Goal: Communication & Community: Answer question/provide support

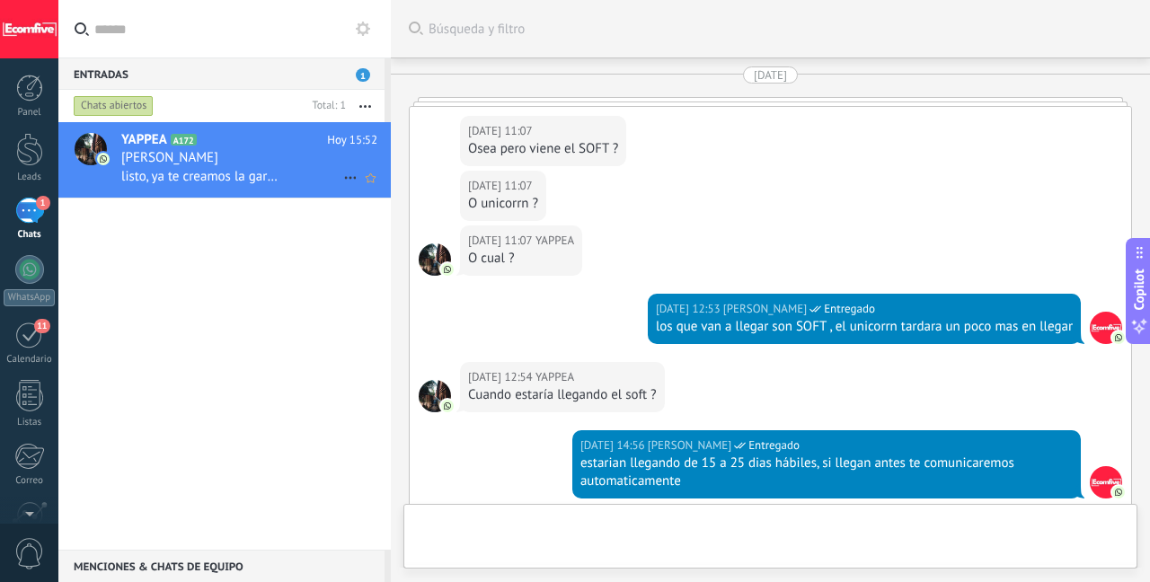
click at [264, 178] on span "listo, ya te creamos la garantia." at bounding box center [199, 176] width 157 height 17
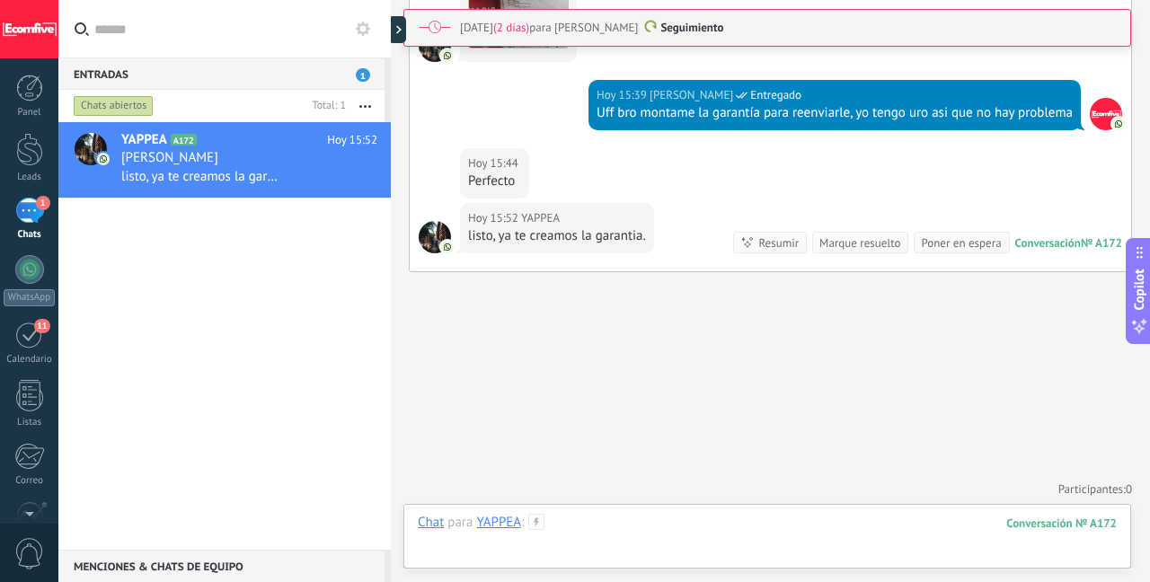
click at [634, 519] on div at bounding box center [767, 541] width 699 height 54
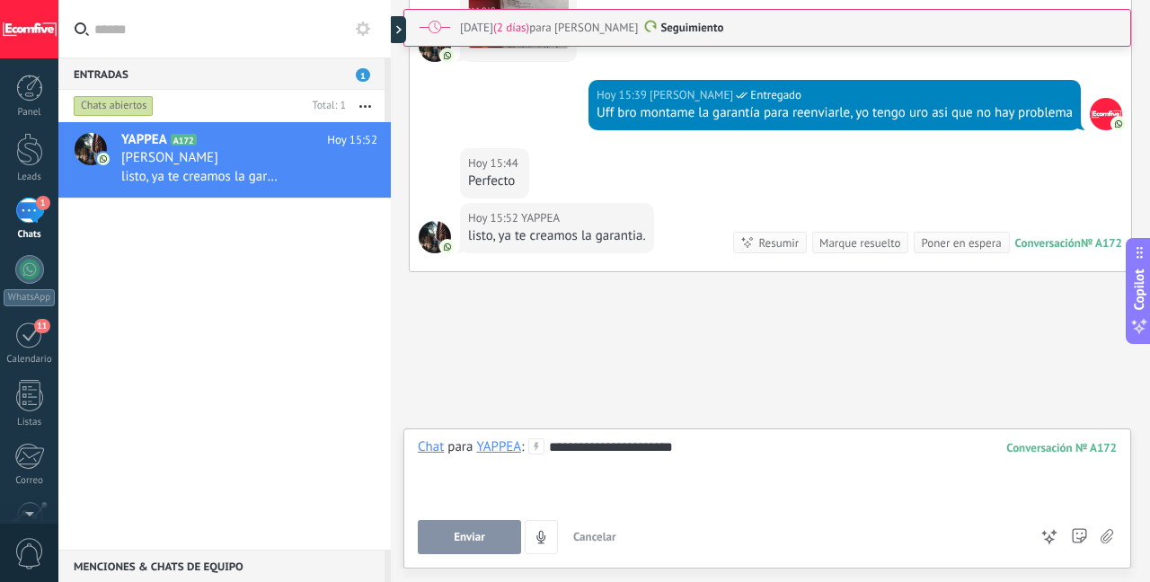
click at [459, 540] on span "Enviar" at bounding box center [469, 537] width 31 height 13
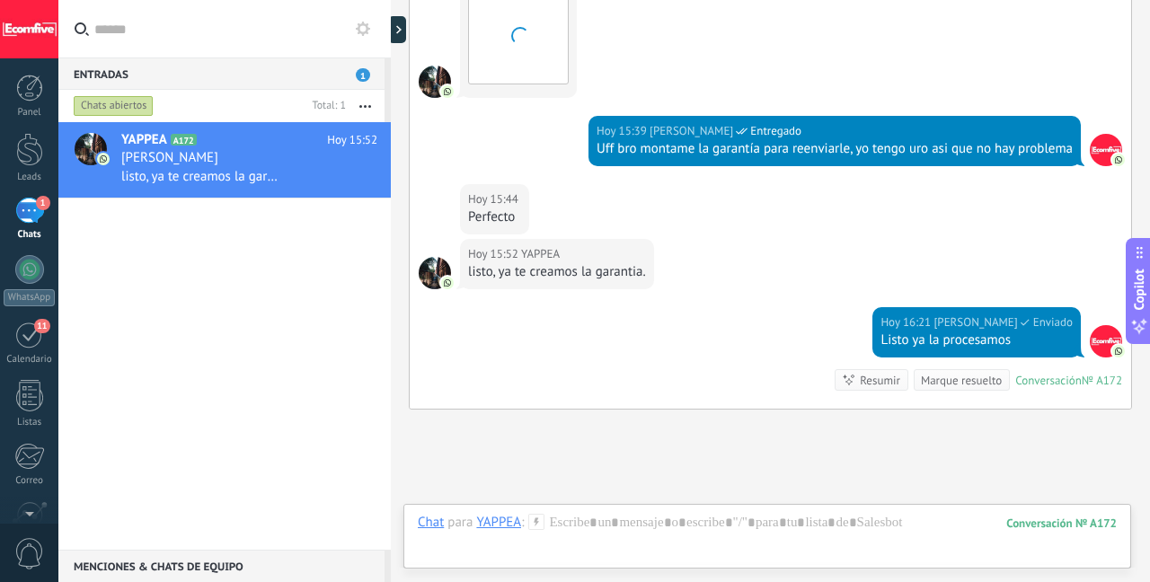
scroll to position [18, 0]
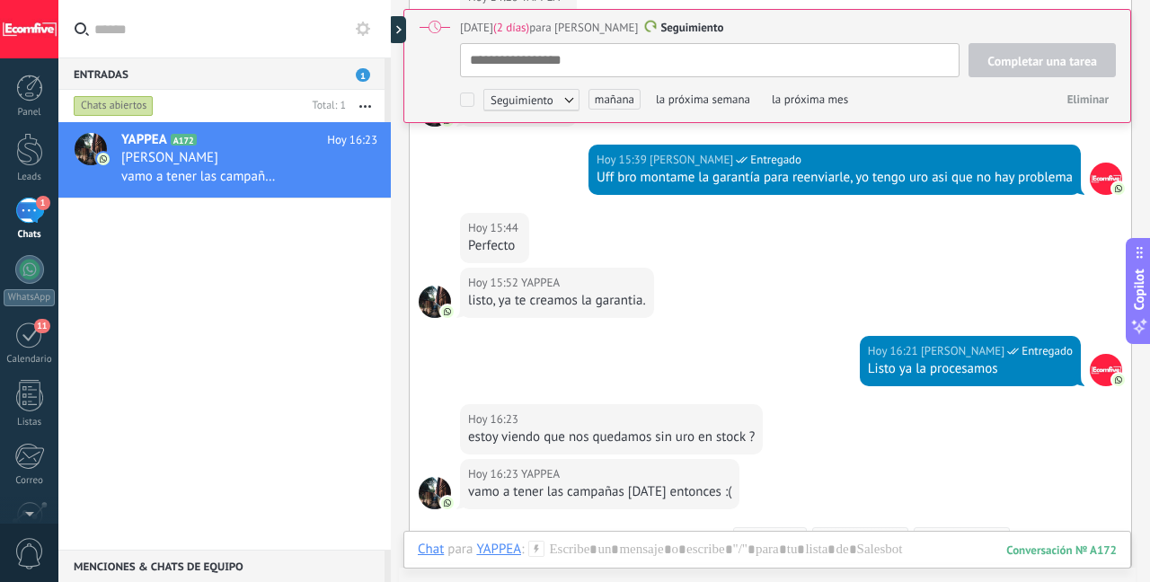
scroll to position [3330, 0]
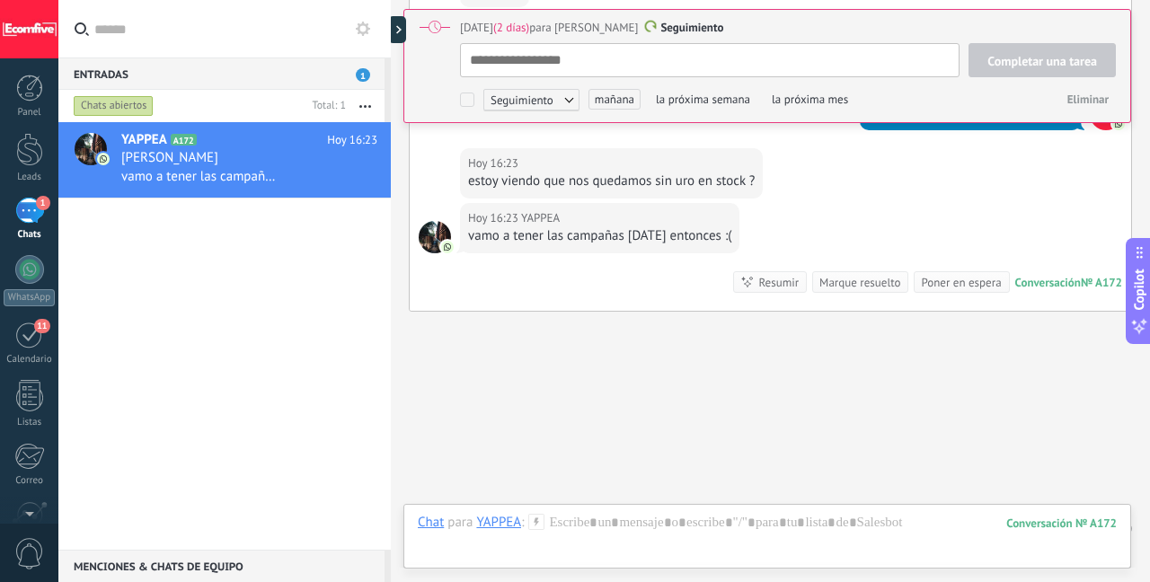
type textarea "**********"
click at [636, 519] on div at bounding box center [767, 541] width 699 height 54
click at [636, 519] on div "Chat para YAPPEA : 172 Enviar Cancelar Rastrear clics en links ? Reducir links …" at bounding box center [767, 541] width 699 height 54
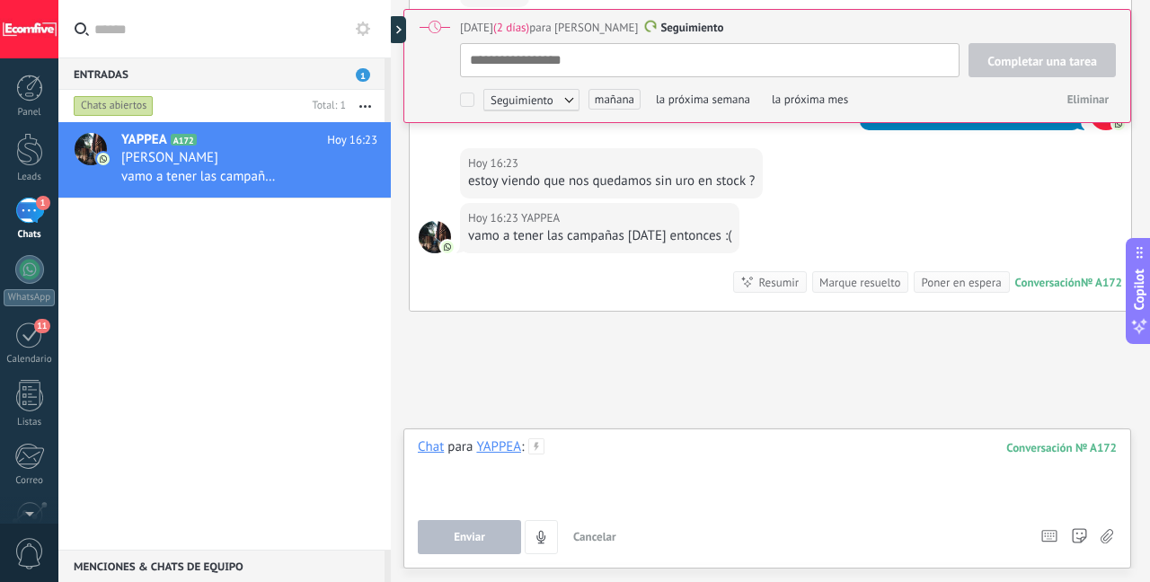
click at [640, 464] on div at bounding box center [767, 473] width 699 height 68
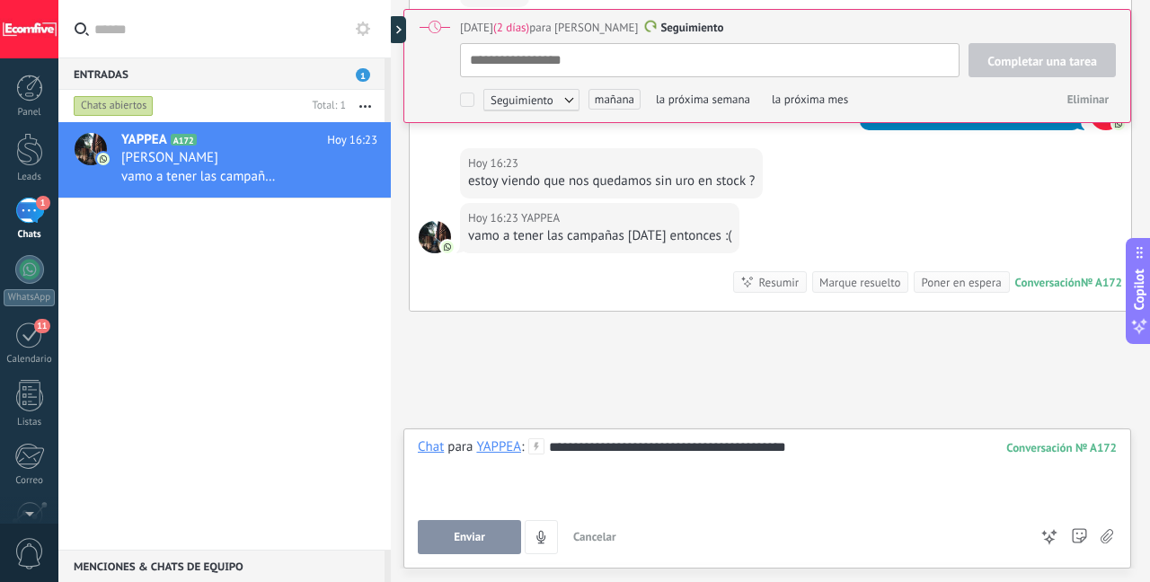
click at [444, 538] on button "Enviar" at bounding box center [469, 537] width 103 height 34
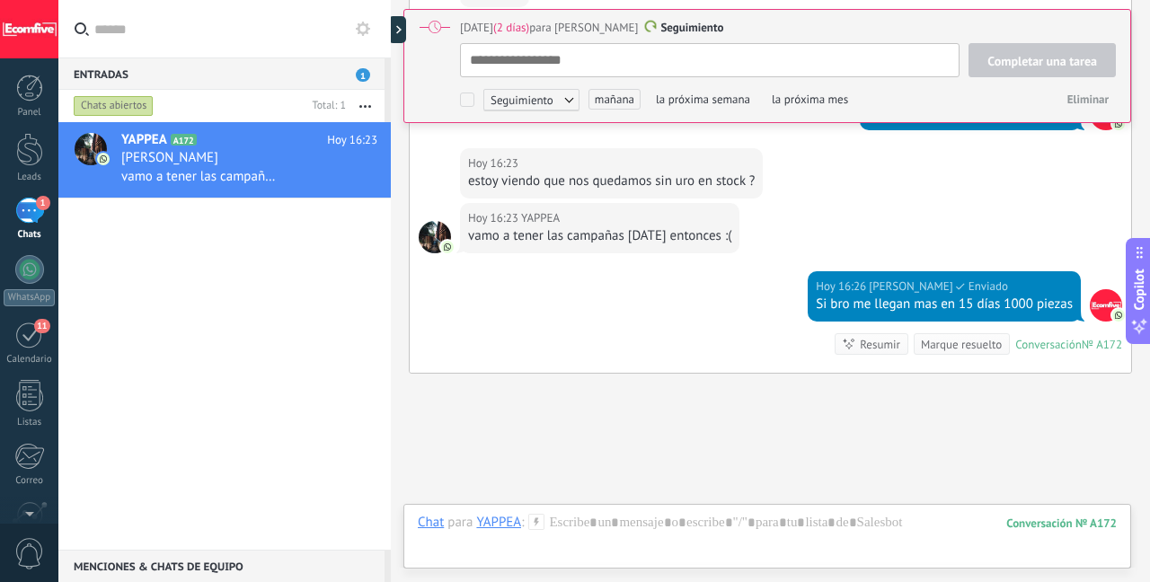
scroll to position [3431, 0]
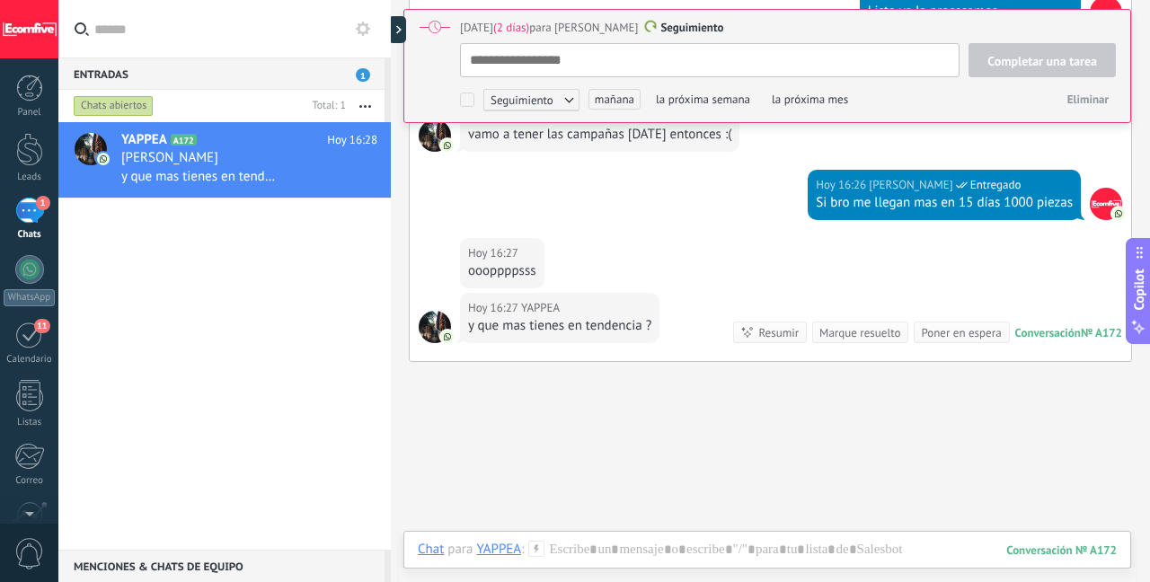
type textarea "**********"
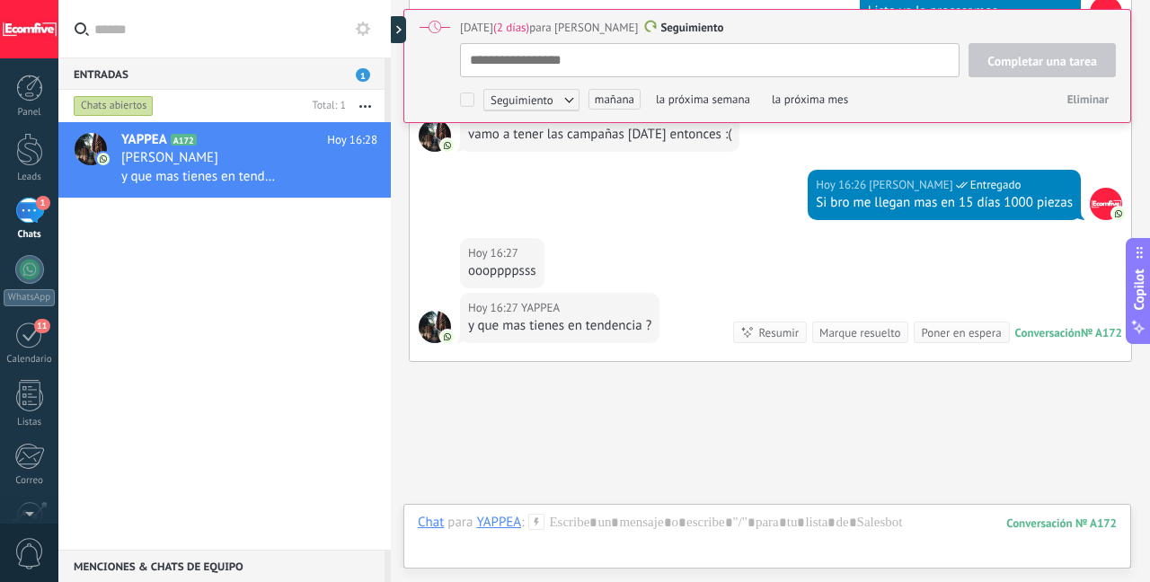
scroll to position [18, 0]
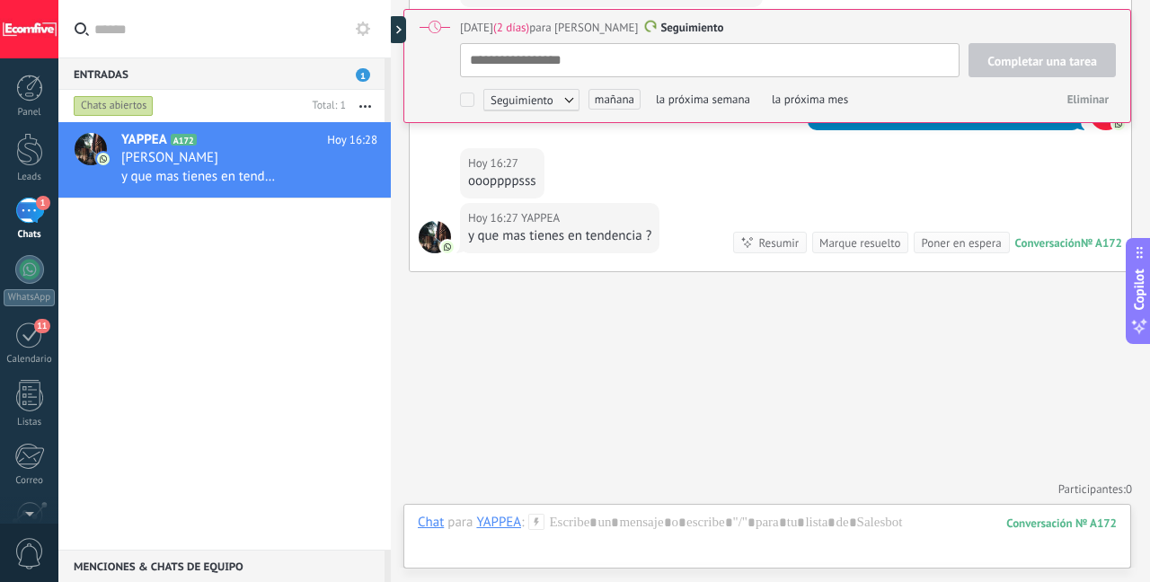
click at [616, 250] on div "[DATE] 16:27 YAPPEA y que mas tienes en tendencia ? Conversación № A172 Convers…" at bounding box center [771, 237] width 722 height 68
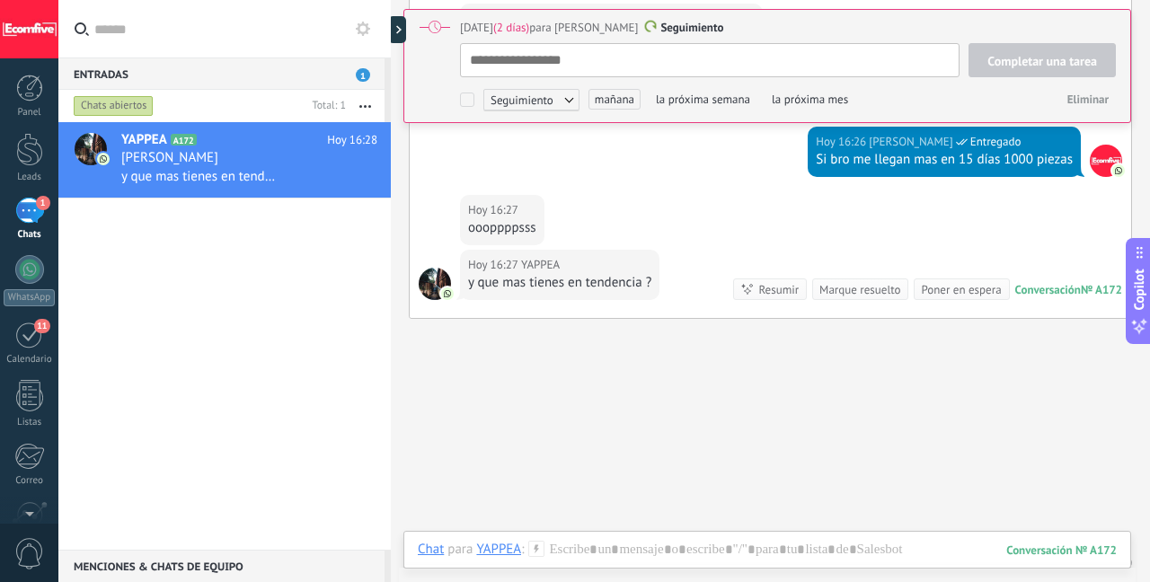
scroll to position [3521, 0]
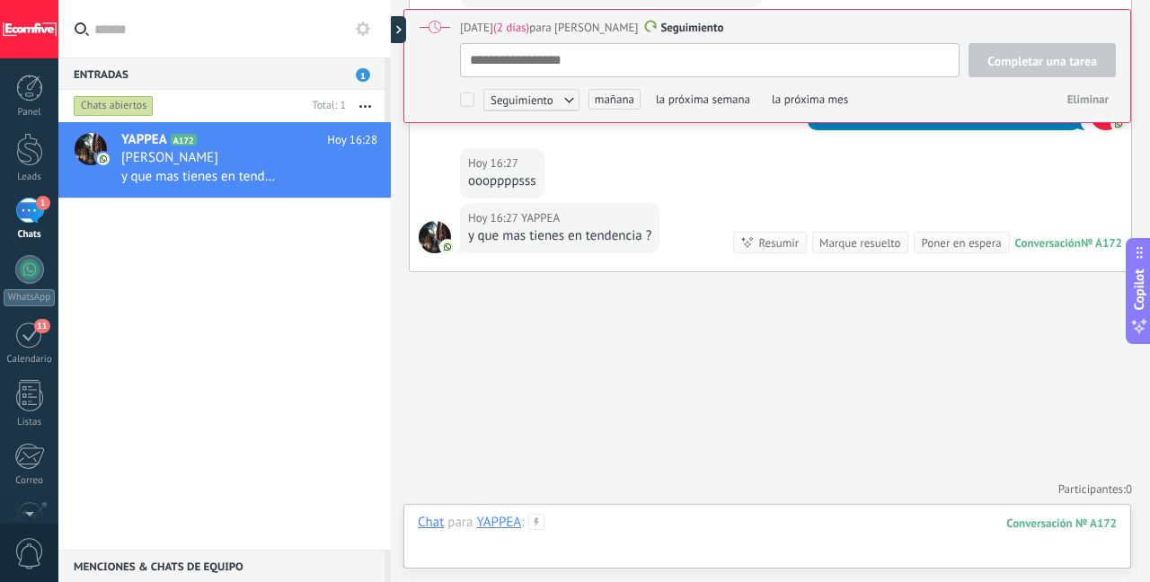
click at [657, 537] on div at bounding box center [767, 541] width 699 height 54
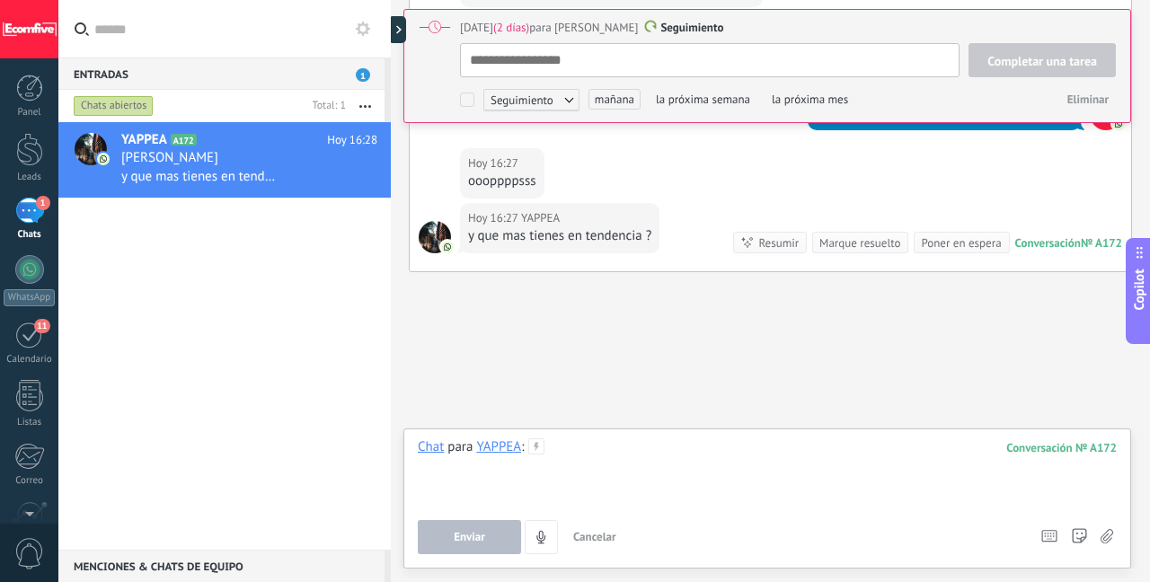
click at [681, 471] on div at bounding box center [767, 473] width 699 height 68
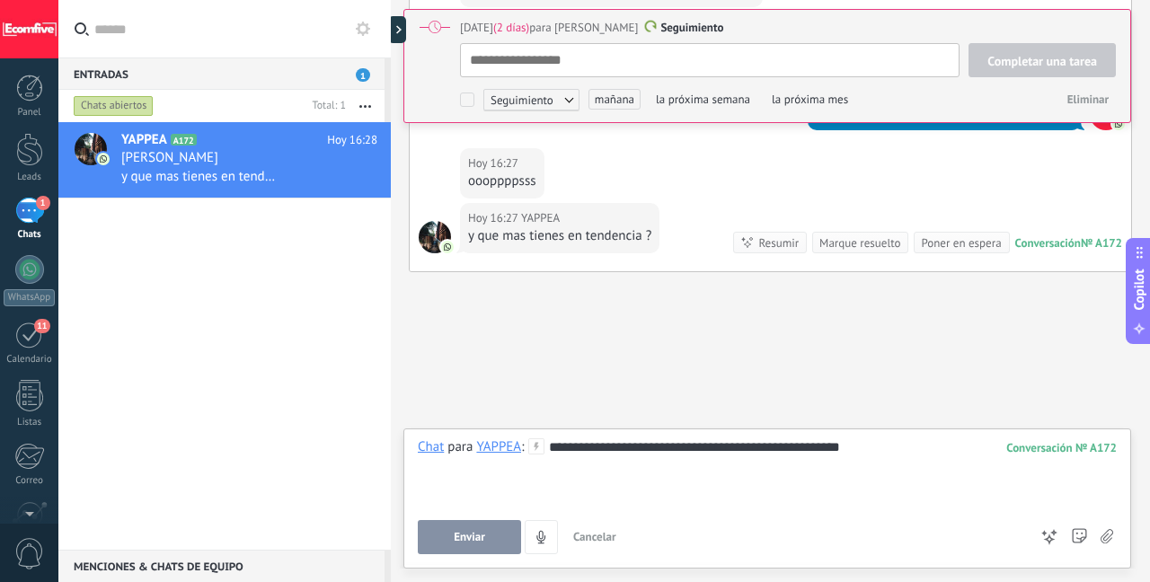
click at [485, 544] on button "Enviar" at bounding box center [469, 537] width 103 height 34
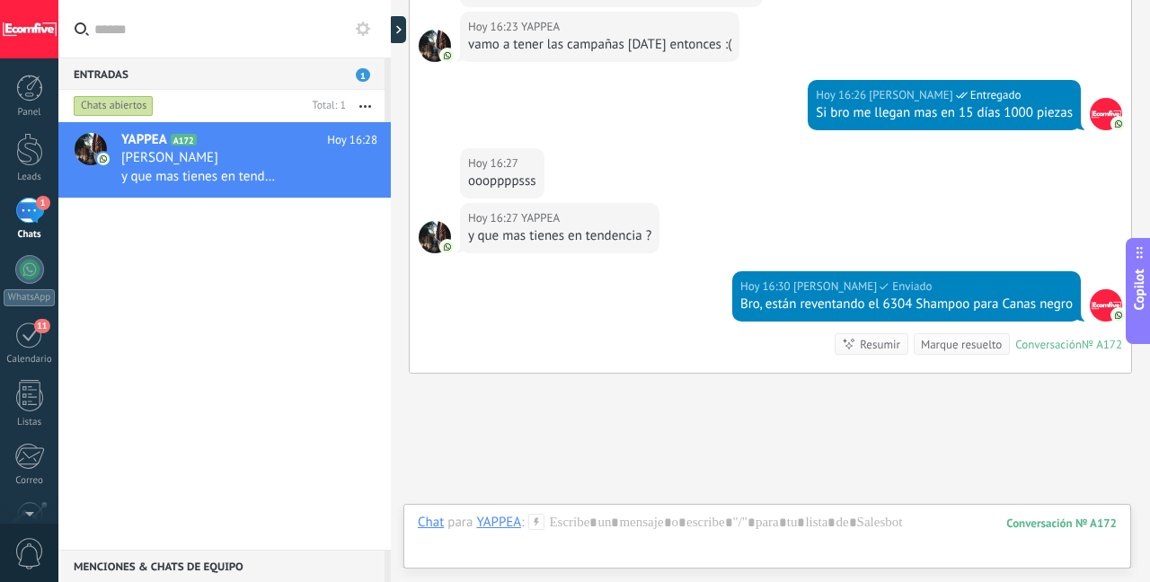
scroll to position [3623, 0]
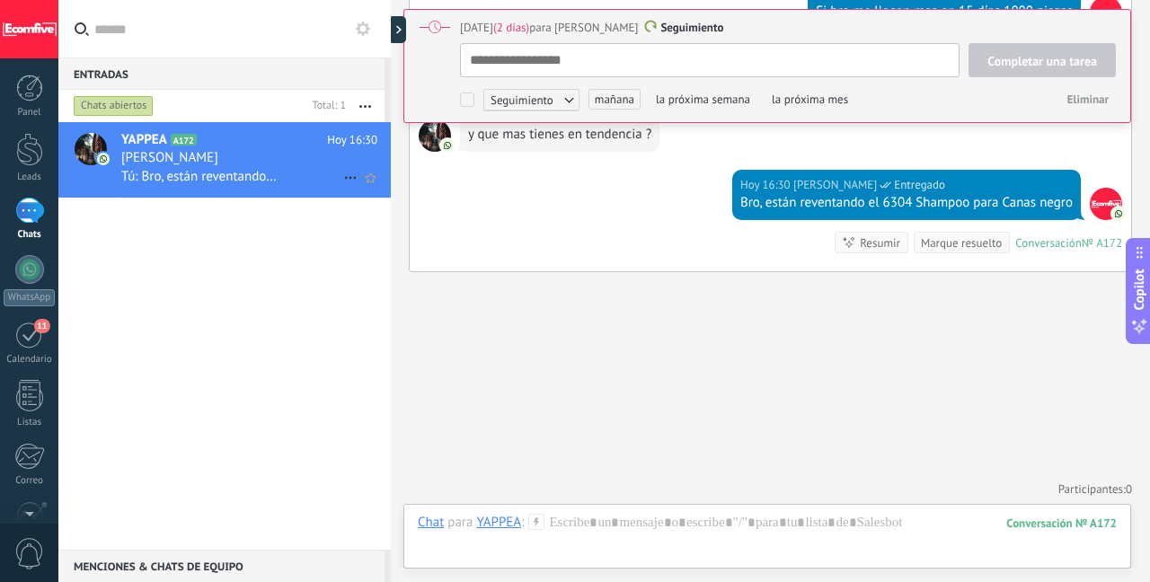
click at [315, 156] on div "[PERSON_NAME]" at bounding box center [249, 158] width 256 height 18
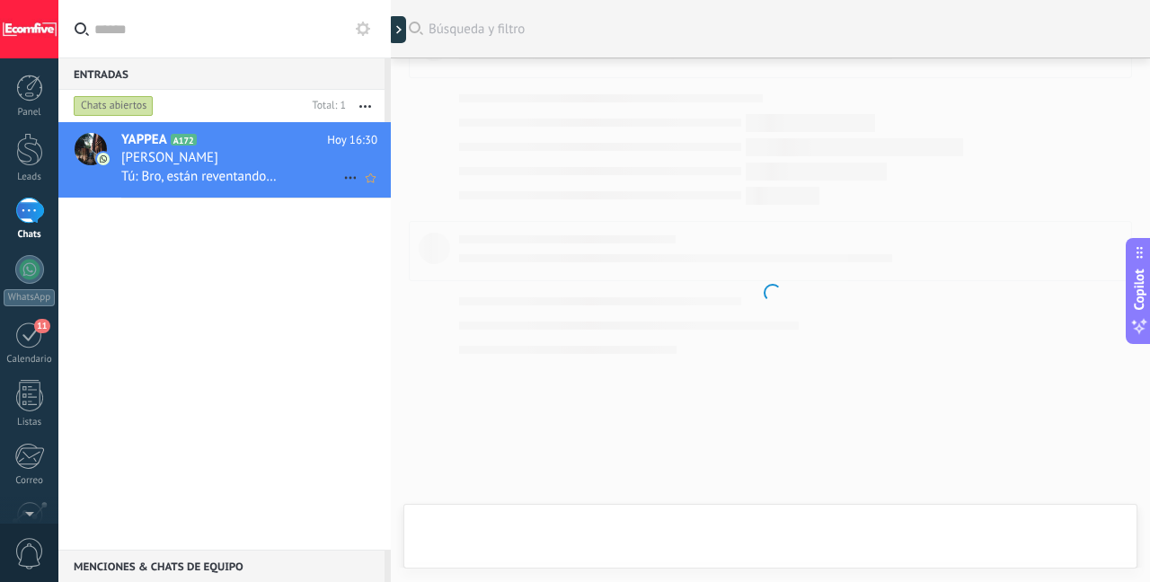
scroll to position [2765, 0]
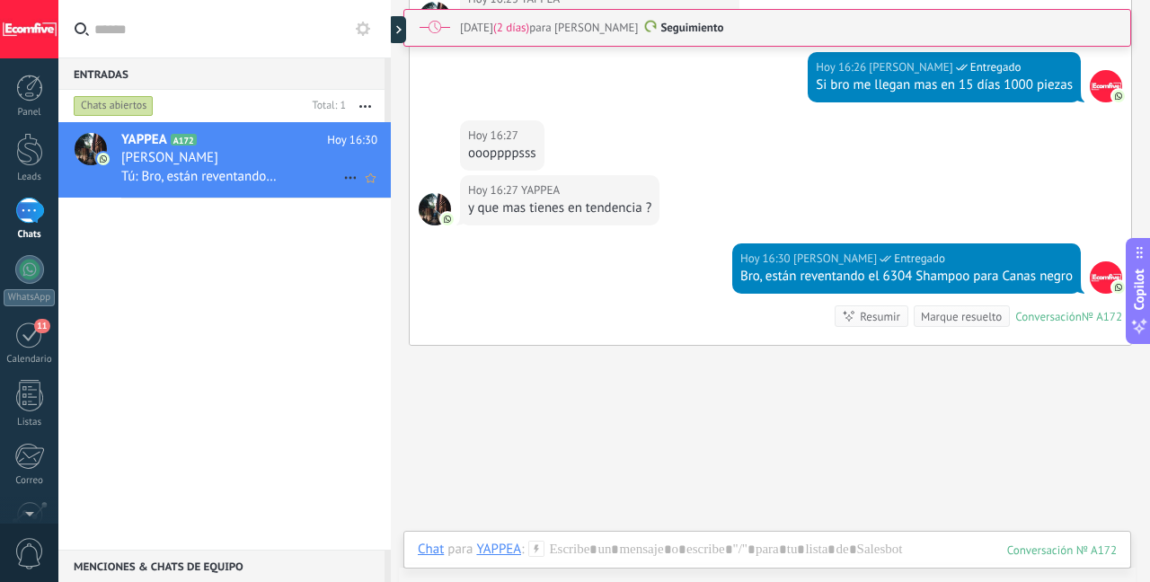
click at [347, 177] on icon at bounding box center [351, 178] width 22 height 22
click at [305, 162] on div at bounding box center [575, 291] width 1150 height 582
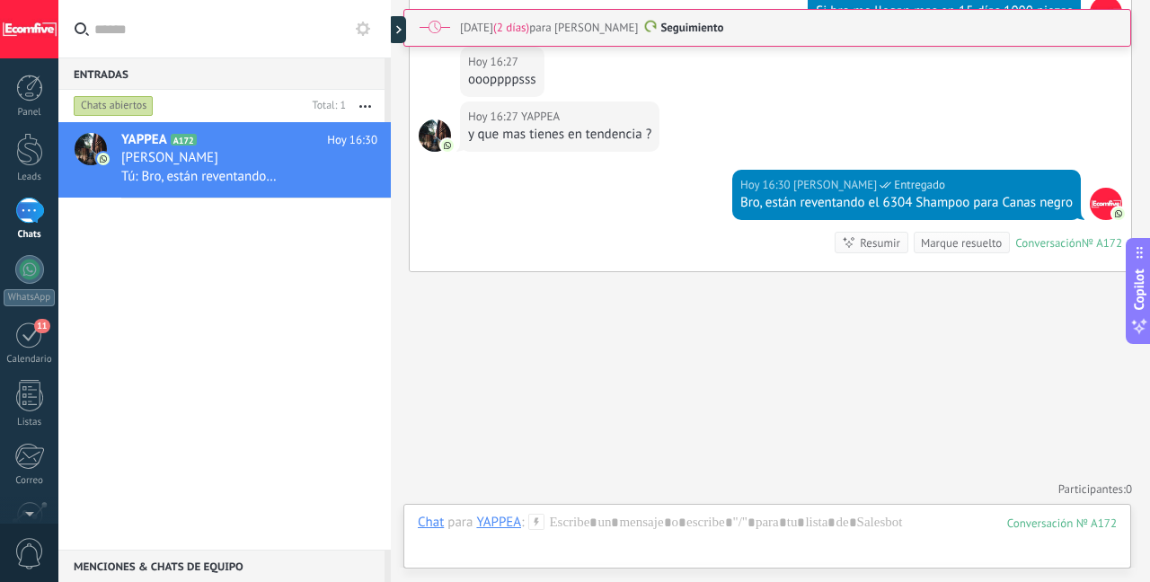
scroll to position [2839, 0]
click at [630, 526] on div at bounding box center [767, 541] width 699 height 54
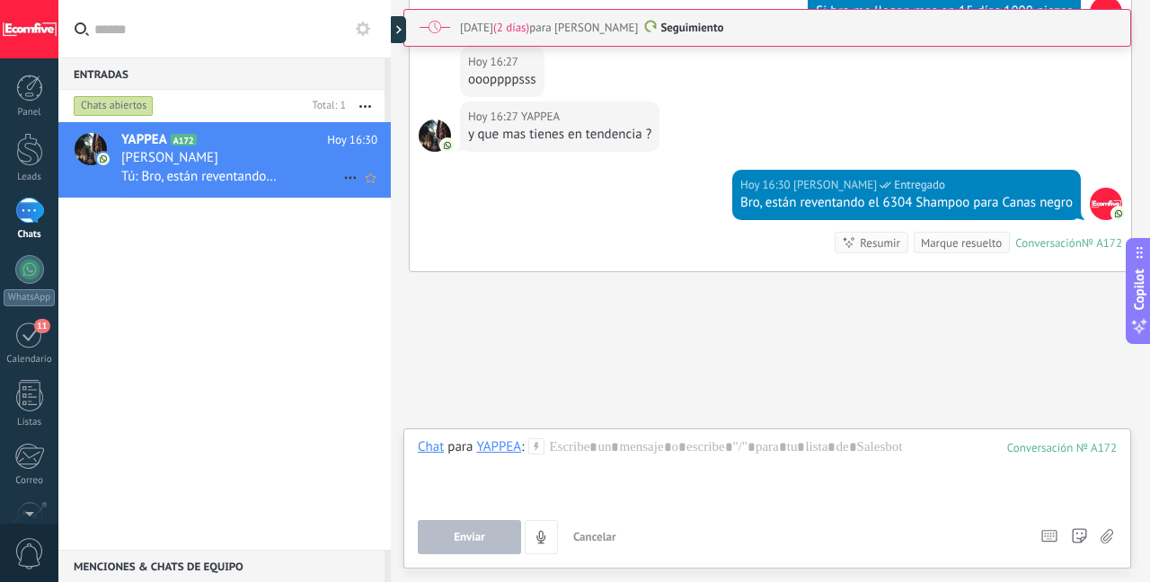
click at [191, 143] on span "A172" at bounding box center [184, 140] width 26 height 12
click at [40, 149] on div at bounding box center [29, 149] width 27 height 33
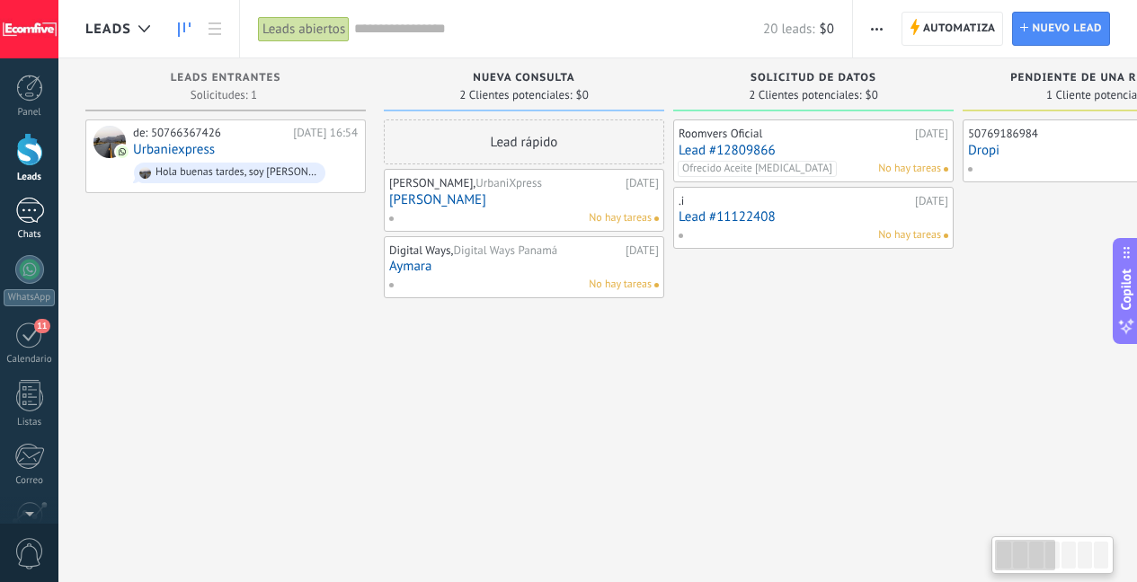
click at [45, 217] on link "1 Chats" at bounding box center [29, 219] width 58 height 43
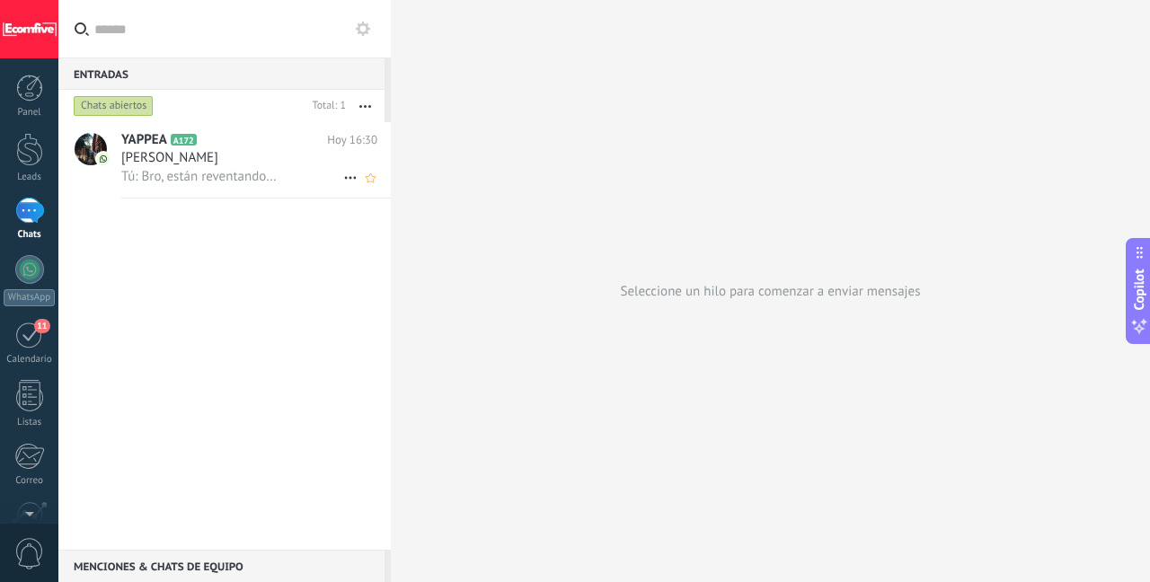
click at [248, 168] on div "Tú: Bro, están reventando el 6304 Shampoo para Canas negro" at bounding box center [249, 176] width 256 height 19
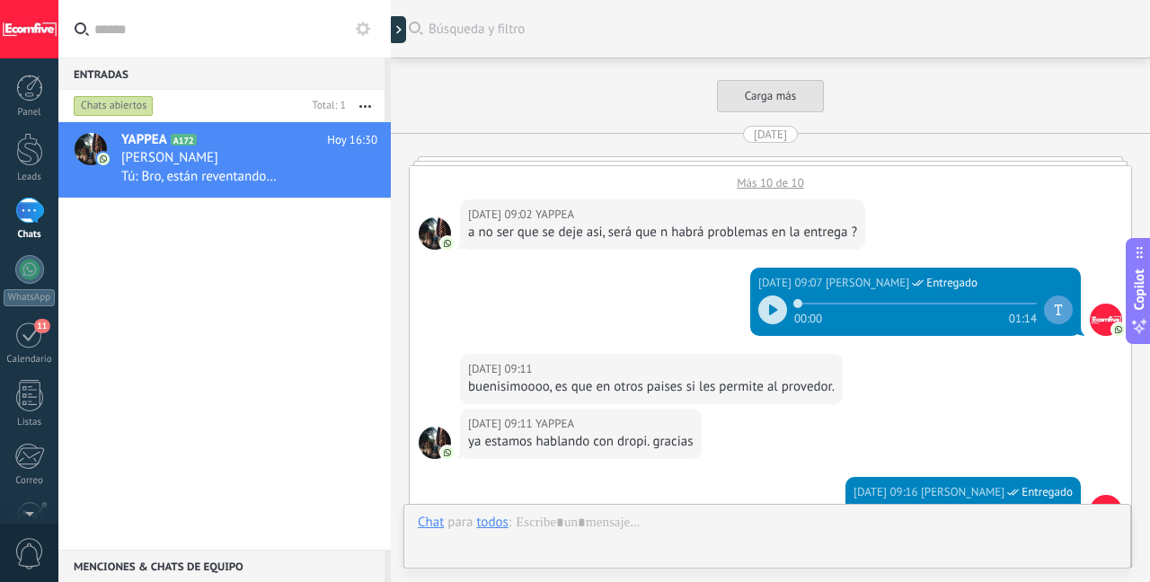
scroll to position [2839, 0]
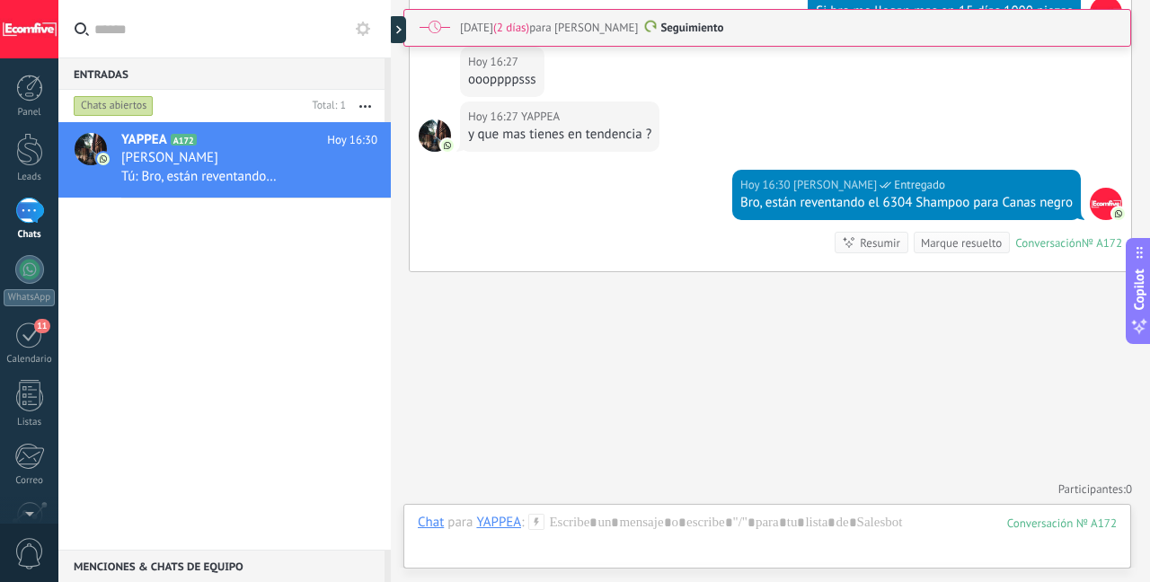
click at [721, 22] on span "Seguimiento" at bounding box center [692, 27] width 63 height 15
type textarea "**********"
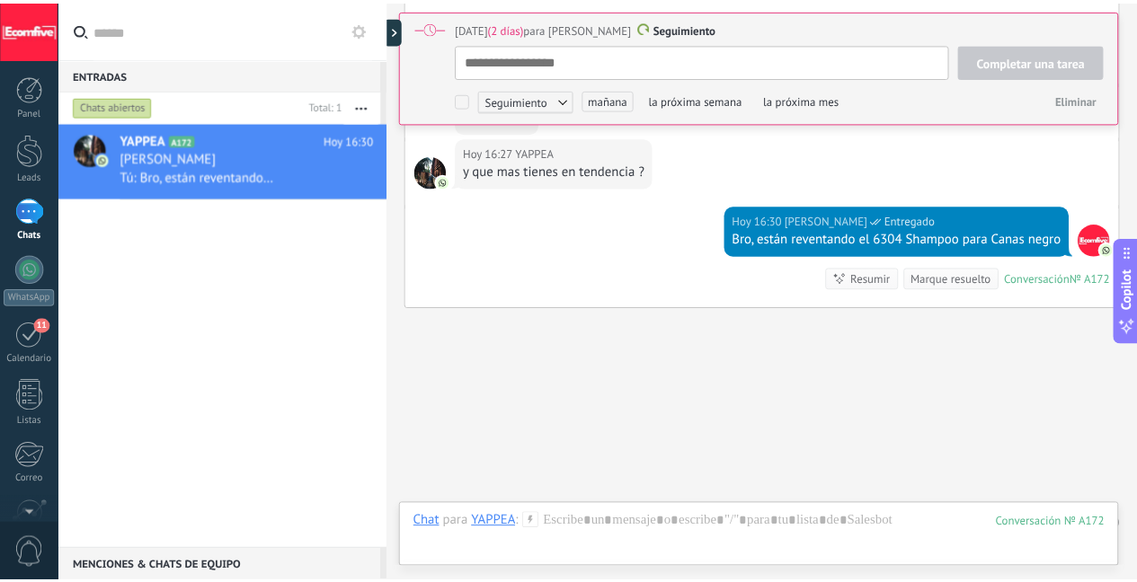
scroll to position [18, 0]
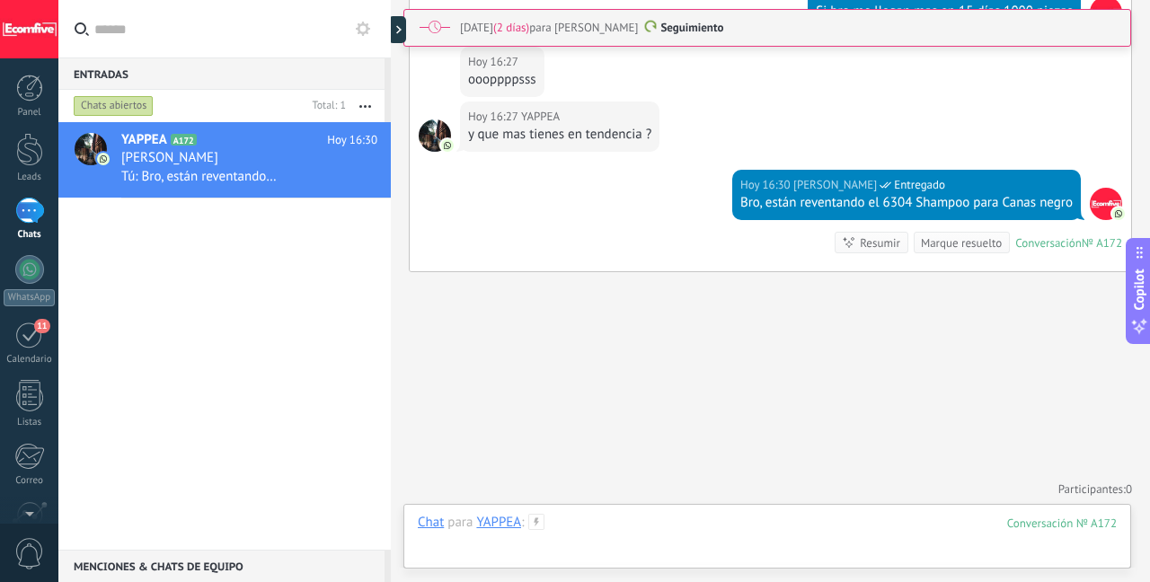
click at [463, 542] on div at bounding box center [767, 541] width 699 height 54
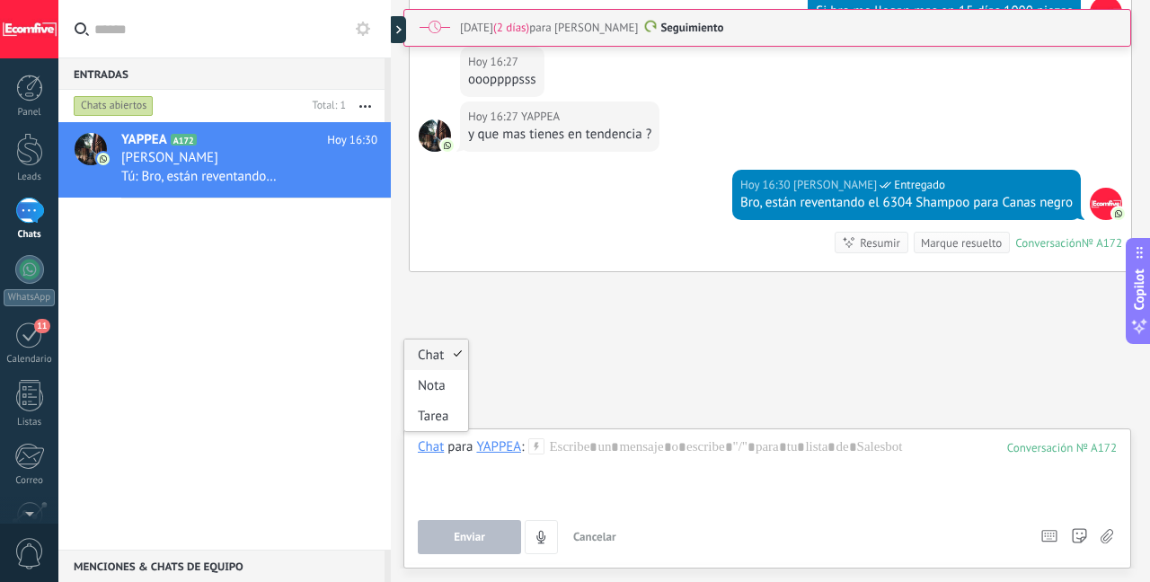
click at [428, 453] on div "Chat" at bounding box center [431, 447] width 26 height 16
click at [578, 459] on div at bounding box center [767, 473] width 699 height 68
click at [503, 451] on div "YAPPEA" at bounding box center [498, 447] width 45 height 16
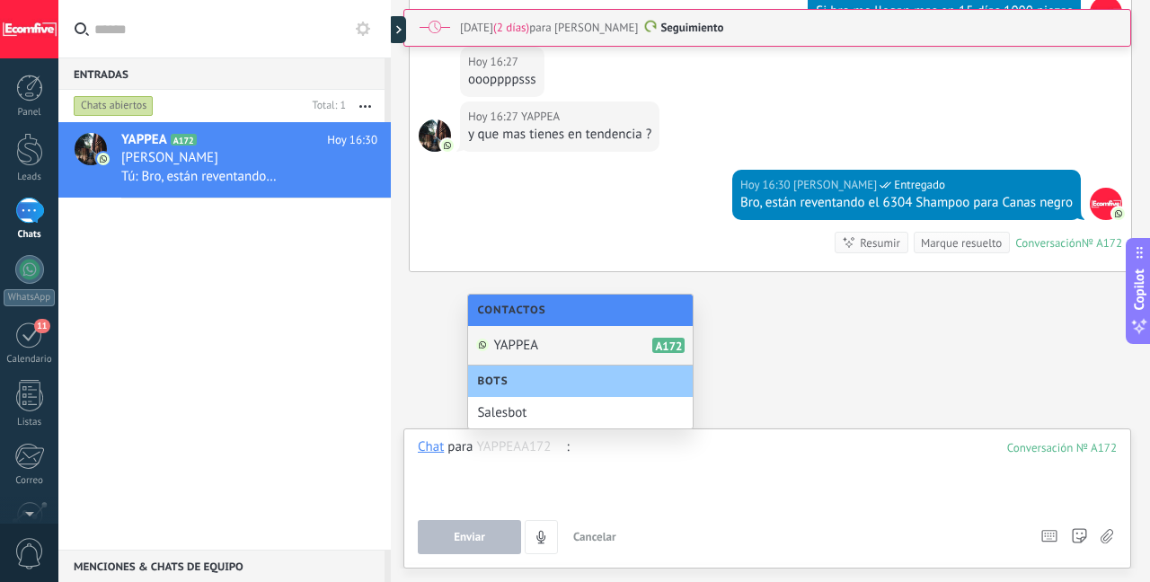
click at [624, 483] on div at bounding box center [767, 473] width 699 height 68
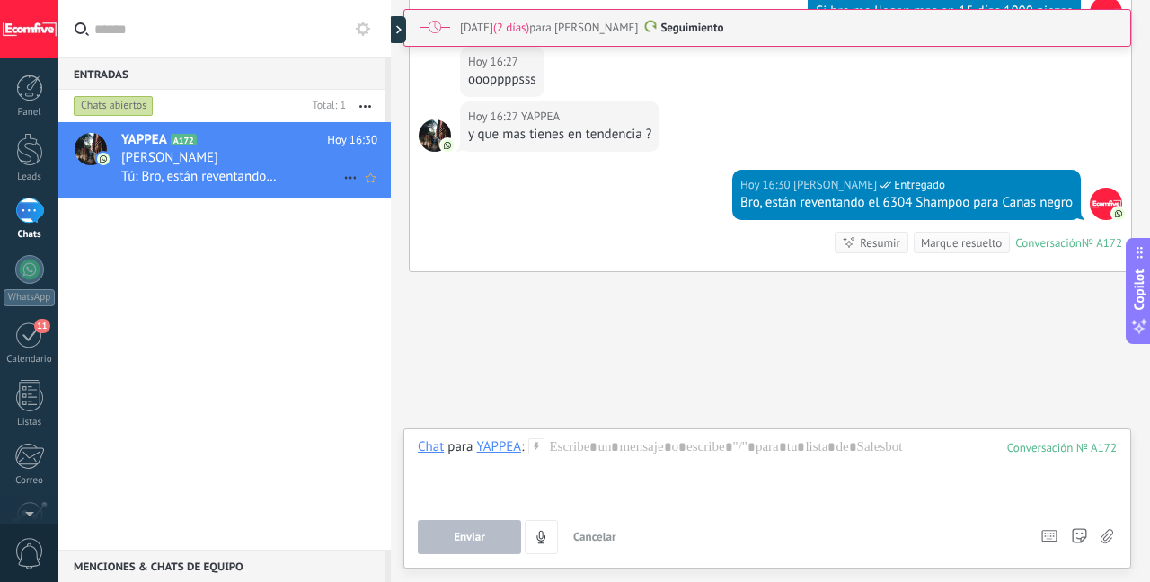
click at [350, 182] on icon at bounding box center [351, 178] width 22 height 22
click at [296, 173] on div at bounding box center [575, 291] width 1150 height 582
click at [289, 171] on div "Tú: Bro, están reventando el 6304 Shampoo para Canas negro" at bounding box center [249, 176] width 256 height 19
click at [28, 156] on div at bounding box center [29, 149] width 27 height 33
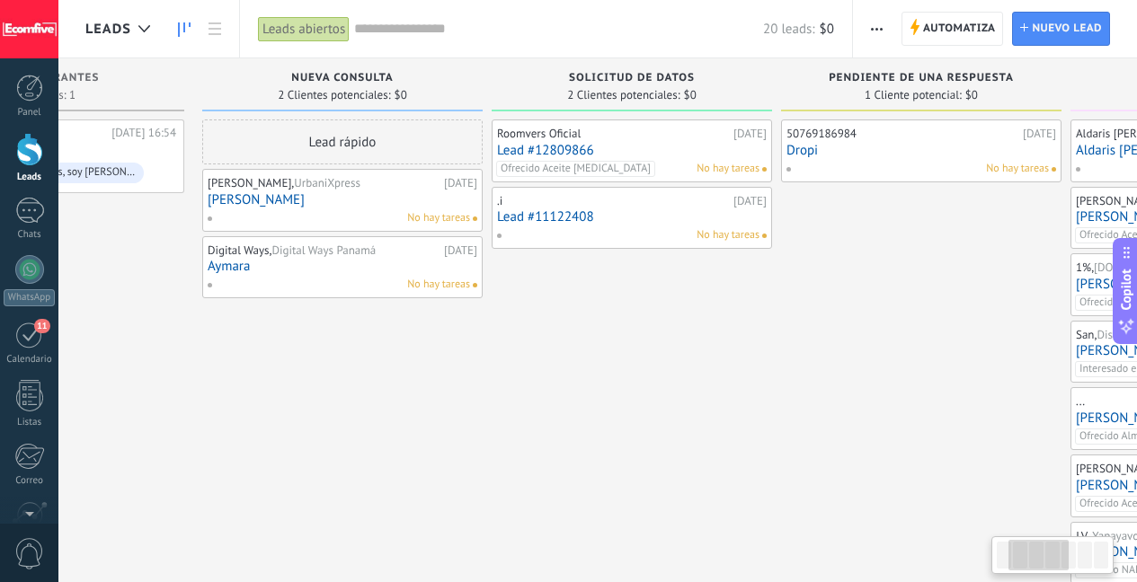
drag, startPoint x: 648, startPoint y: 343, endPoint x: 364, endPoint y: 364, distance: 284.7
click at [364, 364] on div "Lead rápido [PERSON_NAME], UrbaniXpress [DATE] [PERSON_NAME] No hay tareas Digi…" at bounding box center [342, 500] width 280 height 761
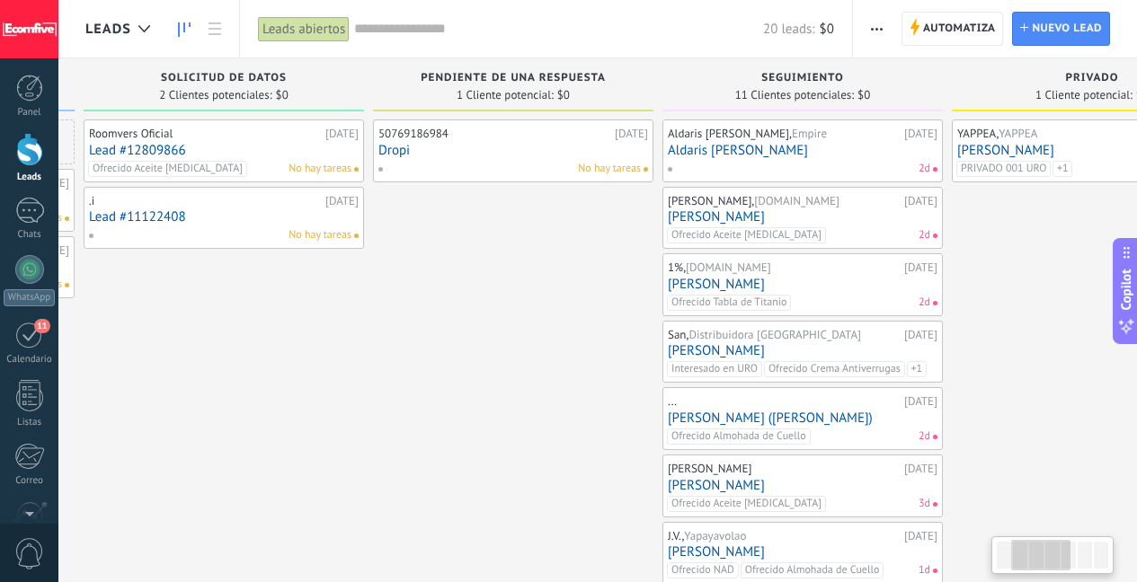
drag, startPoint x: 824, startPoint y: 339, endPoint x: 501, endPoint y: 336, distance: 322.6
click at [504, 336] on div "50769186984 [DATE] Dropi No hay tareas" at bounding box center [513, 500] width 280 height 761
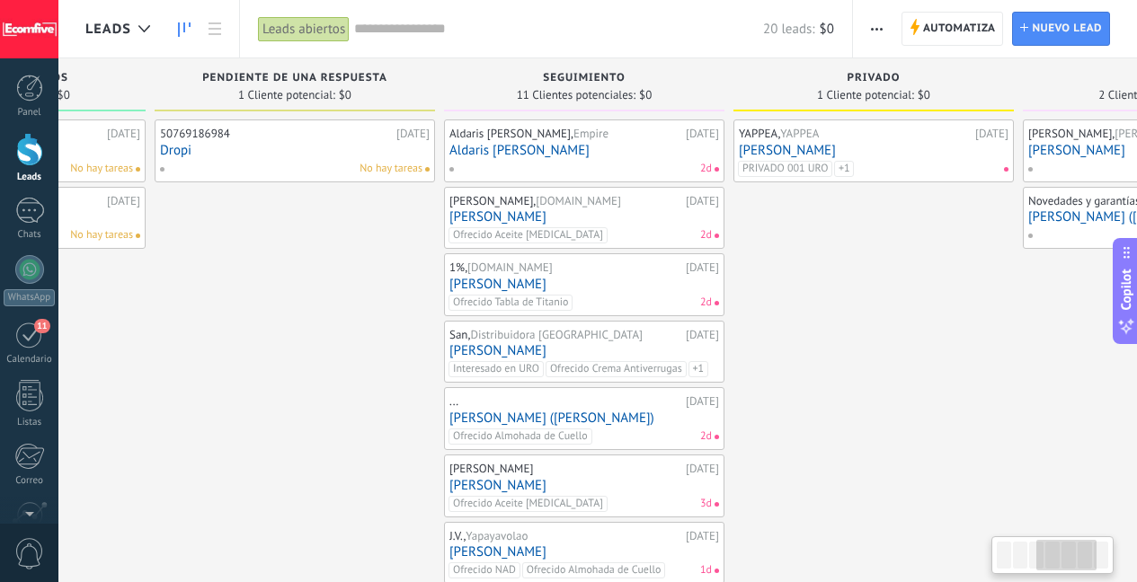
drag, startPoint x: 1037, startPoint y: 320, endPoint x: 829, endPoint y: 319, distance: 208.5
click at [829, 319] on div "YAPPEA, YAPPEA [DATE] [PERSON_NAME] PRIVADO 001 URO Ofrecido [MEDICAL_DATA] Ven…" at bounding box center [873, 500] width 280 height 761
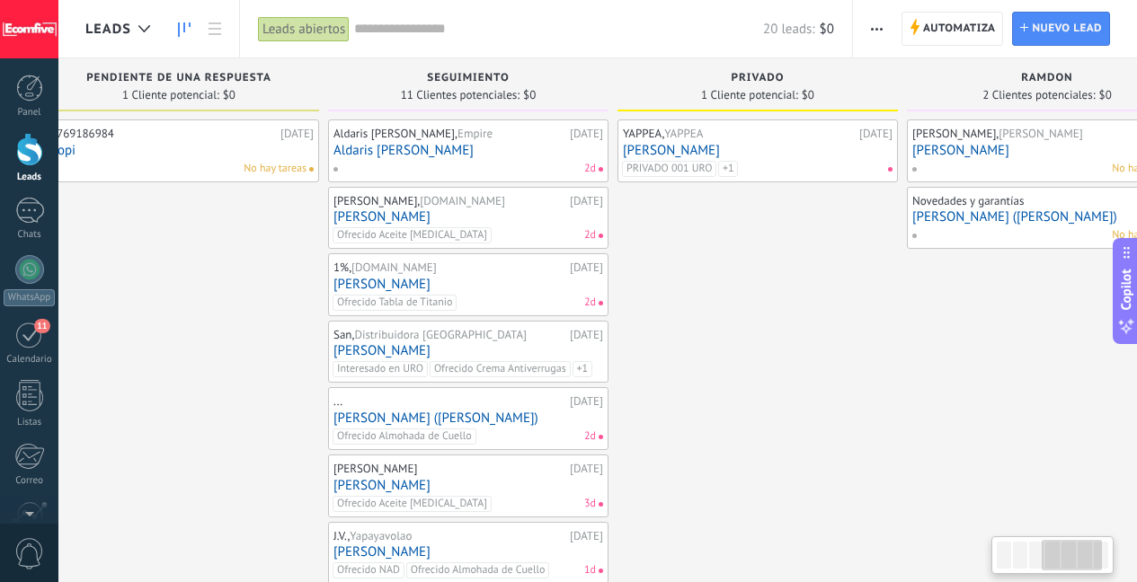
scroll to position [0, 829]
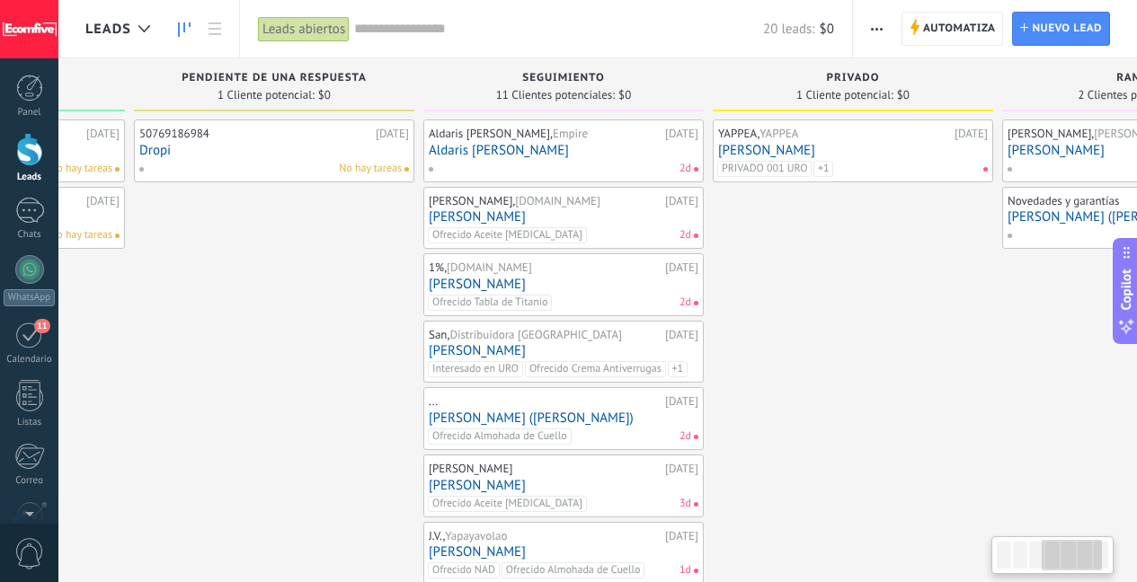
drag, startPoint x: 930, startPoint y: 318, endPoint x: 825, endPoint y: 326, distance: 105.5
click at [825, 326] on div "YAPPEA, YAPPEA [DATE] [PERSON_NAME] PRIVADO 001 URO Ofrecido [MEDICAL_DATA] Ven…" at bounding box center [853, 500] width 280 height 761
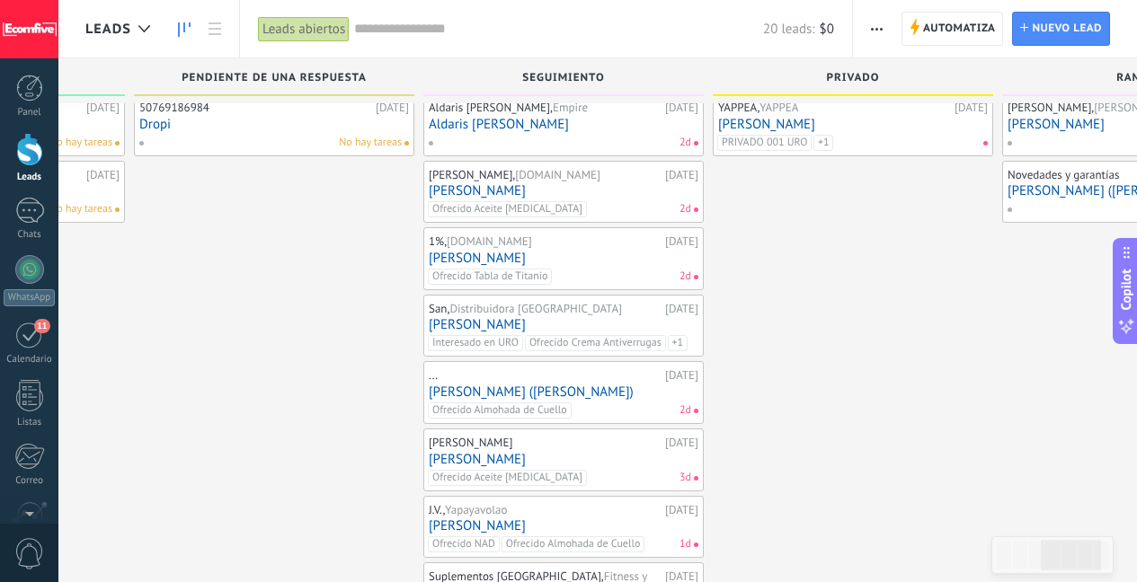
scroll to position [0, 0]
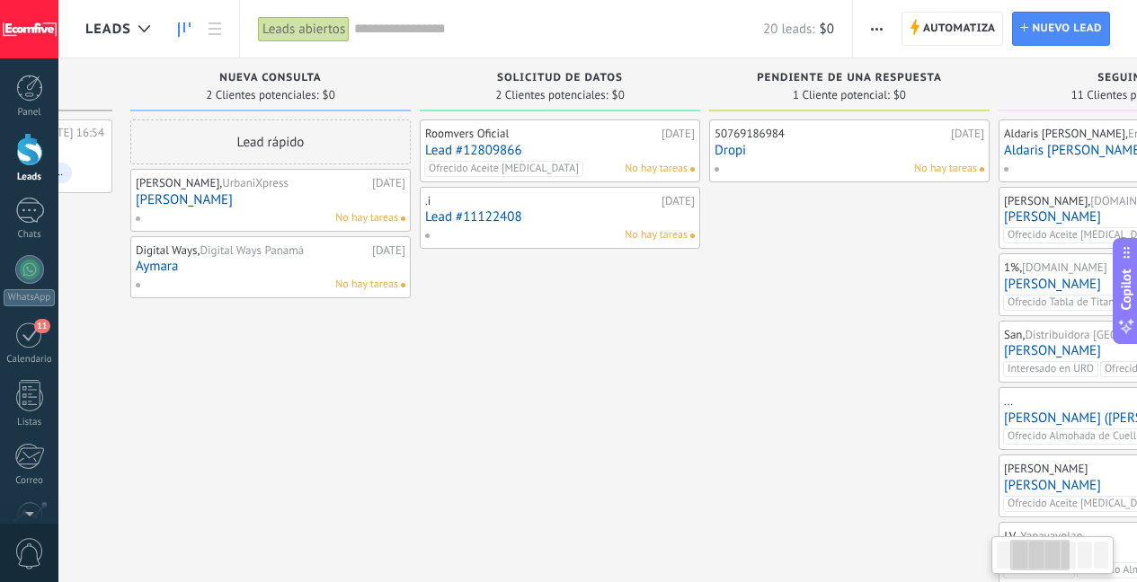
drag, startPoint x: 290, startPoint y: 357, endPoint x: 825, endPoint y: 341, distance: 534.9
click at [855, 342] on div "50769186984 [DATE] Dropi No hay tareas" at bounding box center [849, 500] width 280 height 761
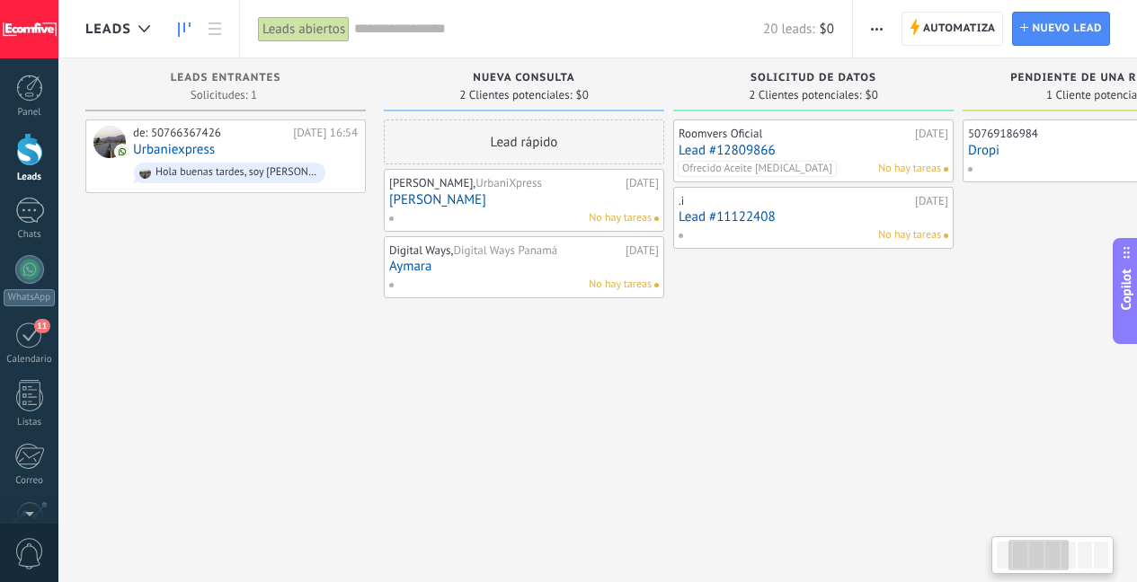
drag, startPoint x: 248, startPoint y: 365, endPoint x: 593, endPoint y: 359, distance: 345.1
click at [593, 359] on div "Lead rápido [PERSON_NAME], UrbaniXpress [DATE] [PERSON_NAME] No hay tareas Digi…" at bounding box center [524, 500] width 280 height 761
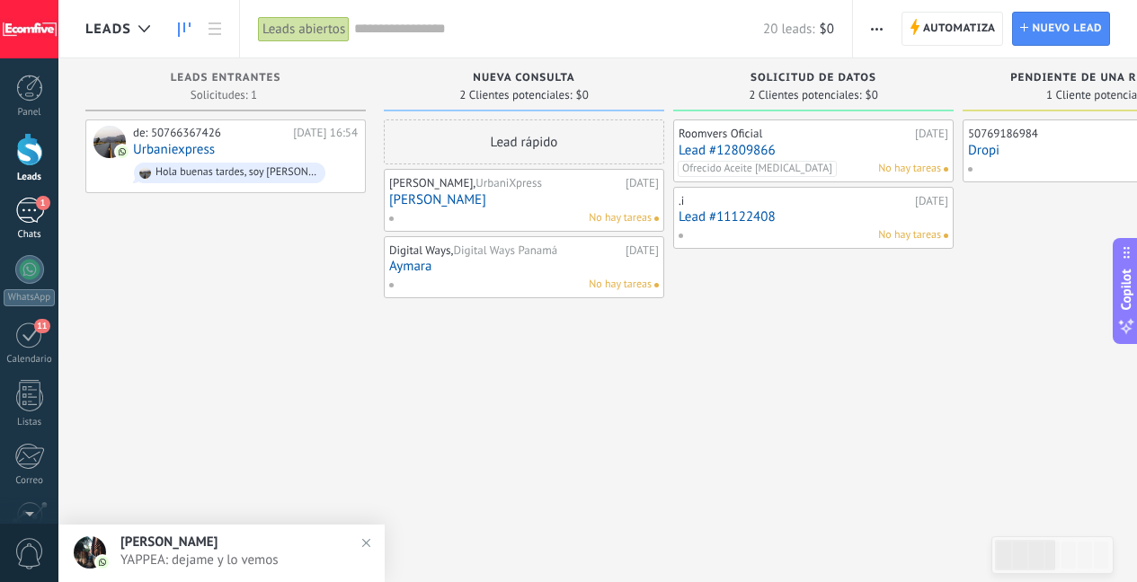
click at [42, 208] on span "1" at bounding box center [43, 203] width 14 height 14
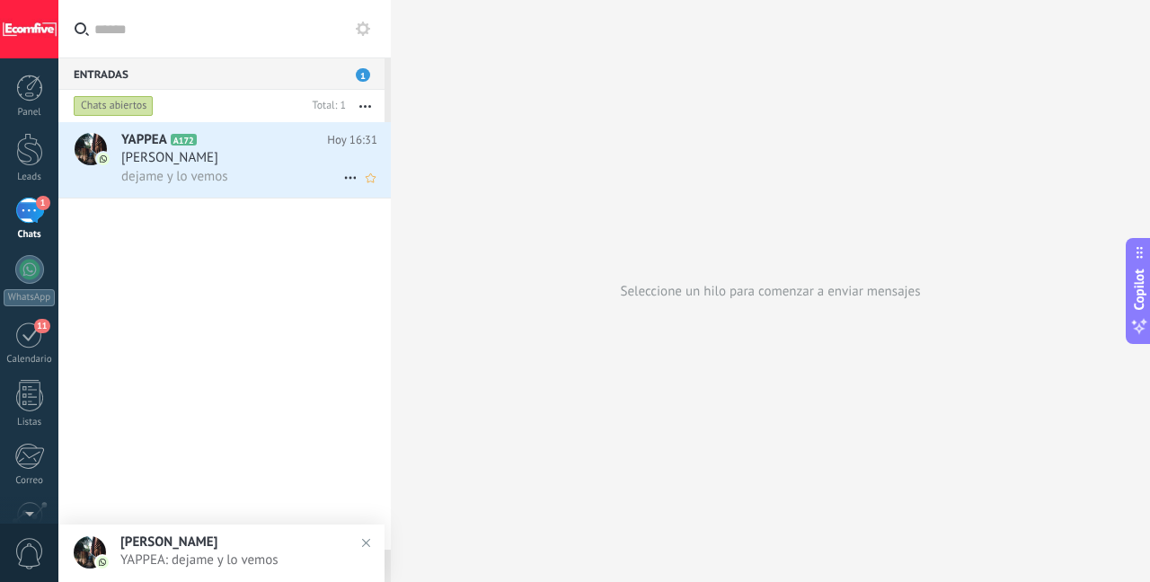
click at [288, 164] on div "[PERSON_NAME]" at bounding box center [249, 158] width 256 height 18
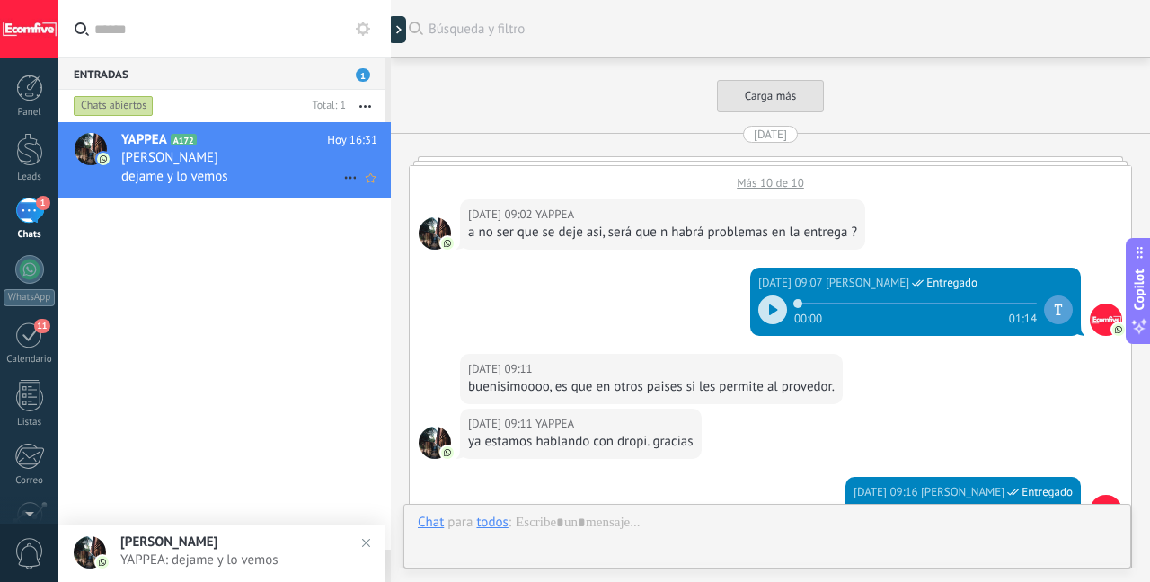
scroll to position [2806, 0]
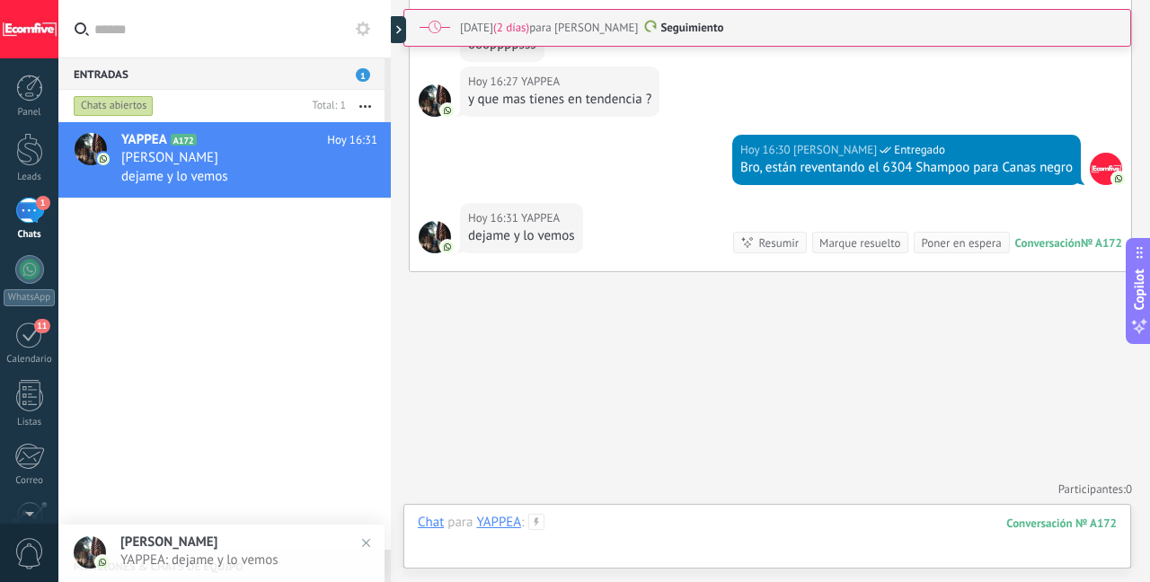
click at [639, 522] on div at bounding box center [767, 541] width 699 height 54
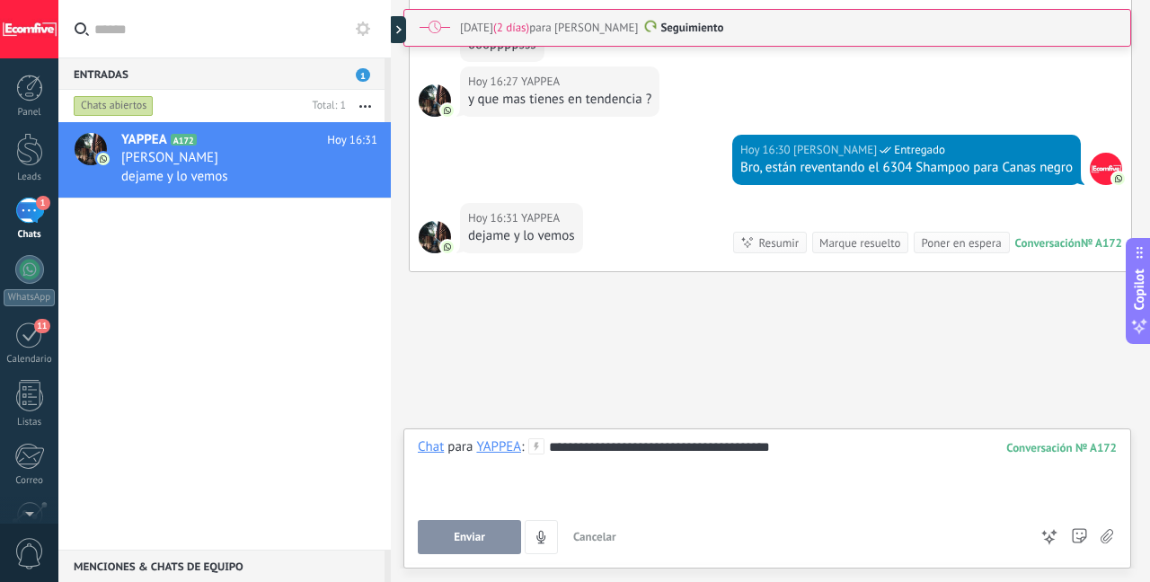
click at [476, 548] on button "Enviar" at bounding box center [469, 537] width 103 height 34
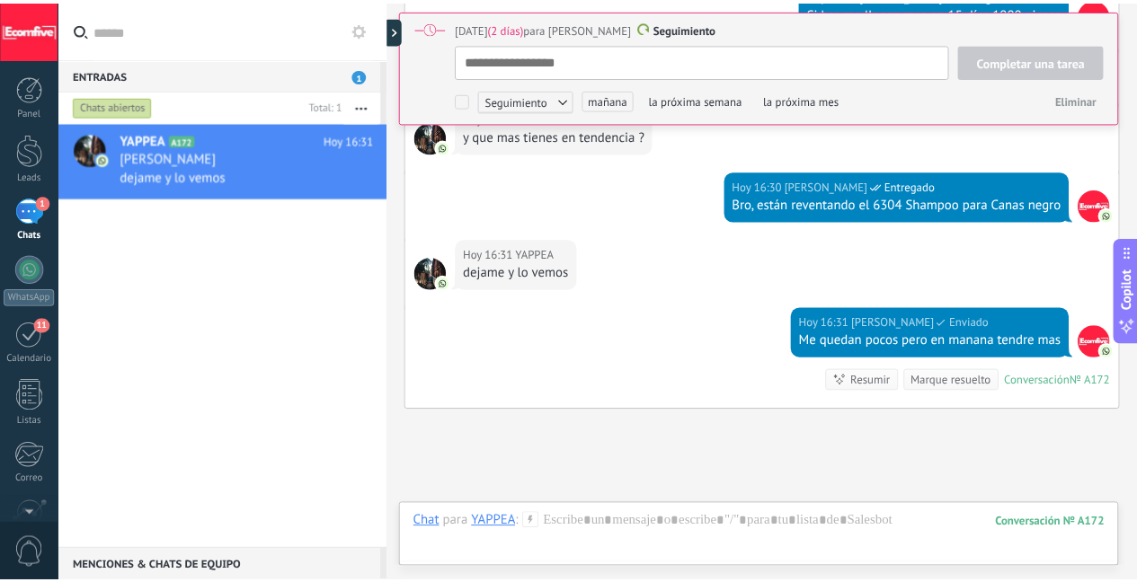
scroll to position [18, 0]
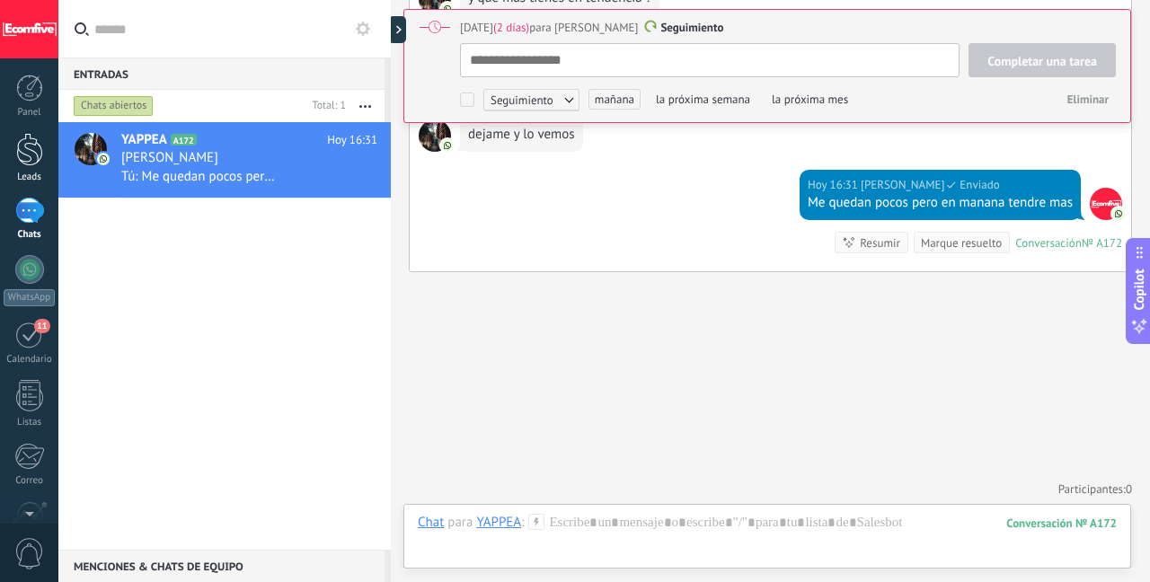
click at [13, 139] on link "Leads" at bounding box center [29, 158] width 58 height 50
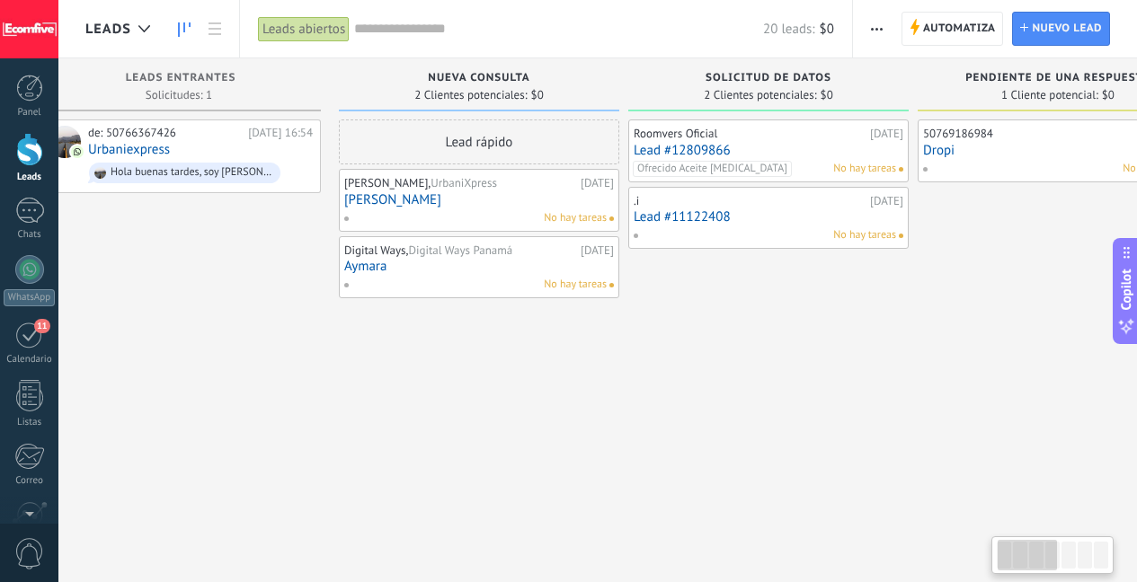
drag, startPoint x: 648, startPoint y: 384, endPoint x: 603, endPoint y: 384, distance: 44.9
click at [603, 384] on div "Lead rápido [PERSON_NAME], UrbaniXpress [DATE] [PERSON_NAME] No hay tareas Digi…" at bounding box center [479, 500] width 280 height 761
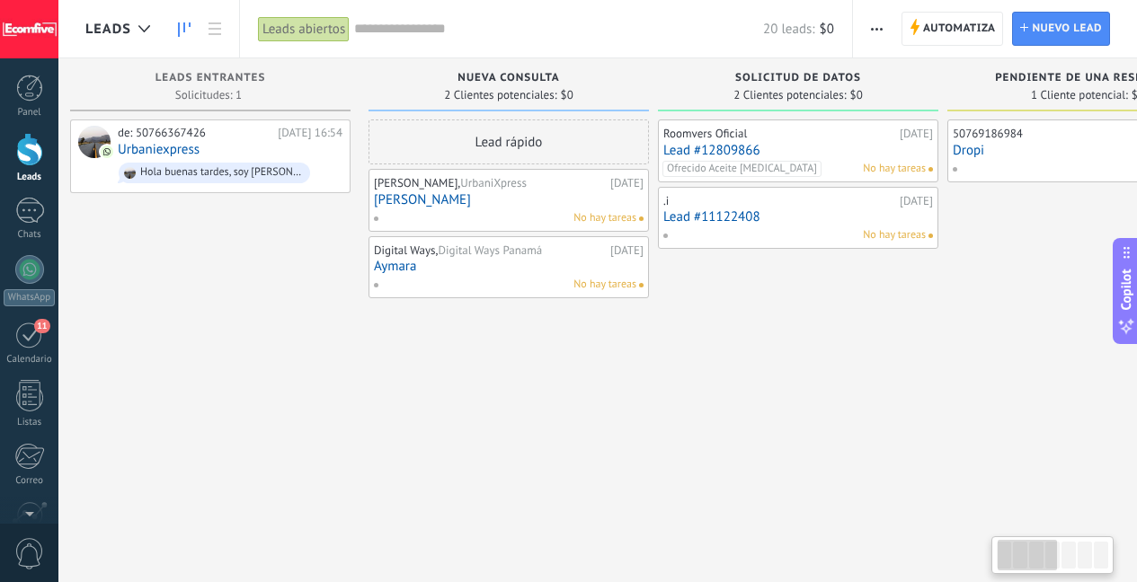
drag, startPoint x: 598, startPoint y: 384, endPoint x: 639, endPoint y: 382, distance: 41.4
click at [639, 382] on div "Lead rápido [PERSON_NAME], UrbaniXpress [DATE] [PERSON_NAME] No hay tareas Digi…" at bounding box center [508, 500] width 280 height 761
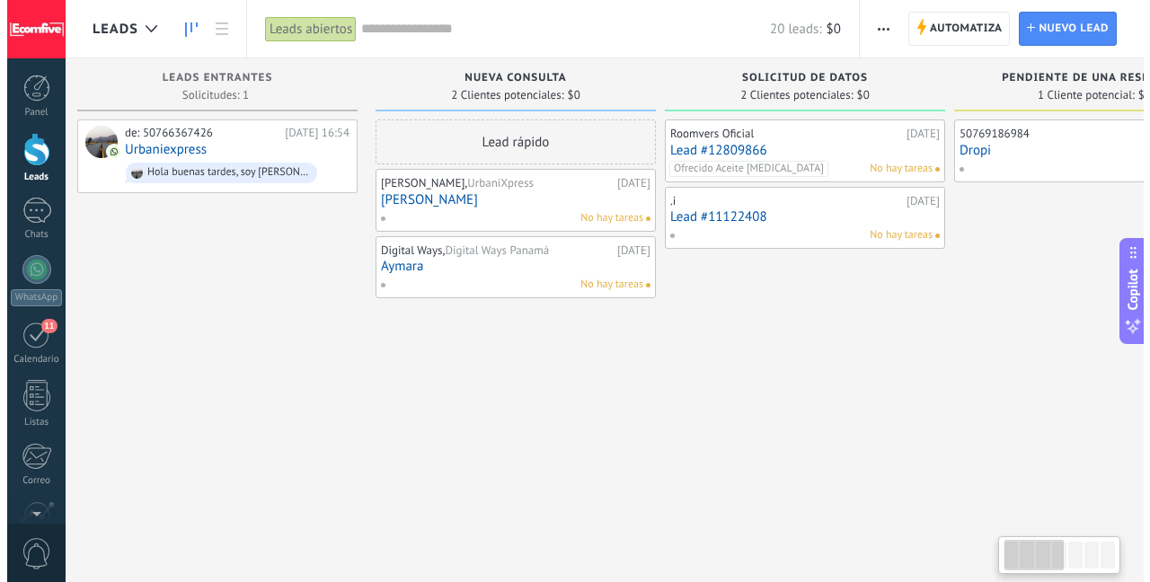
scroll to position [0, 4]
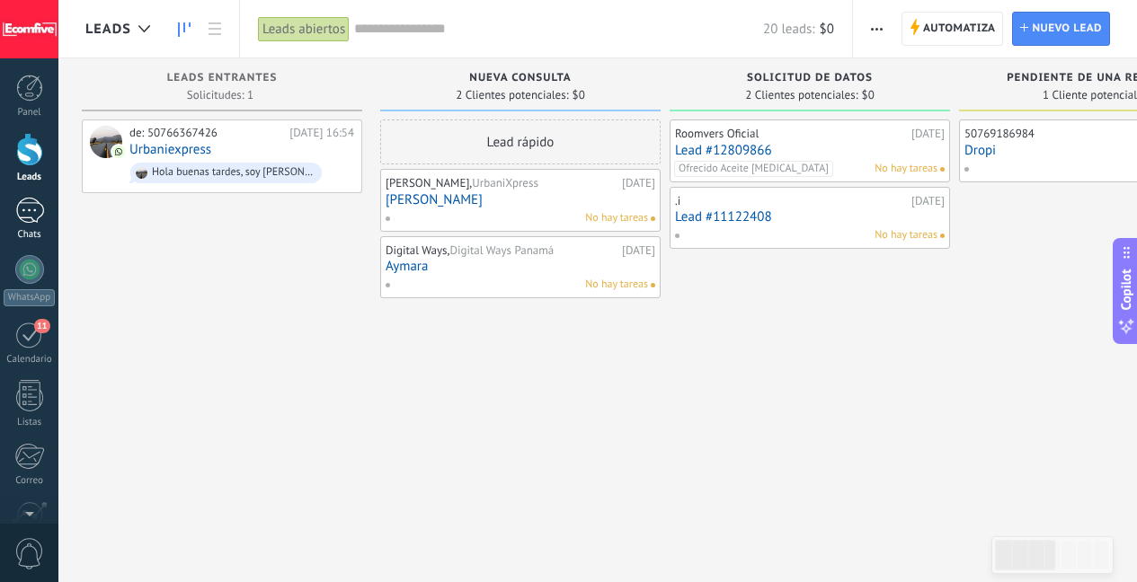
click at [37, 223] on div "1" at bounding box center [29, 211] width 29 height 26
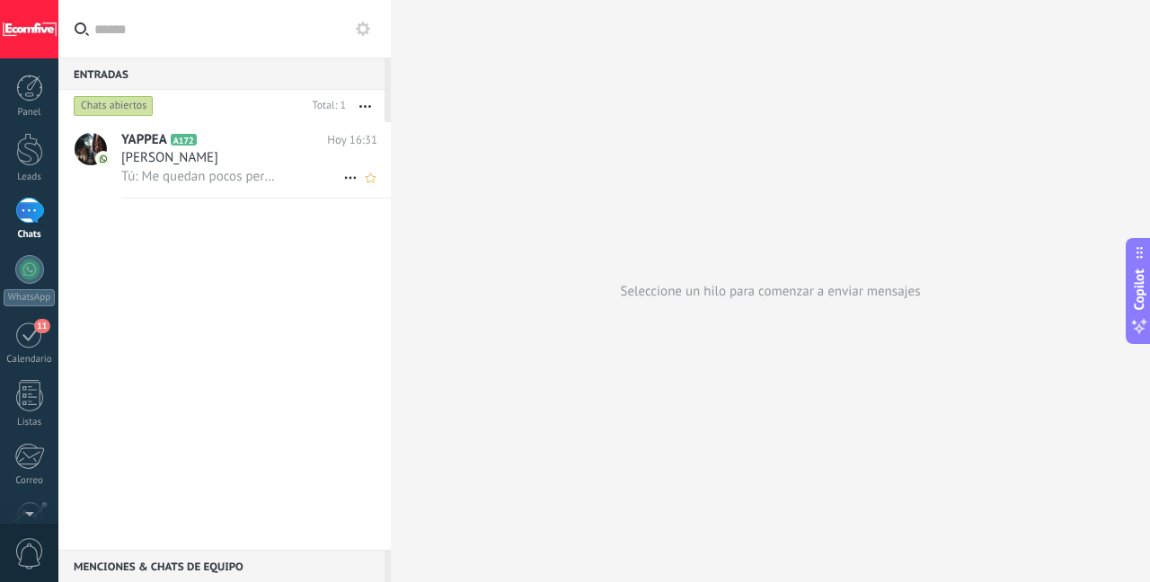
click at [264, 142] on h2 "YAPPEA A172" at bounding box center [224, 140] width 206 height 18
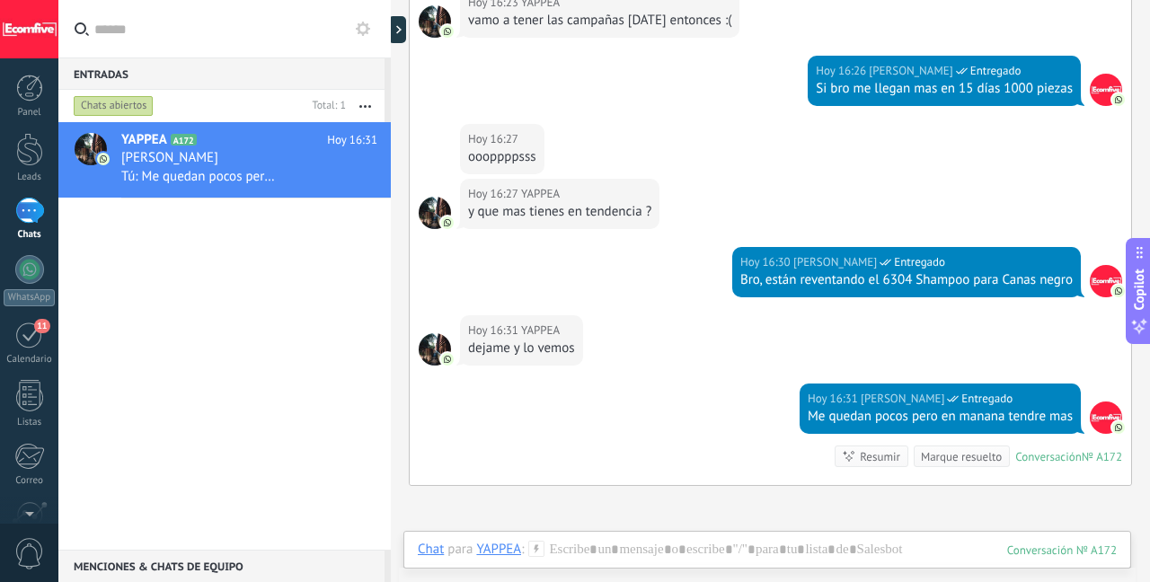
scroll to position [6554, 0]
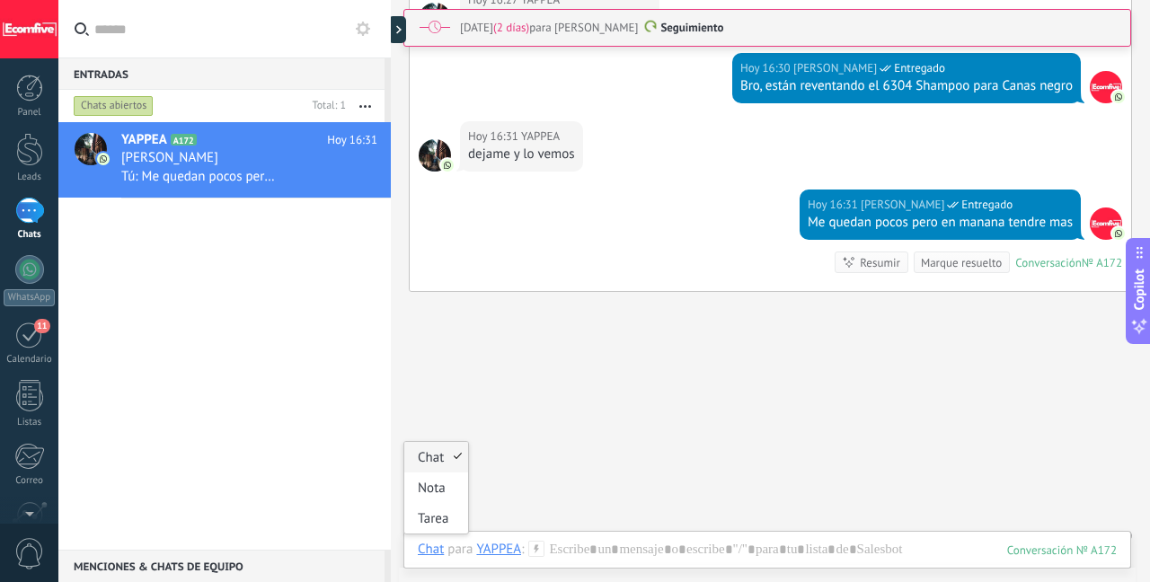
click at [443, 549] on div "Chat" at bounding box center [431, 549] width 26 height 16
click at [443, 496] on div "Nota" at bounding box center [436, 488] width 64 height 31
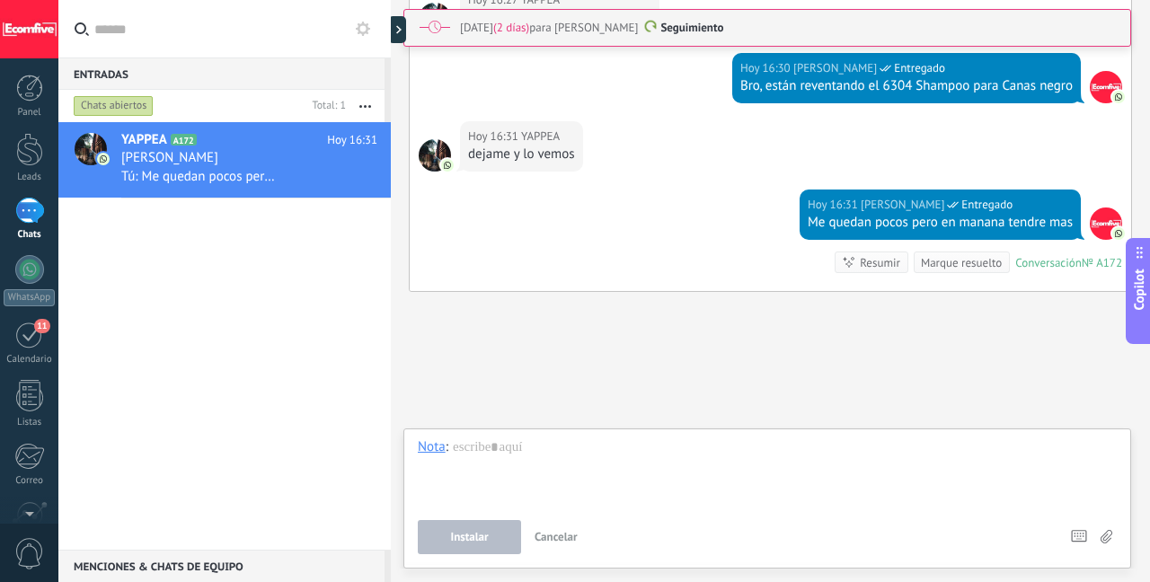
click at [569, 536] on span "Cancelar" at bounding box center [556, 536] width 43 height 15
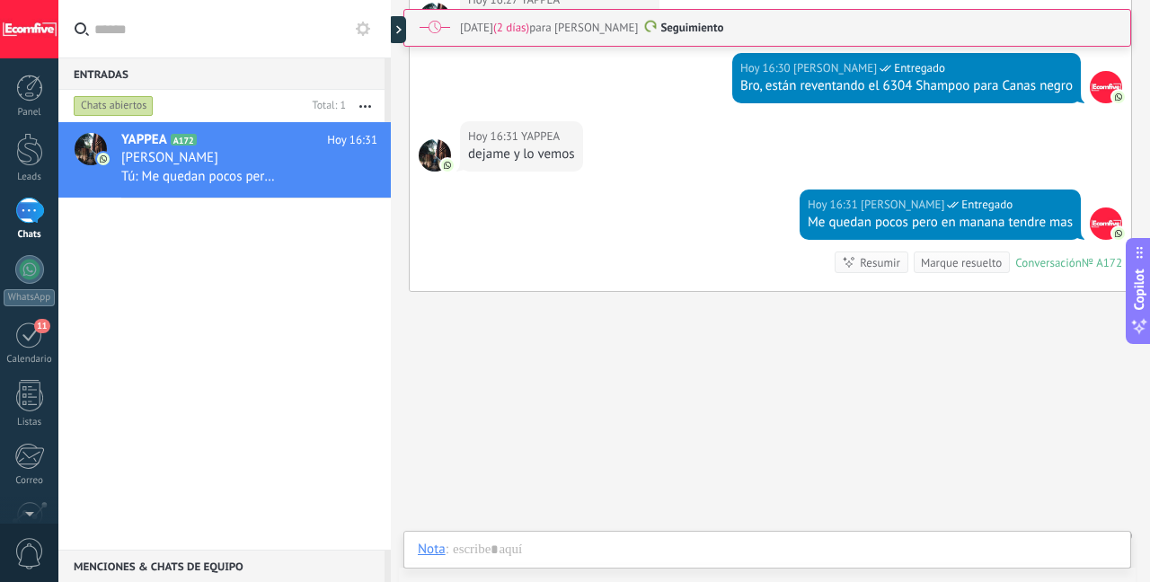
click at [442, 553] on div "Nota" at bounding box center [432, 549] width 28 height 16
click at [446, 518] on div "Tarea" at bounding box center [436, 518] width 64 height 31
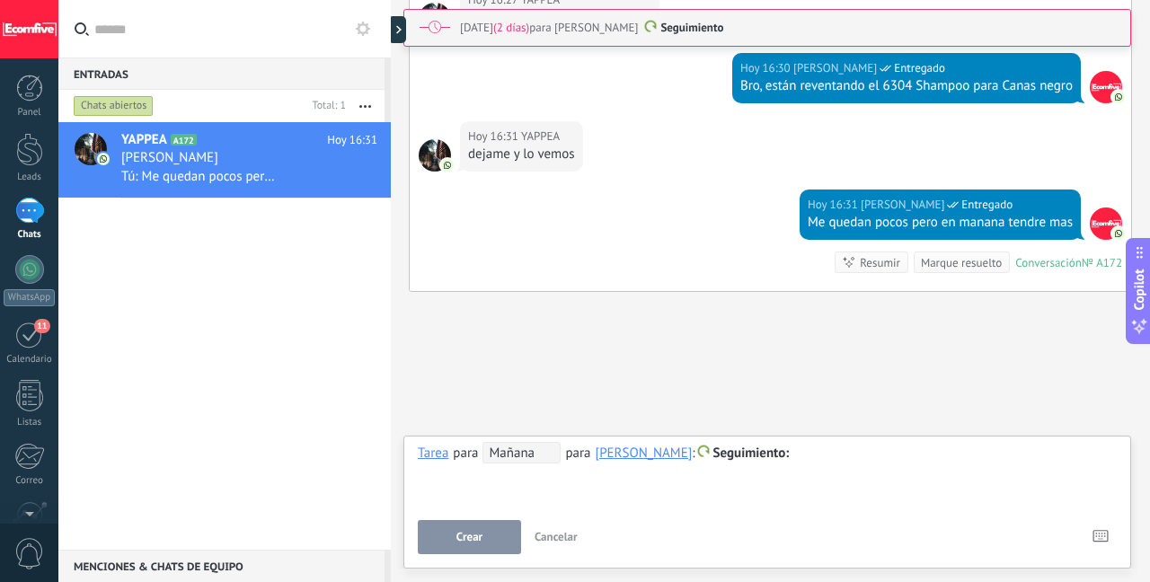
click at [560, 540] on span "Cancelar" at bounding box center [556, 536] width 43 height 15
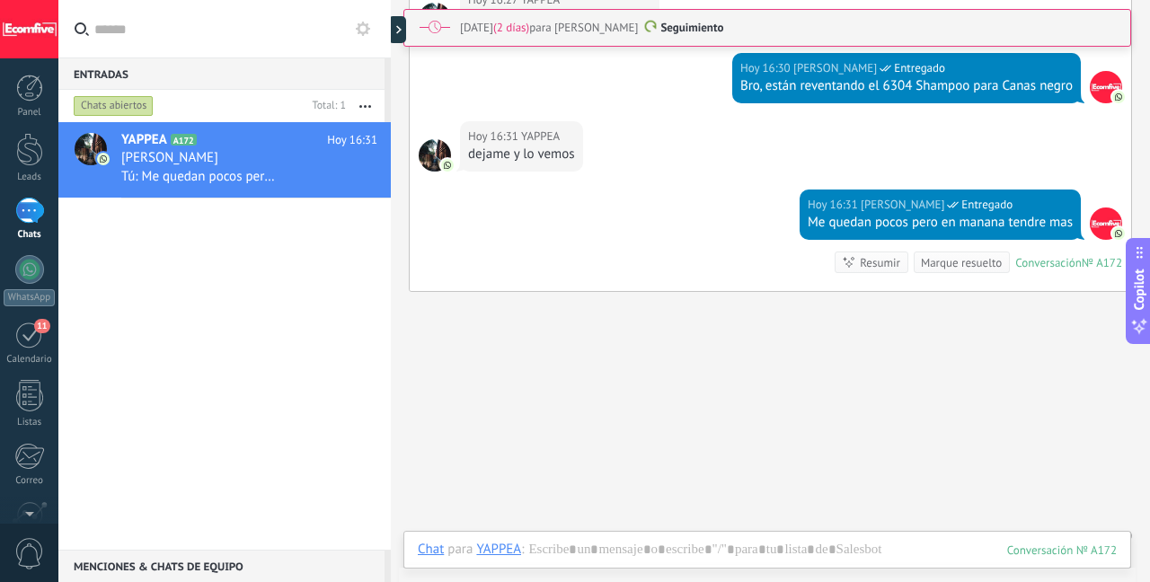
click at [447, 553] on div "Chat para YAPPEA :" at bounding box center [471, 550] width 106 height 18
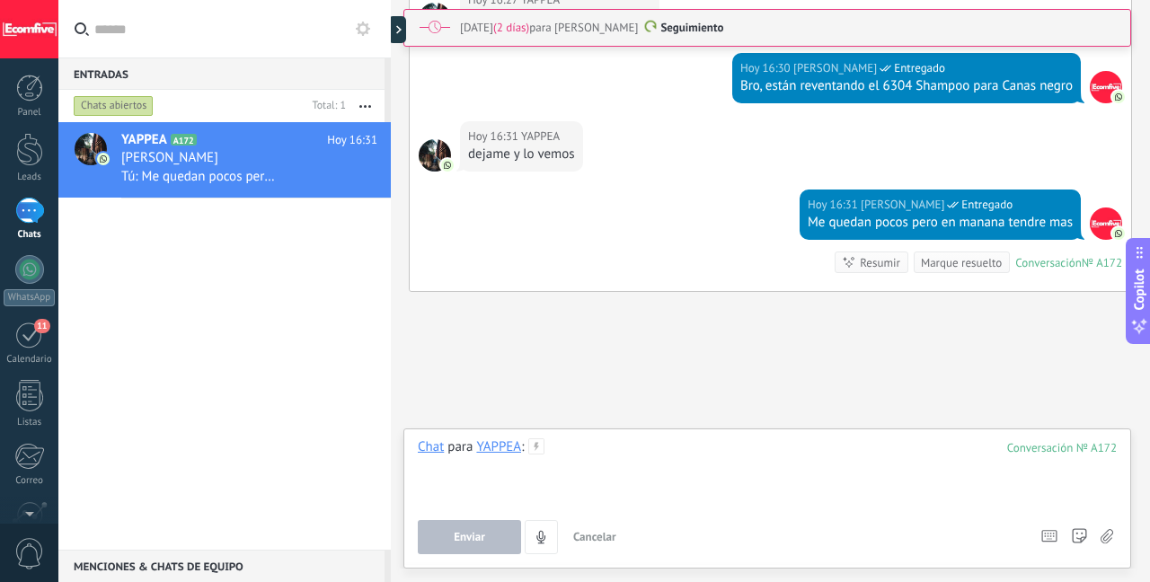
click at [649, 460] on div at bounding box center [767, 473] width 699 height 68
click at [29, 147] on div at bounding box center [29, 149] width 27 height 33
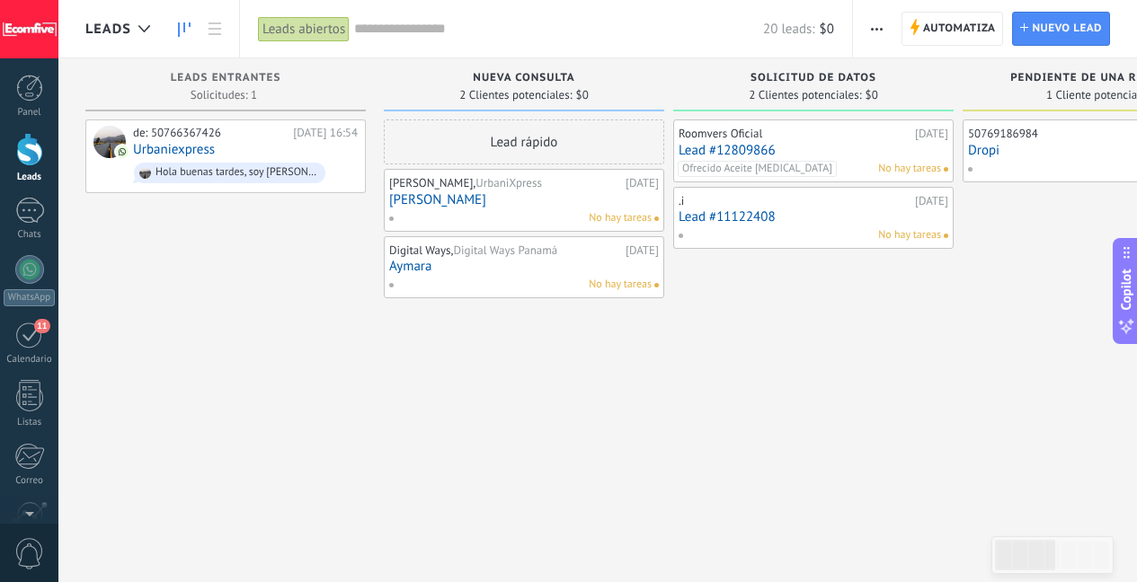
click at [503, 197] on link "[PERSON_NAME]" at bounding box center [524, 199] width 270 height 15
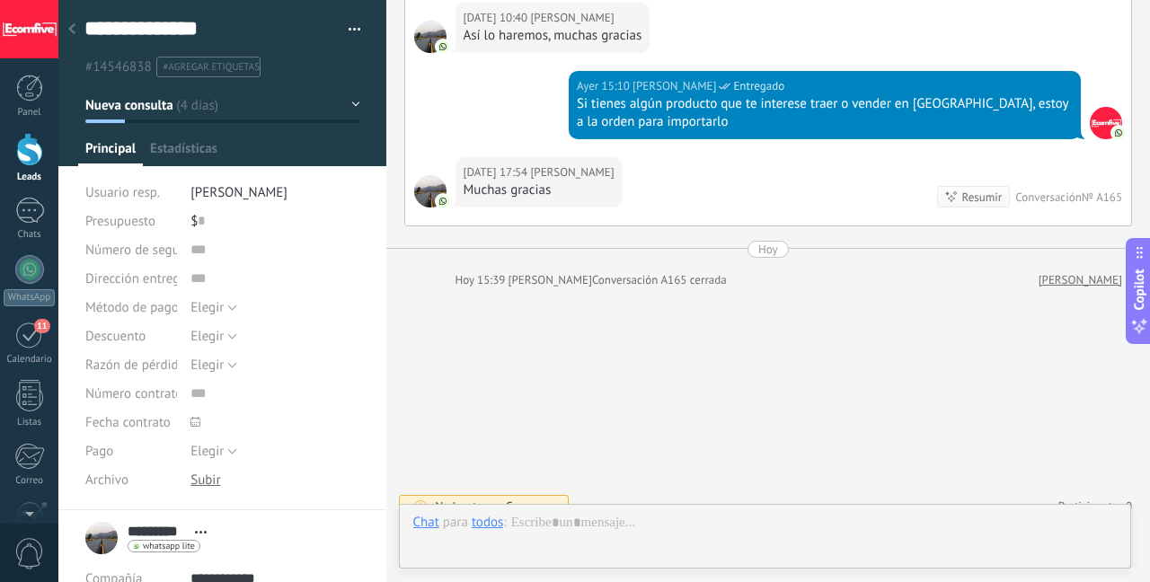
scroll to position [18, 0]
click at [30, 208] on div "1" at bounding box center [29, 211] width 29 height 26
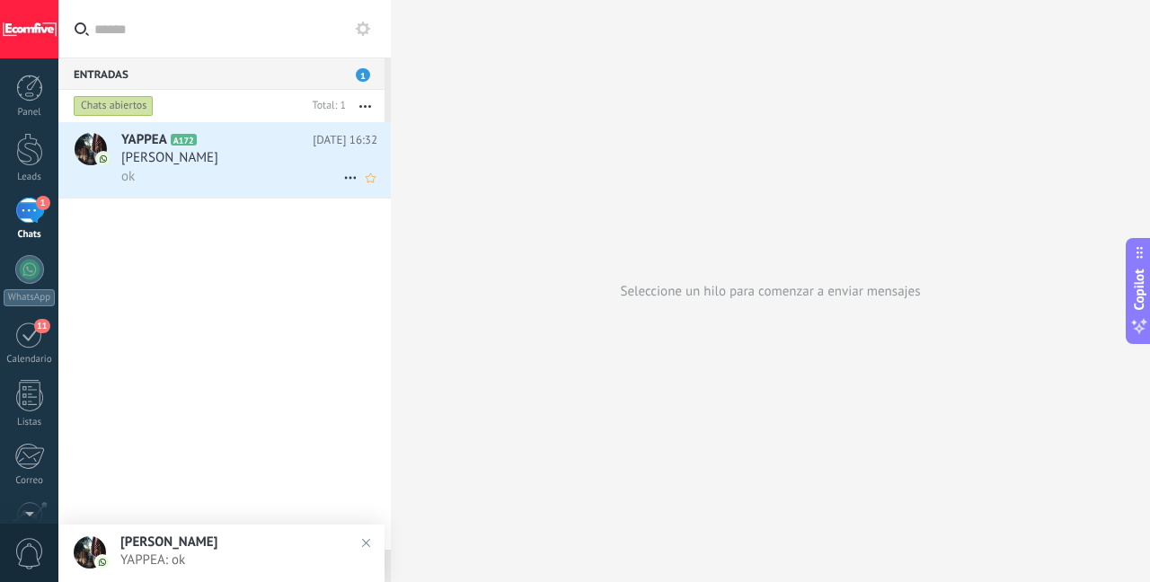
click at [153, 148] on span "YAPPEA" at bounding box center [144, 140] width 46 height 18
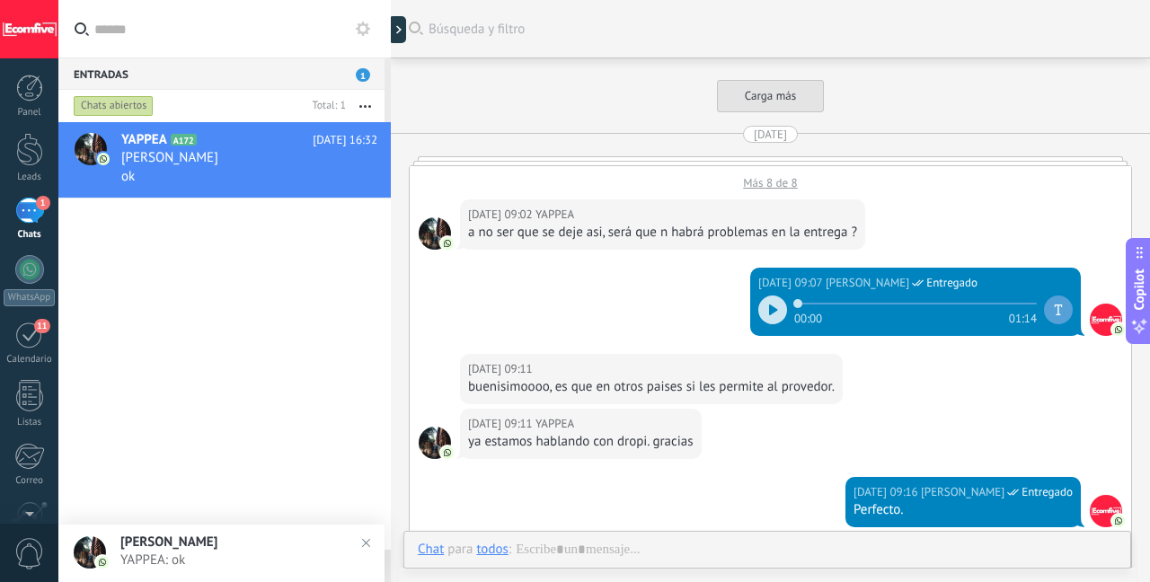
scroll to position [2762, 0]
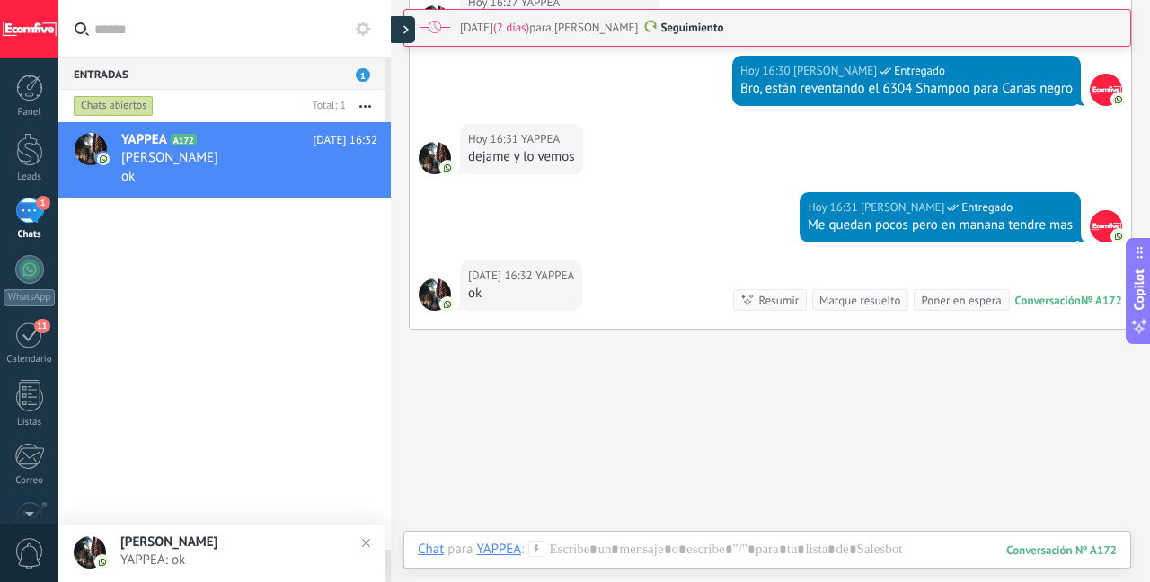
click at [401, 31] on div at bounding box center [401, 29] width 27 height 27
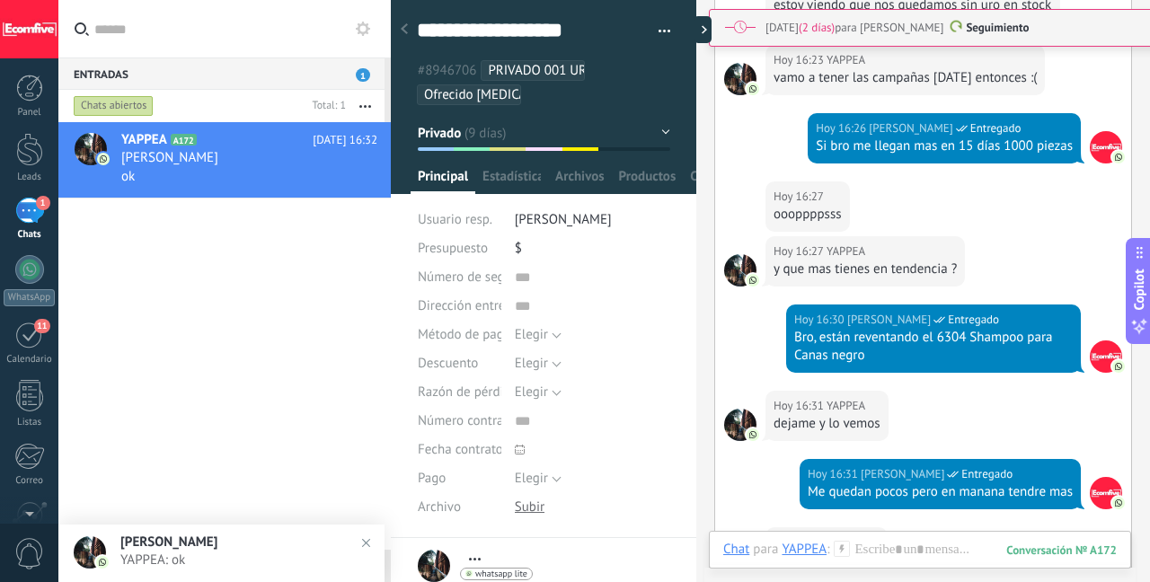
type textarea "***"
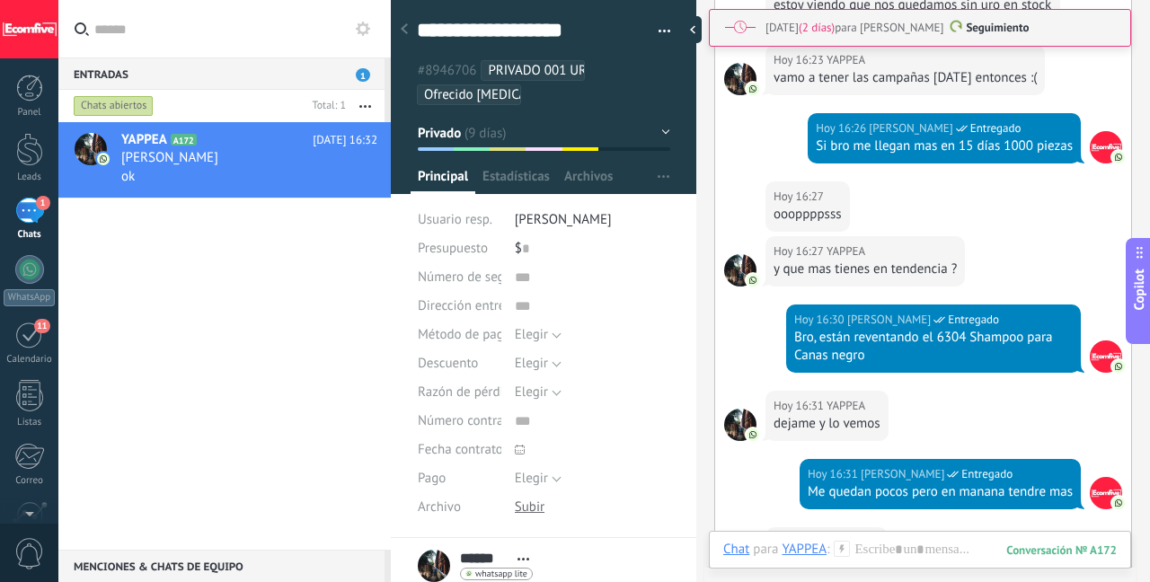
click at [556, 95] on ul "#8946706 PRIVADO 001 URO Ofrecido [MEDICAL_DATA] Veneno [PERSON_NAME]" at bounding box center [544, 82] width 258 height 49
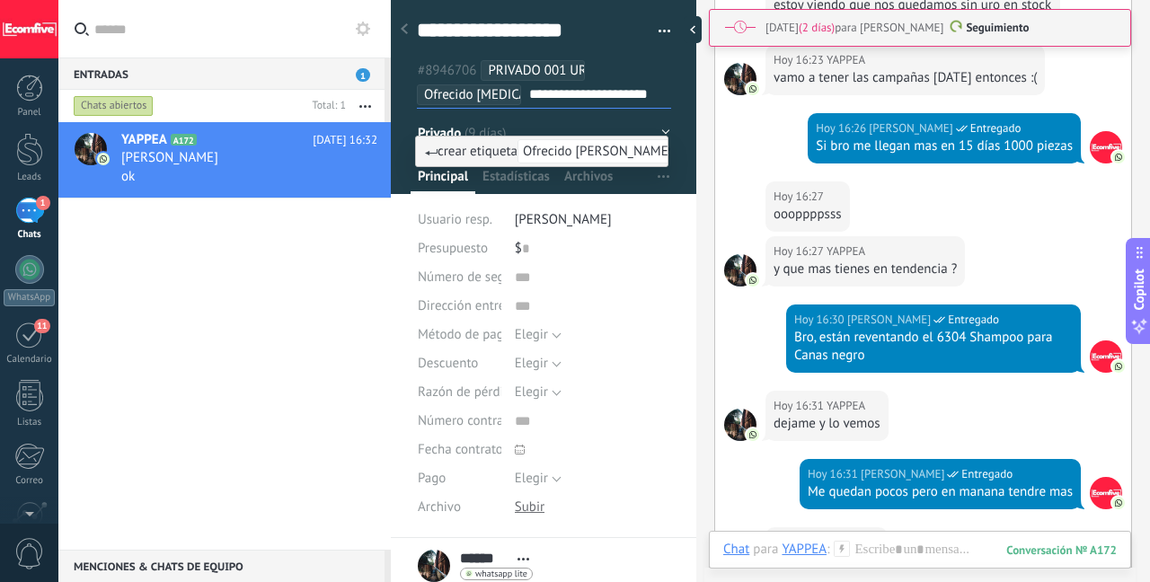
type input "**********"
click at [581, 146] on span "Ofrecido [PERSON_NAME]" at bounding box center [598, 151] width 160 height 24
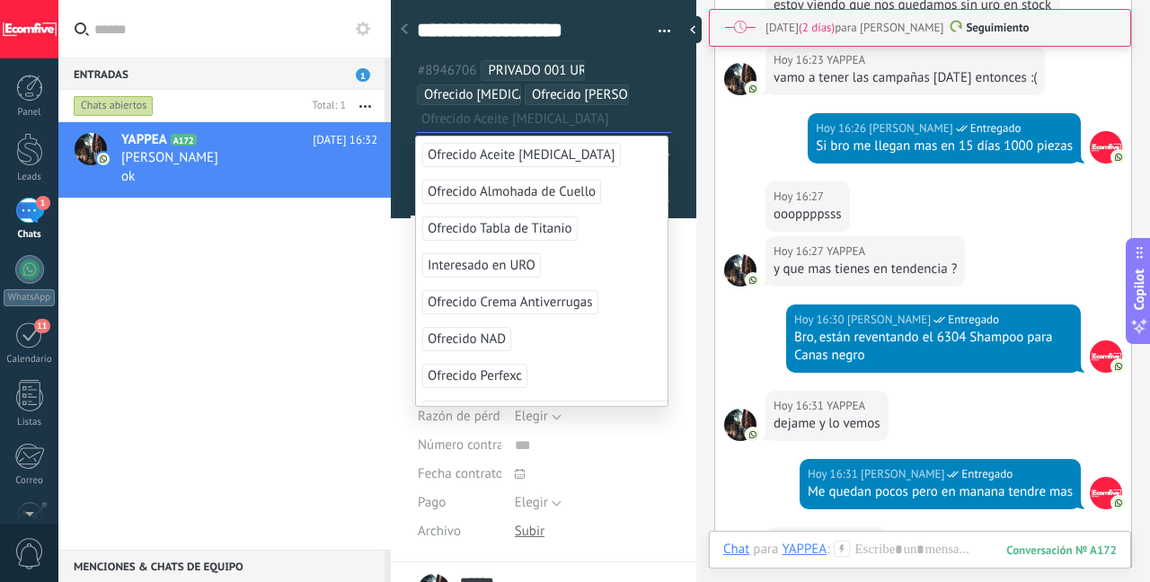
scroll to position [0, 0]
click at [1047, 452] on div "[DATE] 16:31 [PERSON_NAME] dejame y lo vemos" at bounding box center [923, 425] width 416 height 68
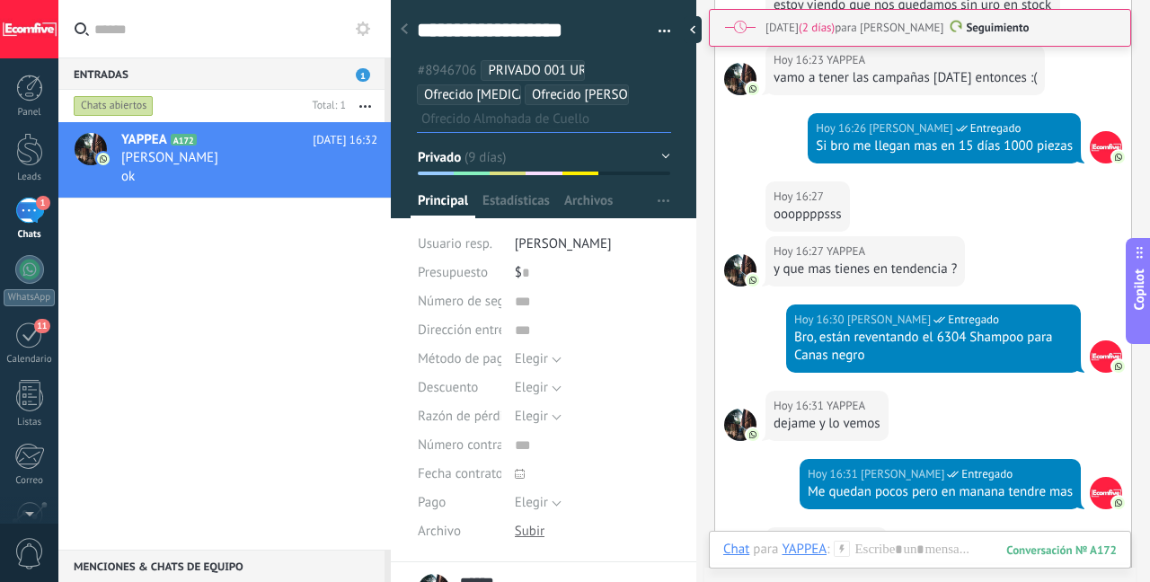
click at [1046, 452] on div "[DATE] 16:31 [PERSON_NAME] dejame y lo vemos" at bounding box center [923, 425] width 416 height 68
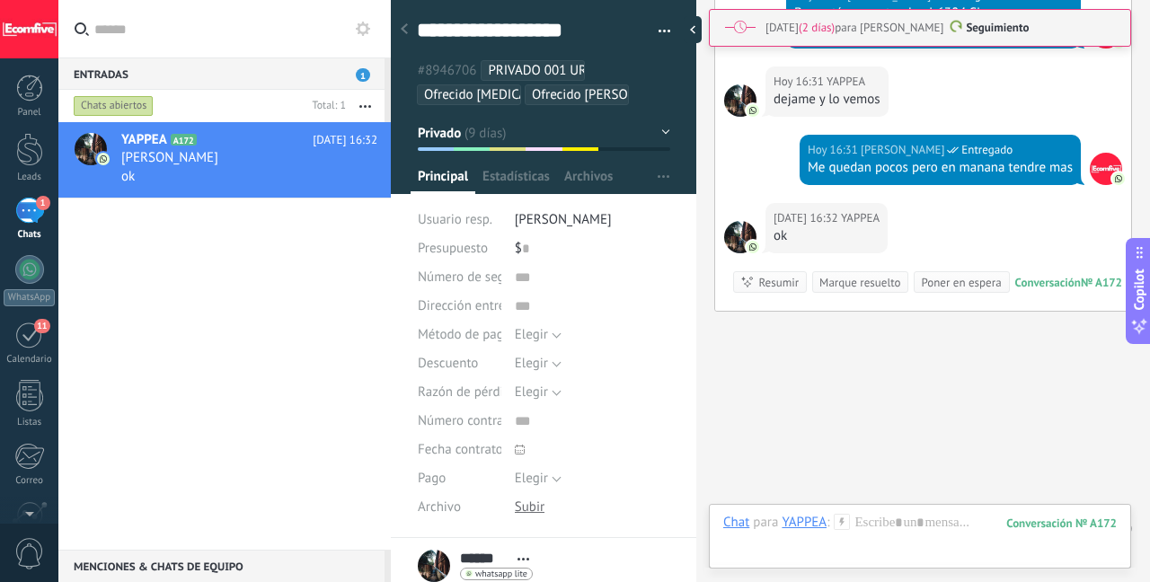
scroll to position [3126, 0]
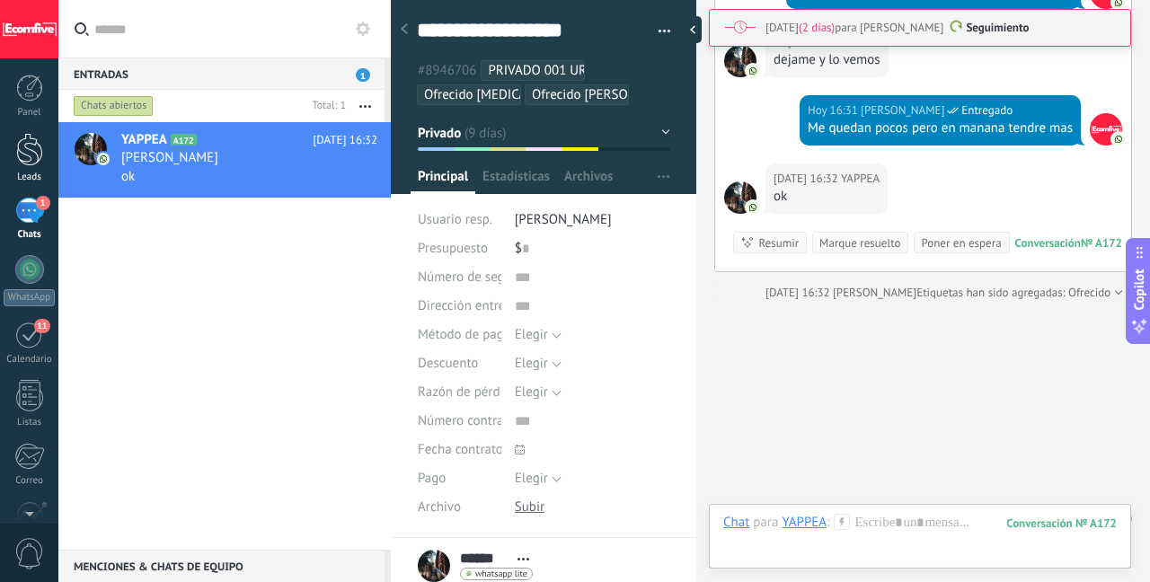
click at [31, 168] on link "Leads" at bounding box center [29, 158] width 58 height 50
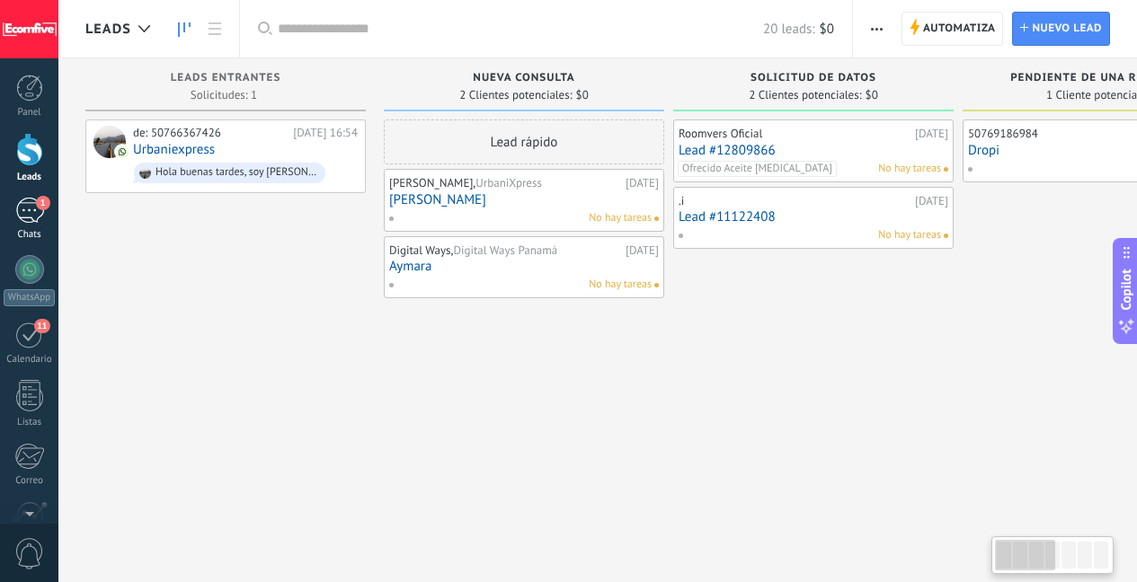
click at [31, 209] on div "1" at bounding box center [29, 211] width 29 height 26
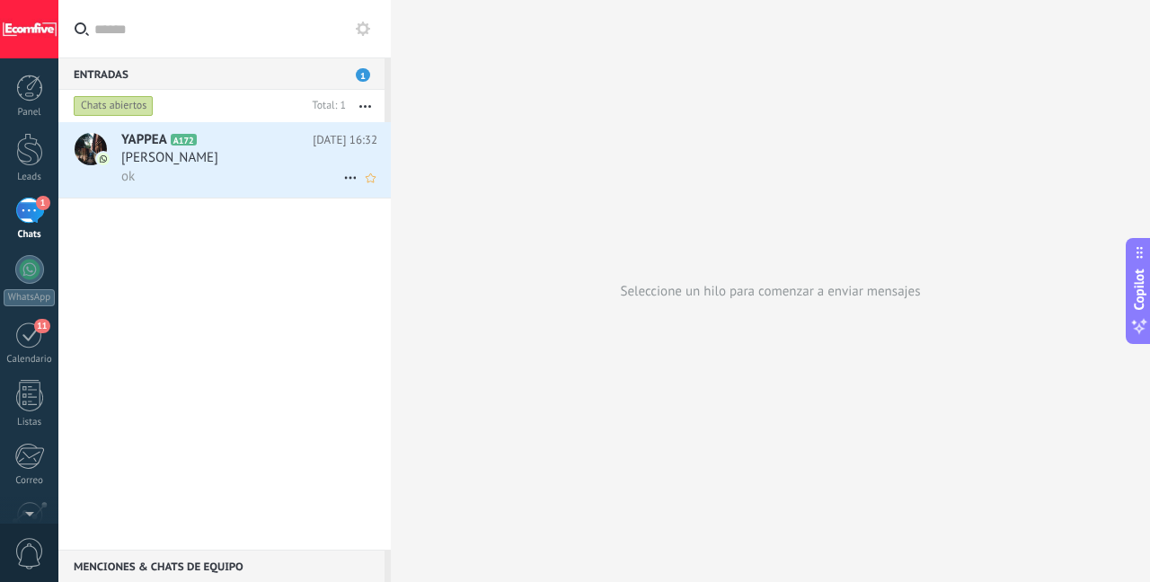
click at [214, 189] on div "YAPPEA A172 [DATE] 16:32 [PERSON_NAME] ok" at bounding box center [256, 159] width 270 height 75
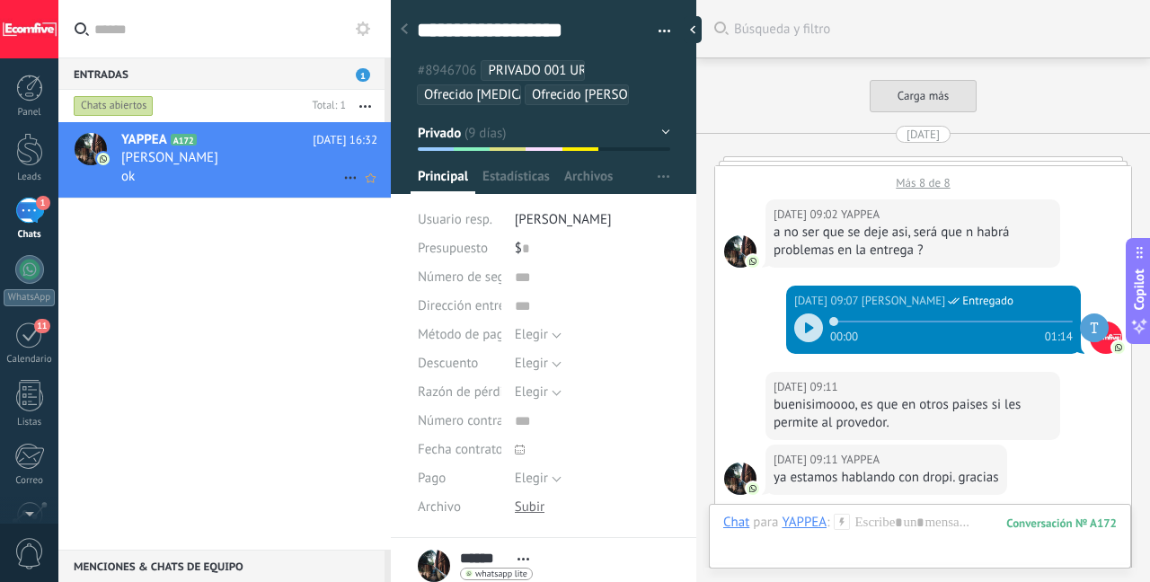
scroll to position [3155, 0]
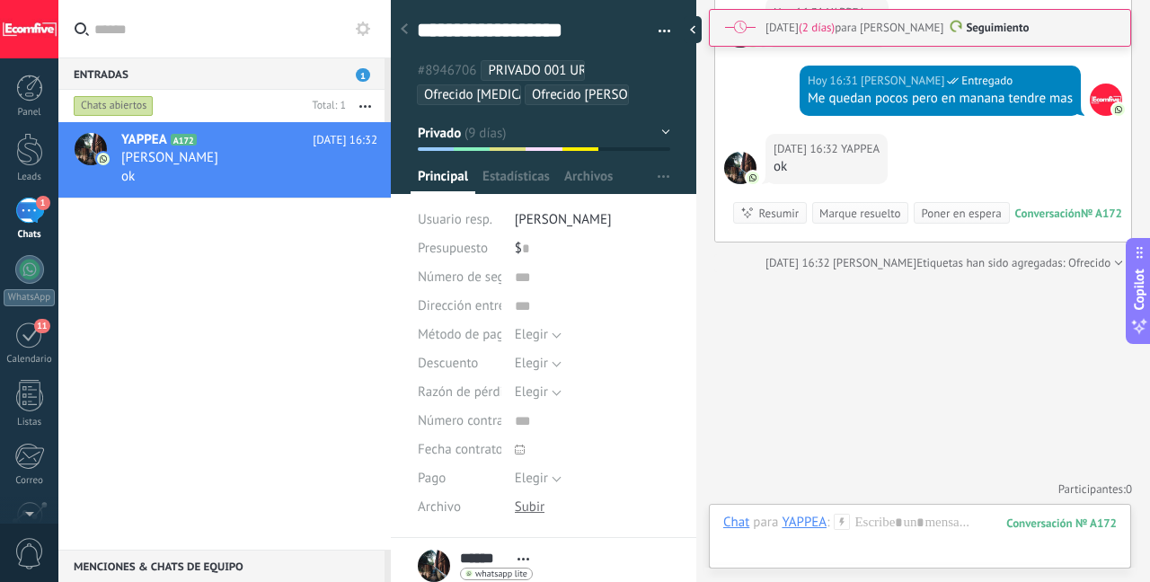
click at [31, 214] on div "1" at bounding box center [29, 211] width 29 height 26
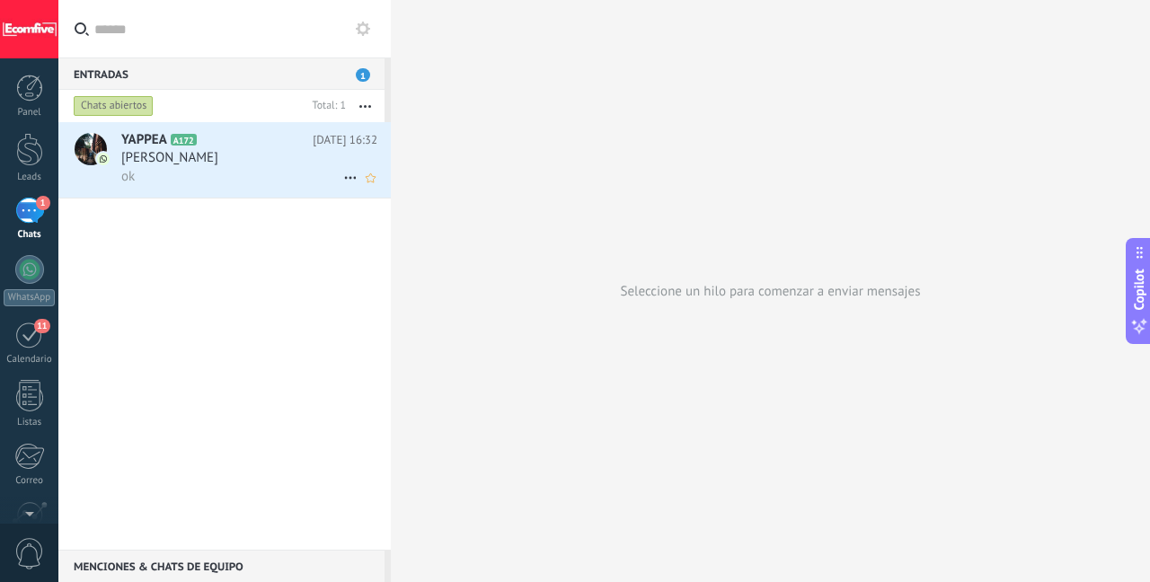
click at [217, 163] on span "[PERSON_NAME]" at bounding box center [169, 158] width 97 height 18
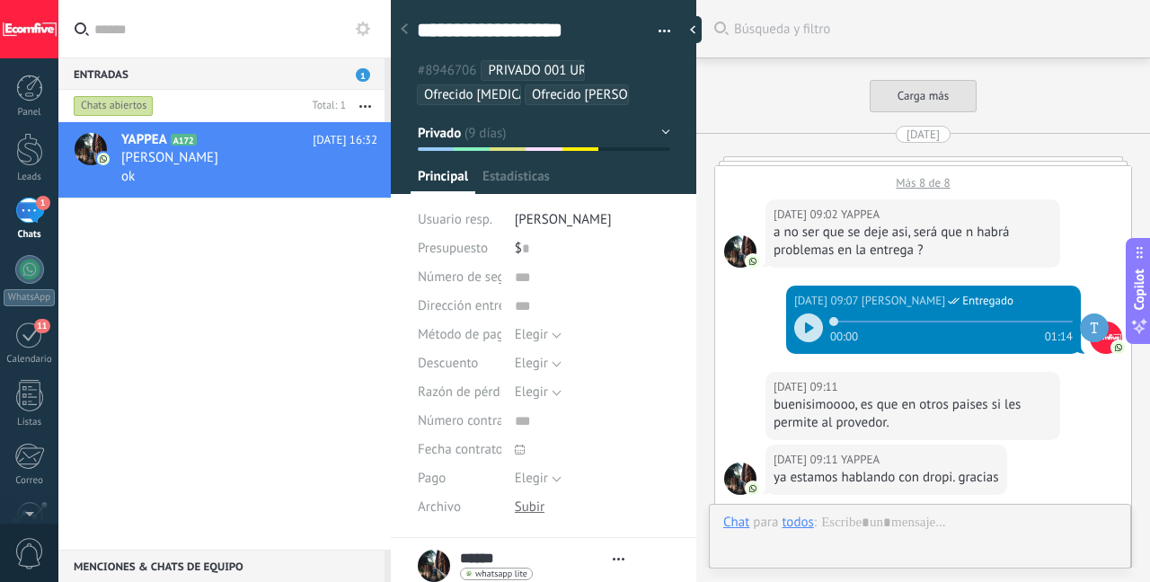
type textarea "***"
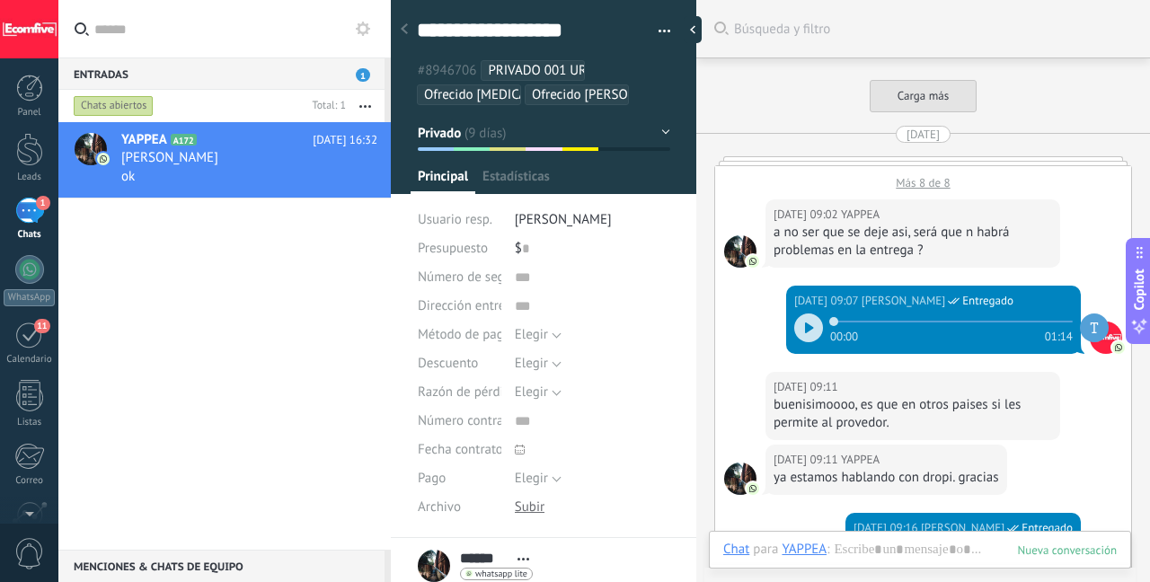
scroll to position [3048, 0]
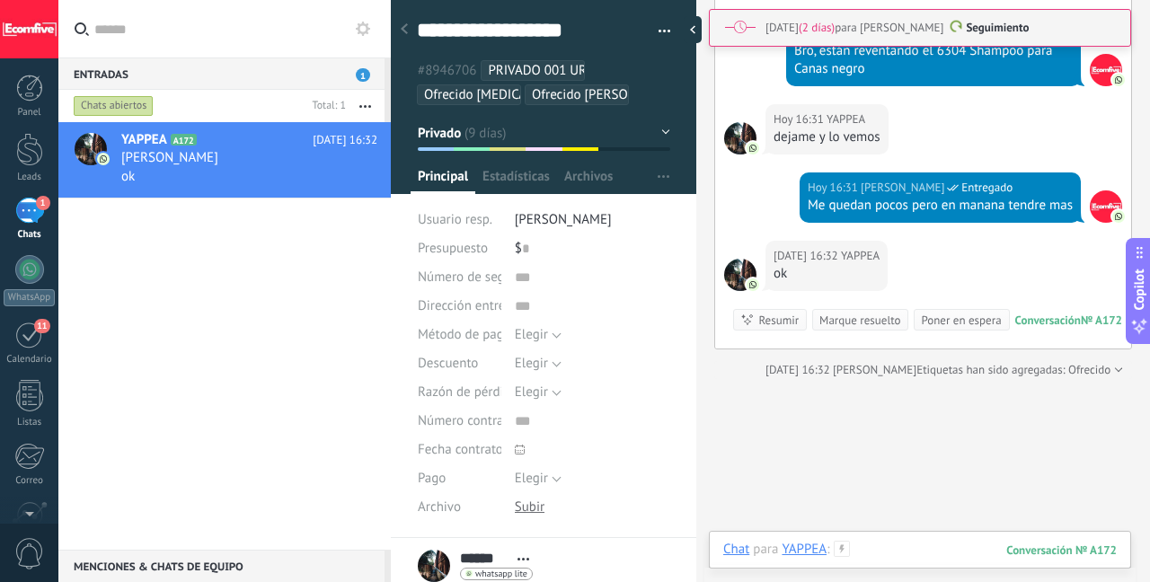
click at [871, 550] on div at bounding box center [920, 568] width 394 height 54
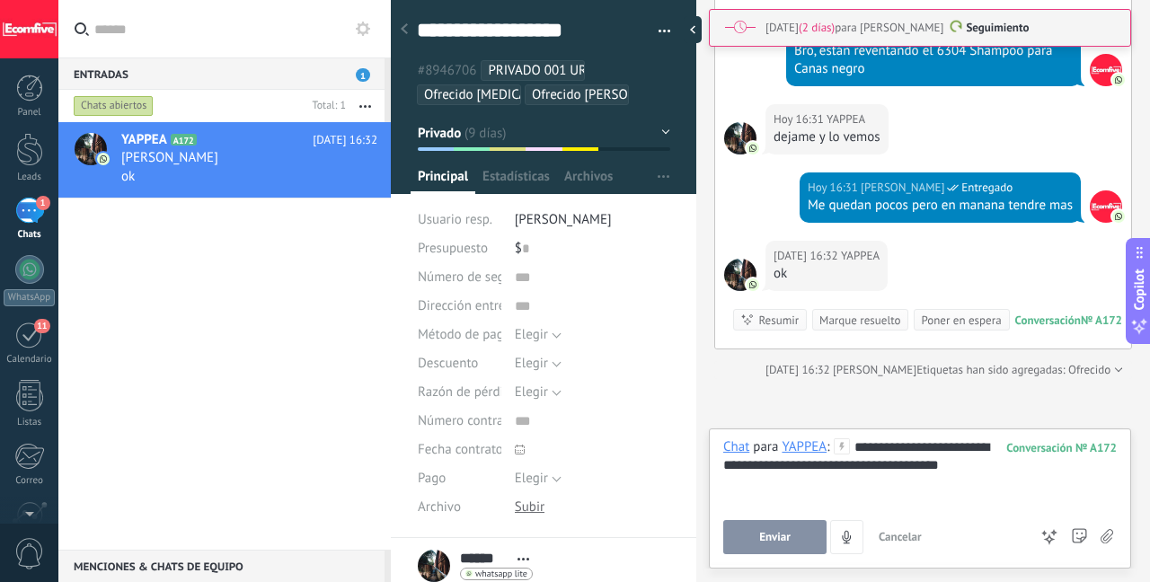
click at [767, 550] on button "Enviar" at bounding box center [774, 537] width 103 height 34
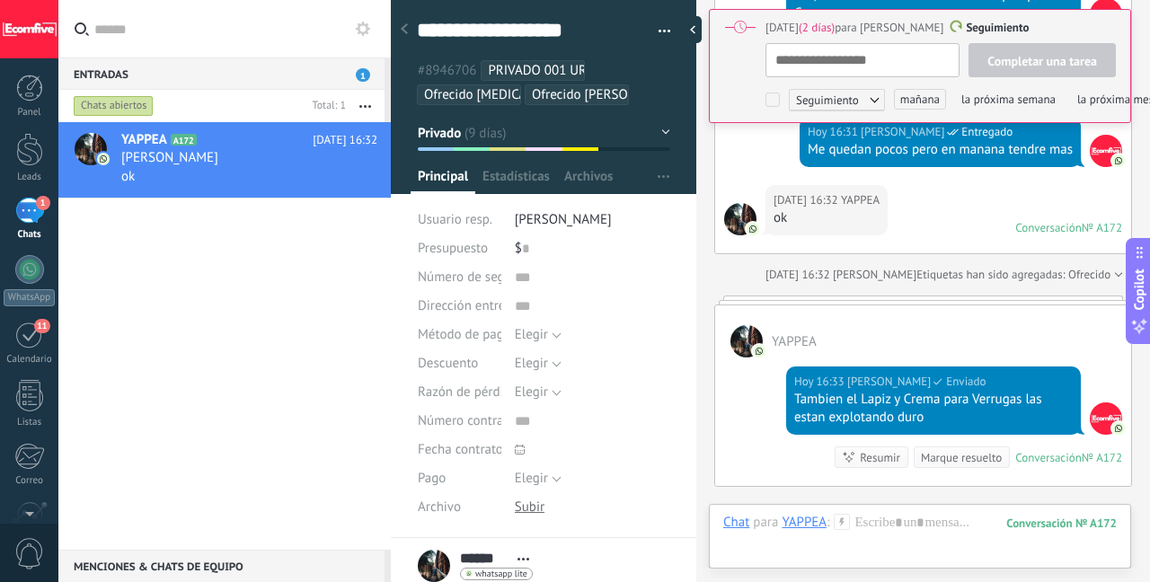
scroll to position [18, 0]
click at [47, 146] on link "Leads" at bounding box center [29, 158] width 58 height 50
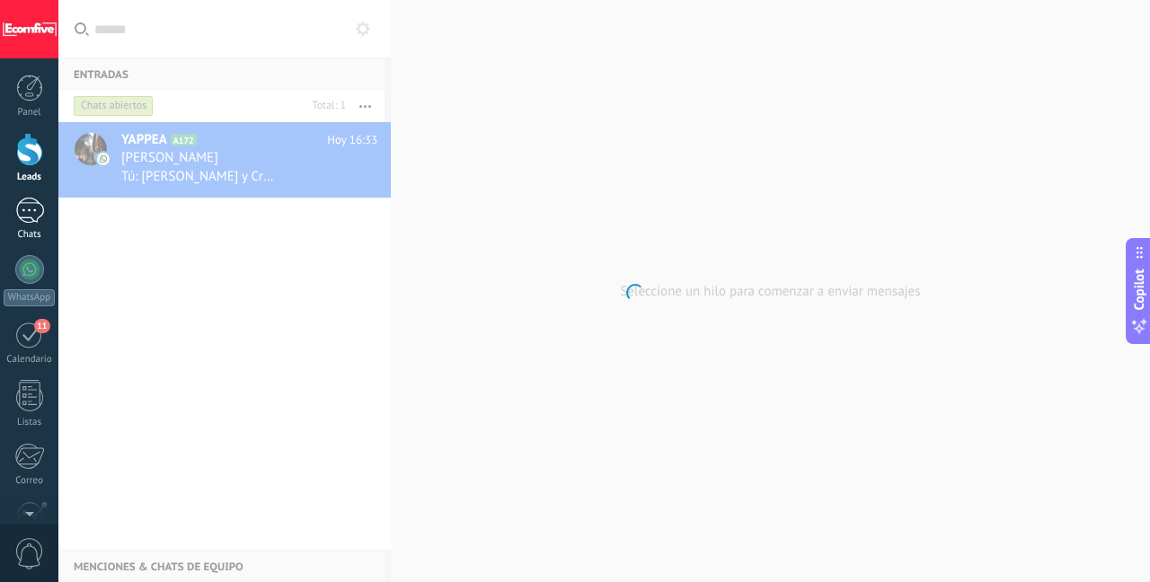
click at [46, 214] on link "1 Chats" at bounding box center [29, 219] width 58 height 43
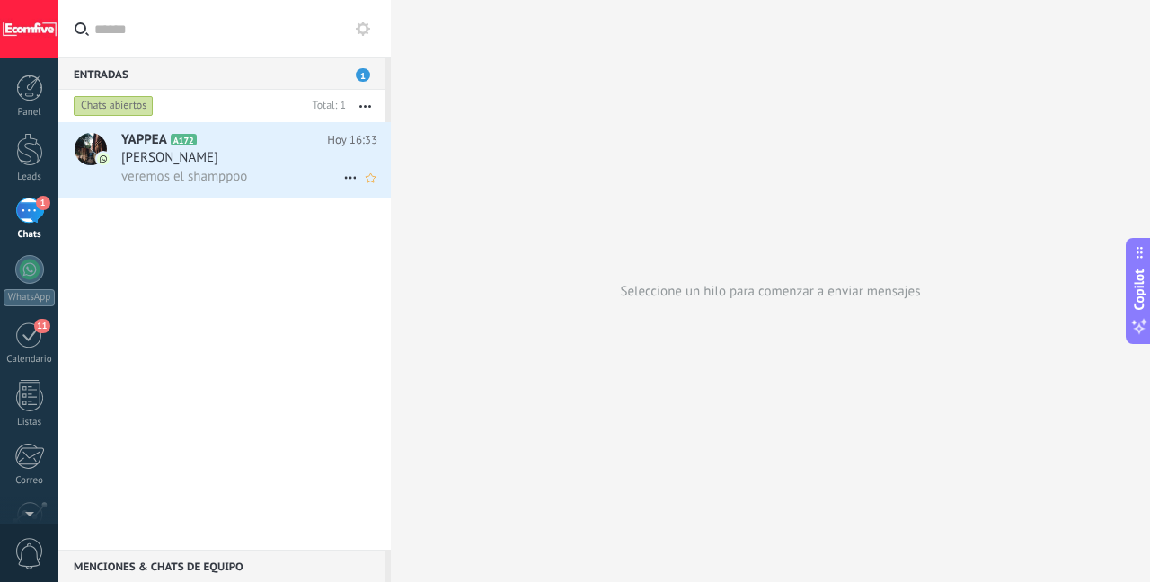
click at [248, 180] on h3 "veremos el shamppoo" at bounding box center [188, 177] width 135 height 18
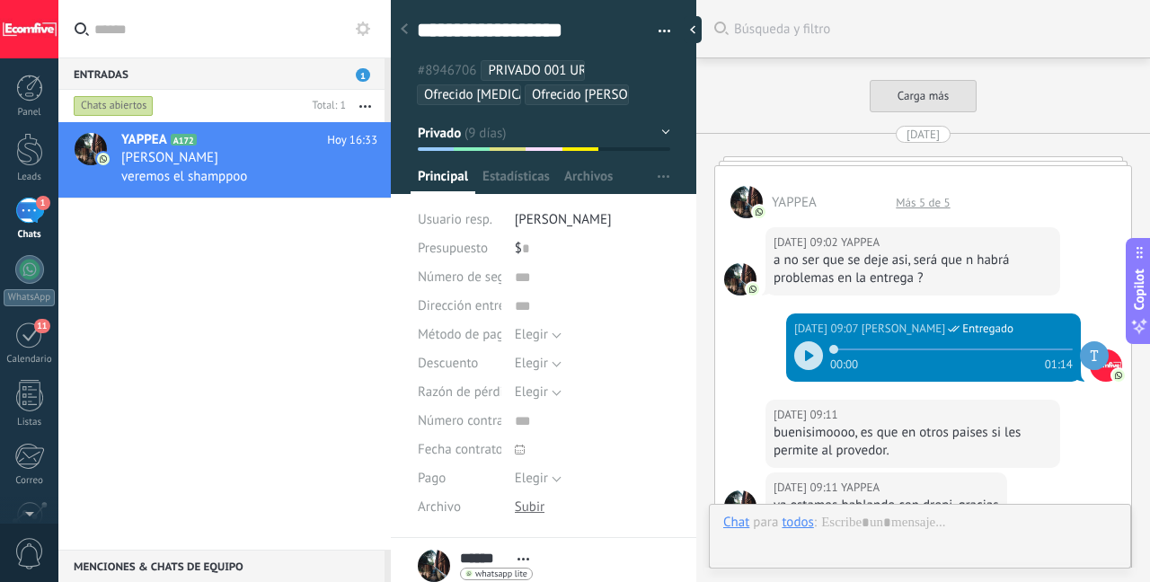
scroll to position [3421, 0]
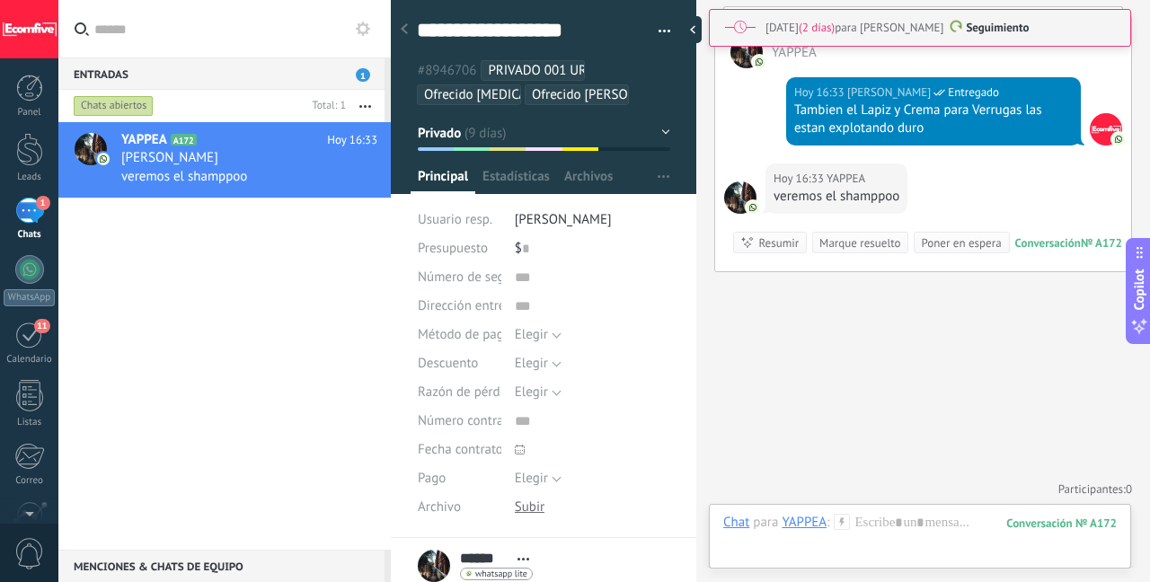
click at [411, 33] on div at bounding box center [404, 30] width 25 height 35
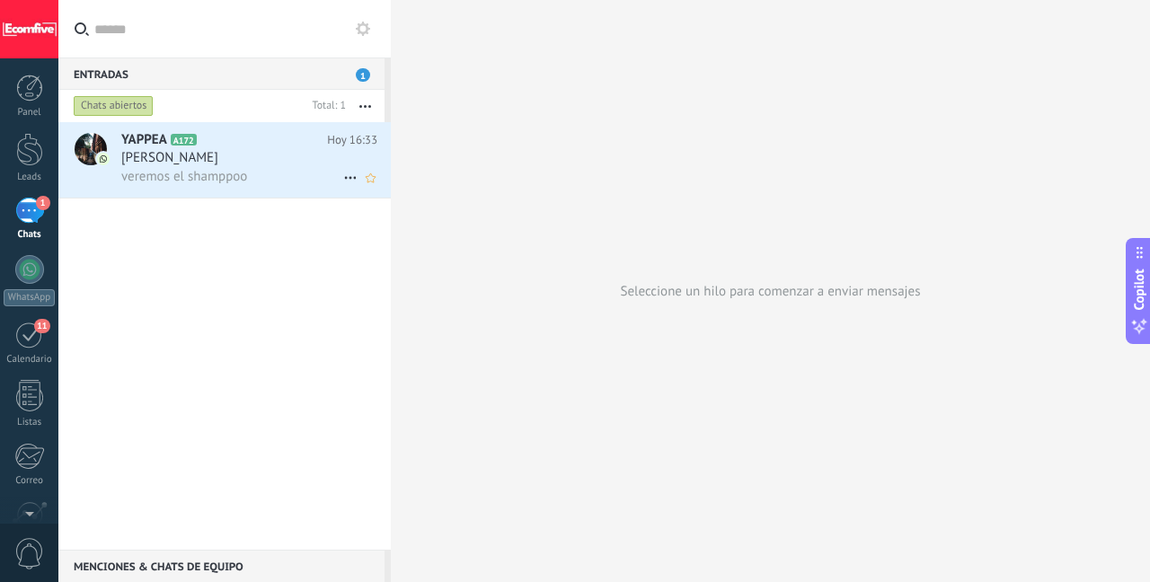
click at [307, 149] on div "[PERSON_NAME]" at bounding box center [249, 158] width 256 height 18
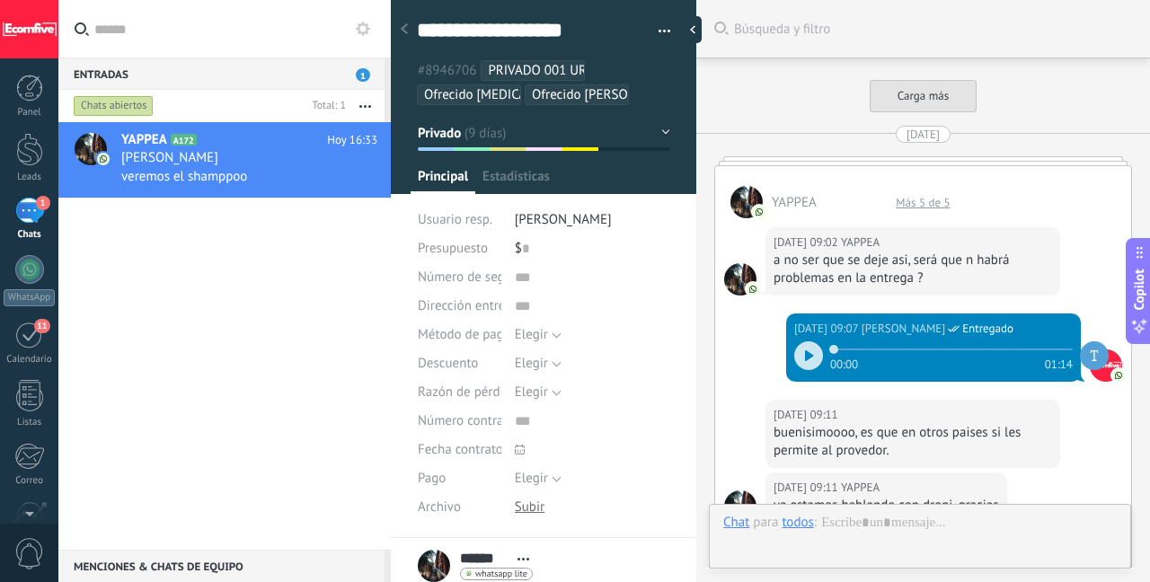
scroll to position [3421, 0]
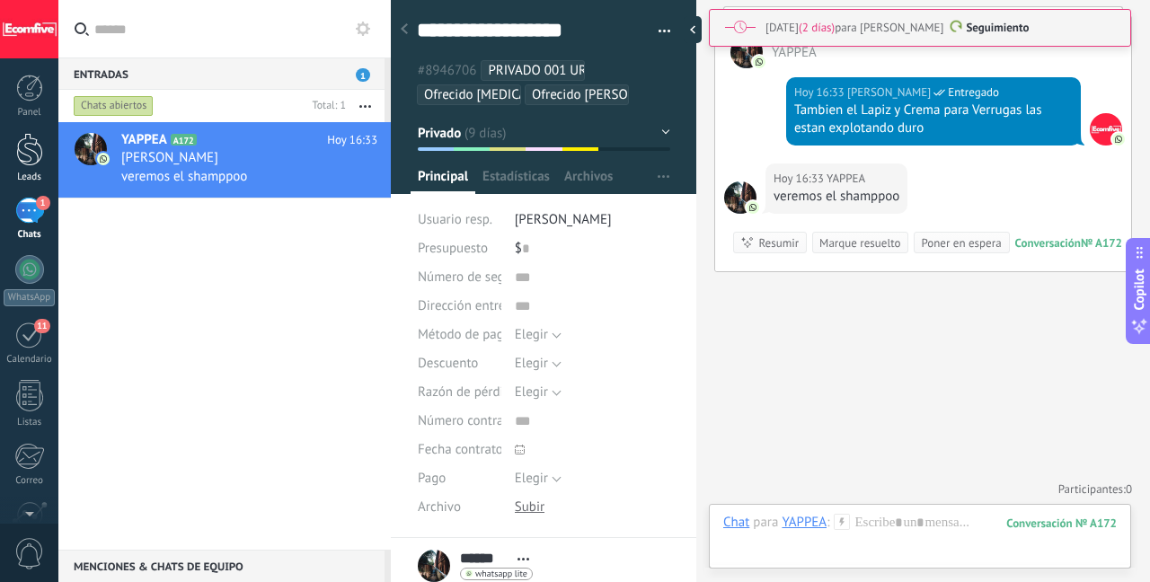
click at [47, 154] on link "Leads" at bounding box center [29, 158] width 58 height 50
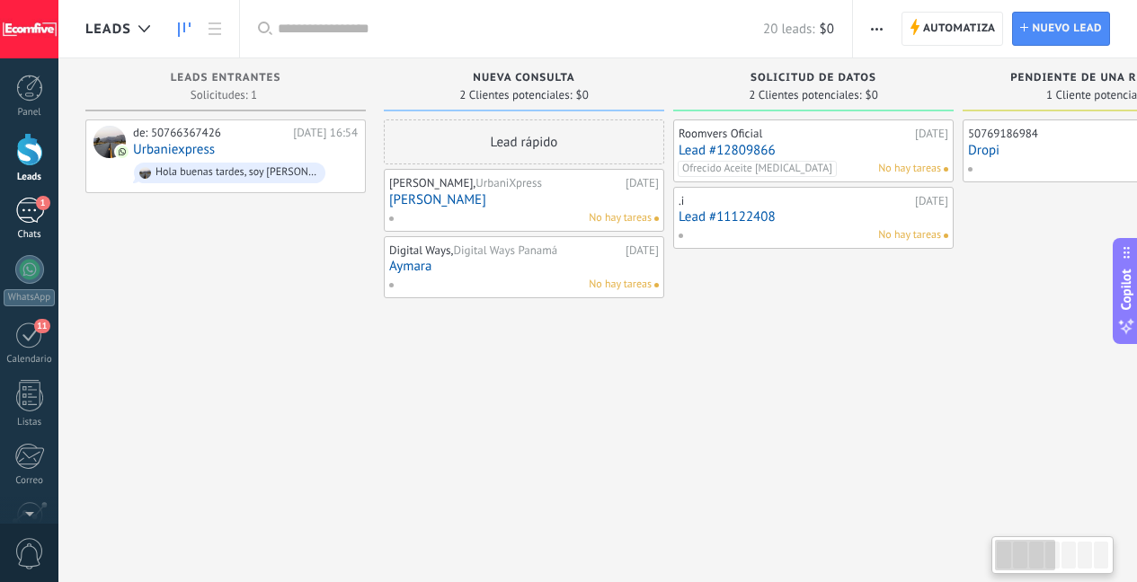
click at [30, 218] on div "1" at bounding box center [29, 211] width 29 height 26
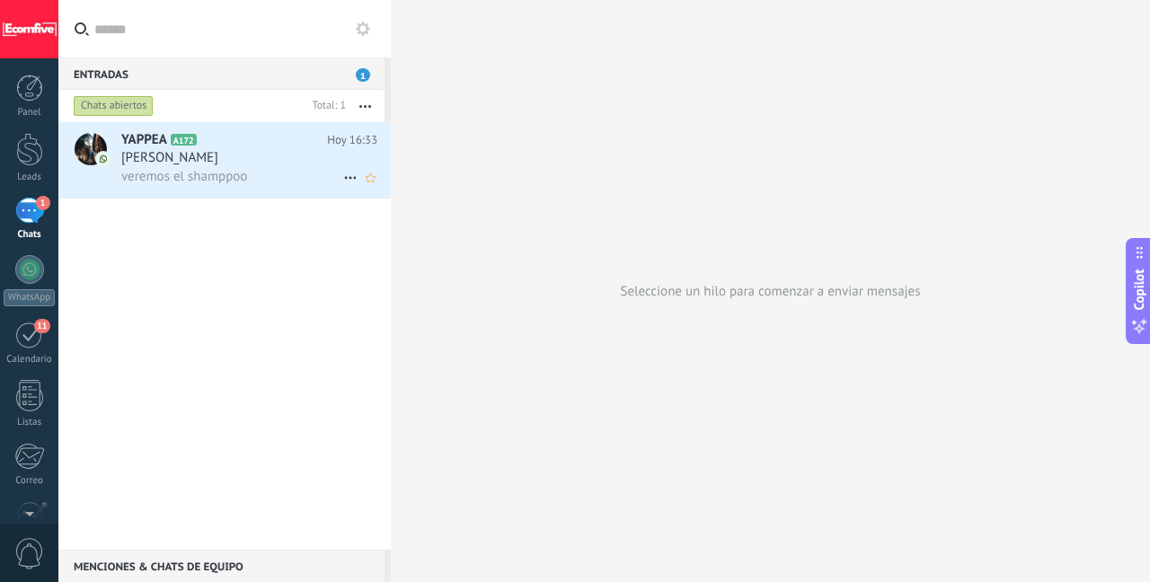
click at [227, 153] on h3 "[PERSON_NAME]" at bounding box center [174, 158] width 106 height 18
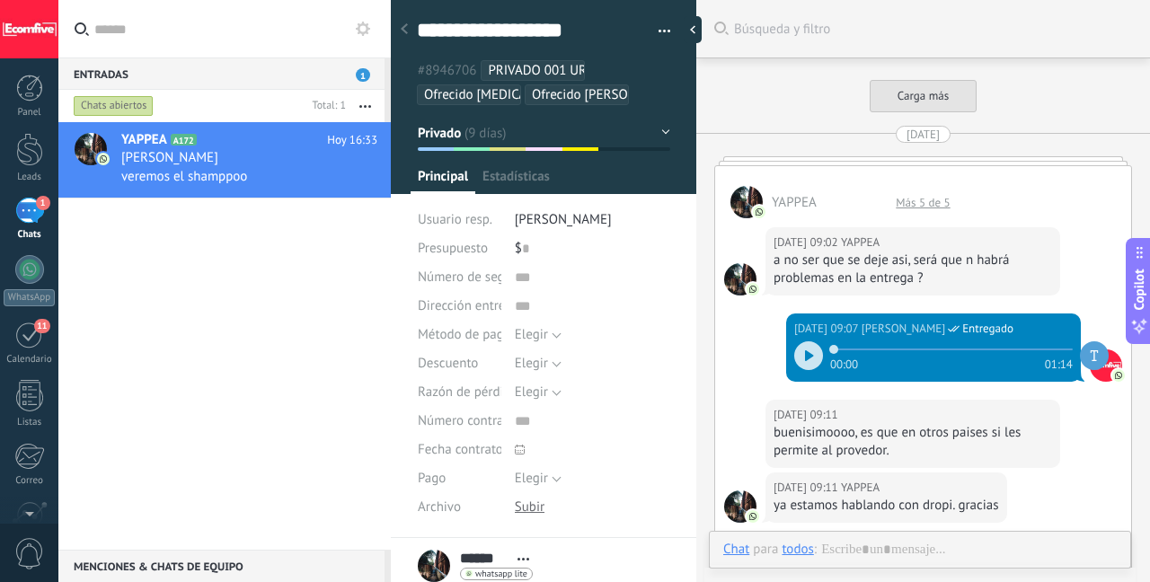
scroll to position [3344, 0]
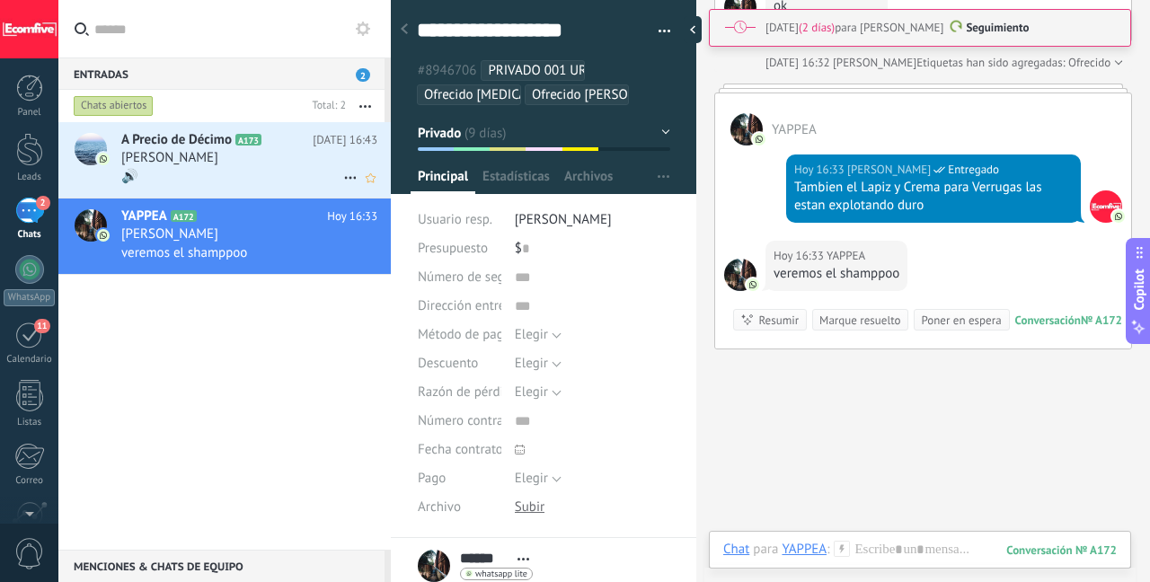
click at [267, 148] on icon at bounding box center [276, 140] width 18 height 18
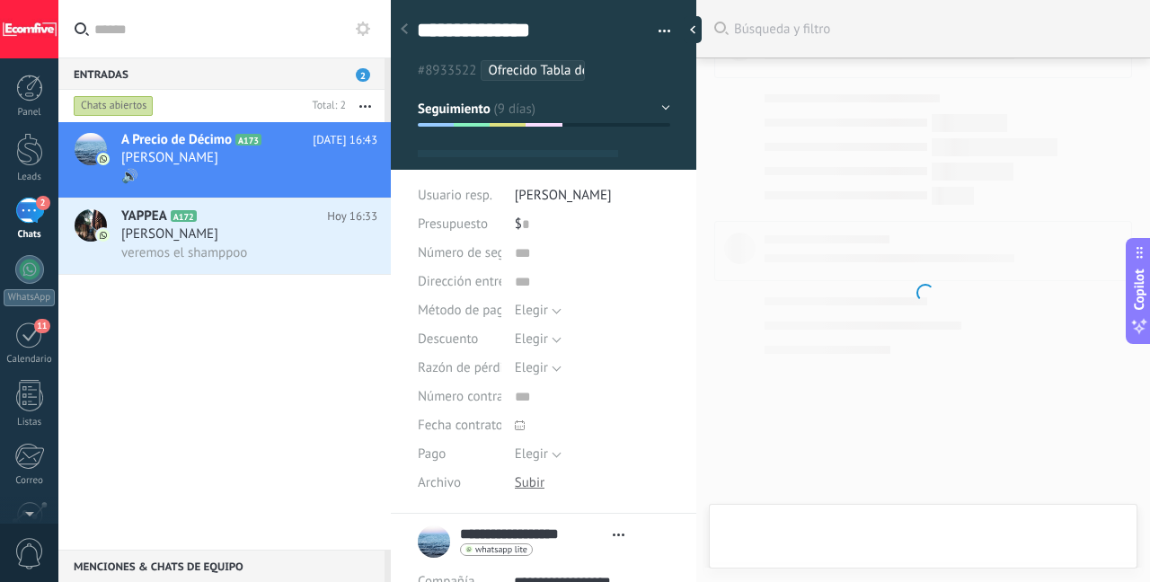
scroll to position [18, 0]
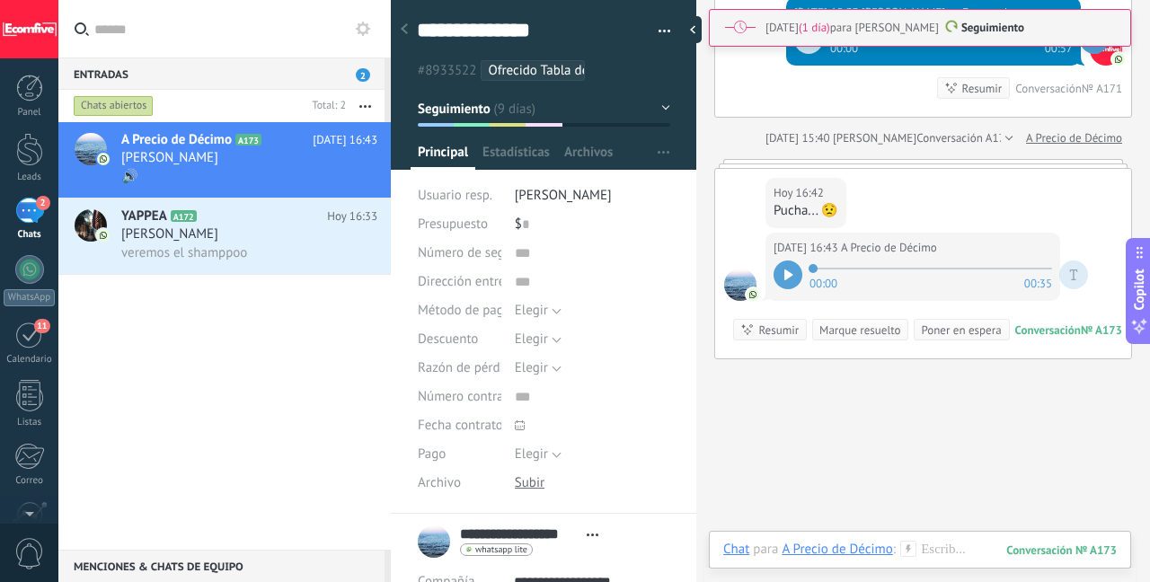
click at [778, 268] on div at bounding box center [788, 275] width 29 height 29
click at [785, 270] on icon at bounding box center [786, 275] width 3 height 11
click at [785, 270] on icon at bounding box center [789, 275] width 8 height 11
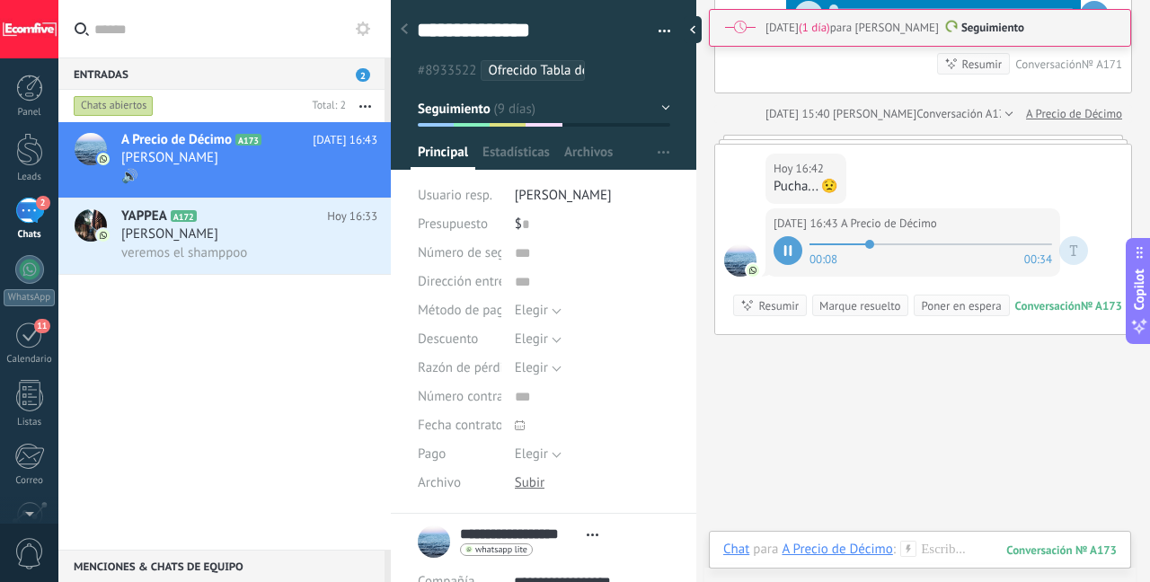
scroll to position [3951, 0]
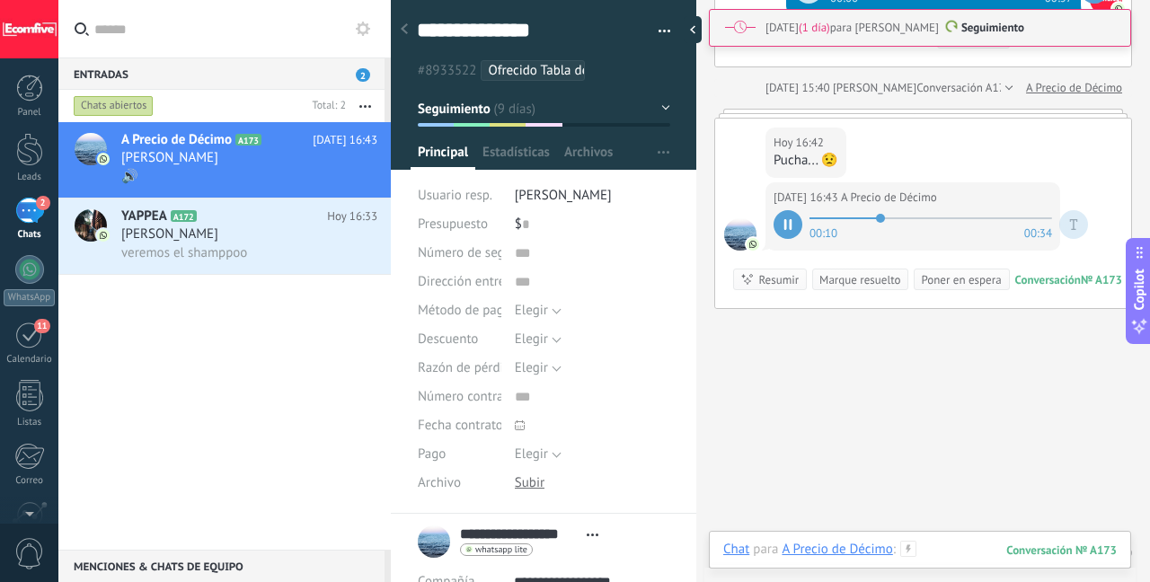
click at [939, 560] on div at bounding box center [920, 568] width 394 height 54
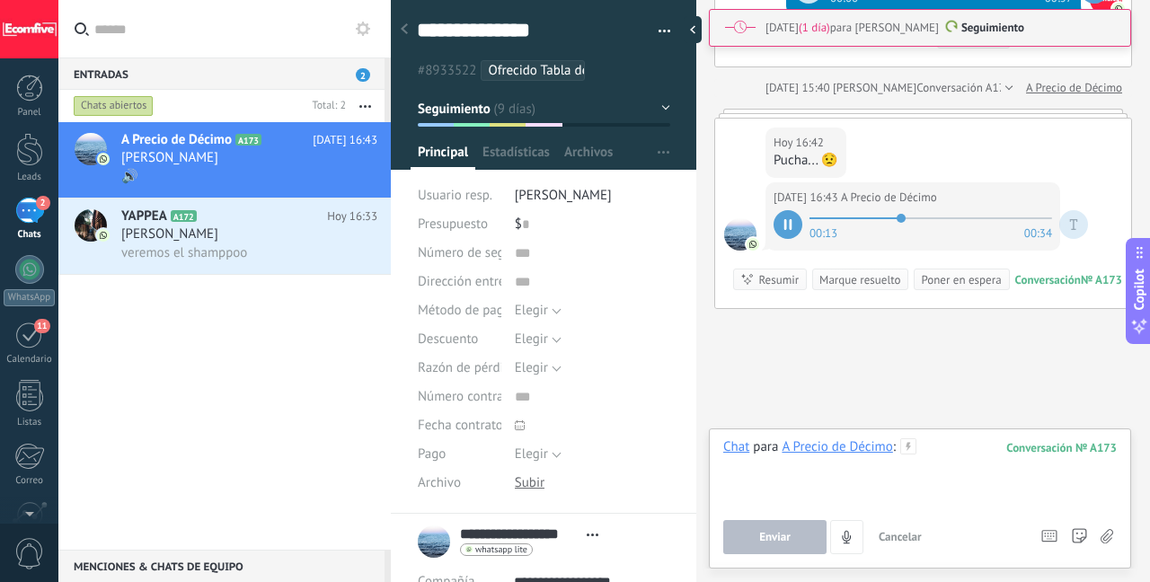
click at [951, 457] on div at bounding box center [920, 473] width 394 height 68
click at [962, 453] on div at bounding box center [920, 473] width 394 height 68
click at [27, 221] on div "2" at bounding box center [29, 211] width 29 height 26
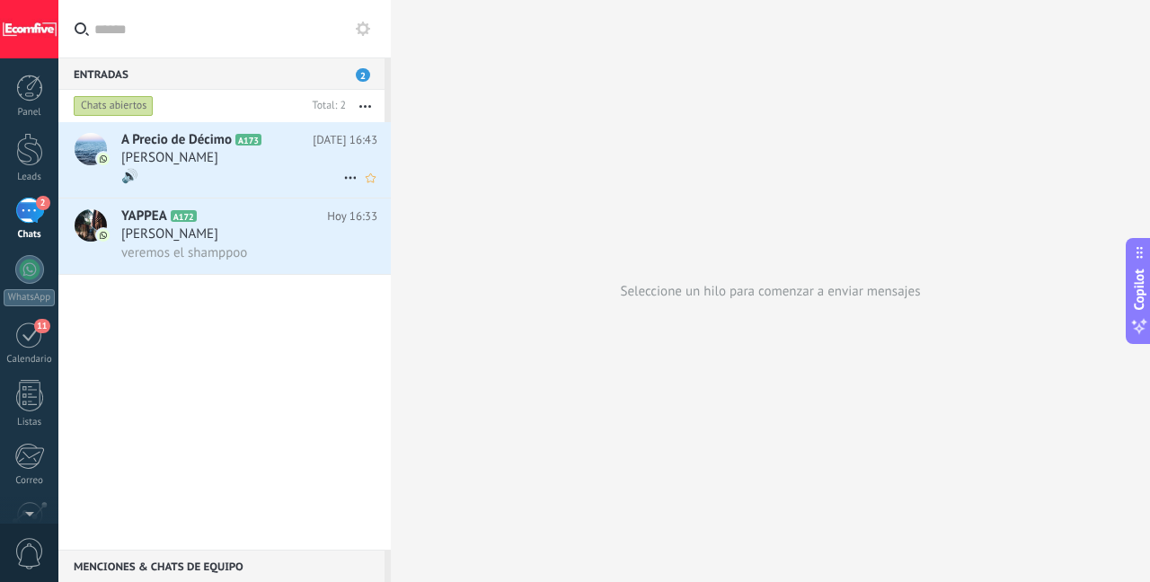
click at [227, 164] on div "[PERSON_NAME]" at bounding box center [249, 158] width 256 height 18
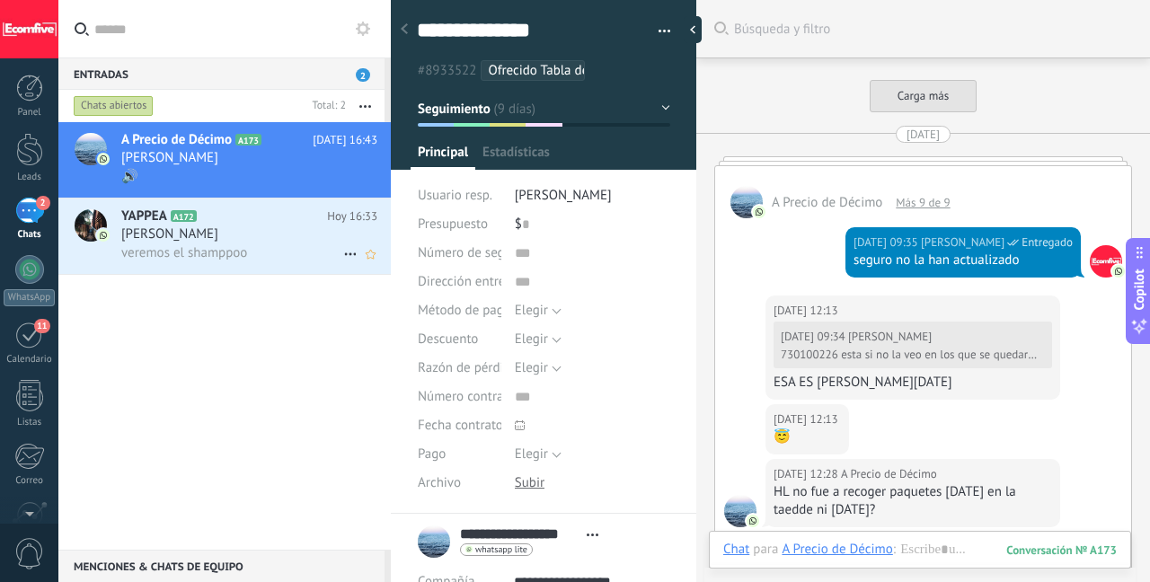
scroll to position [18, 0]
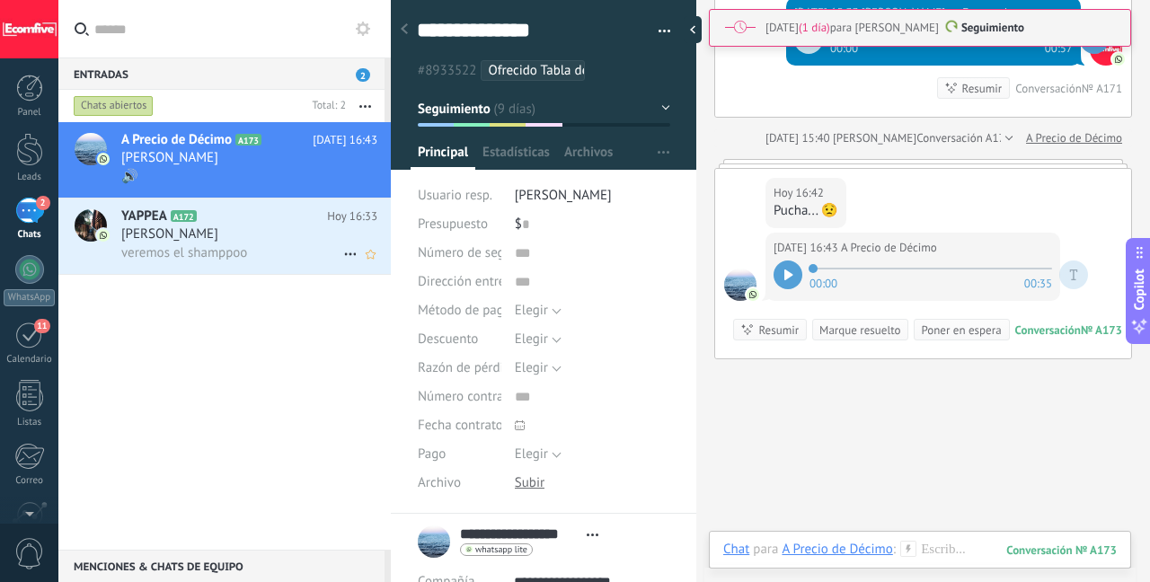
click at [247, 238] on div "[PERSON_NAME]" at bounding box center [249, 235] width 256 height 18
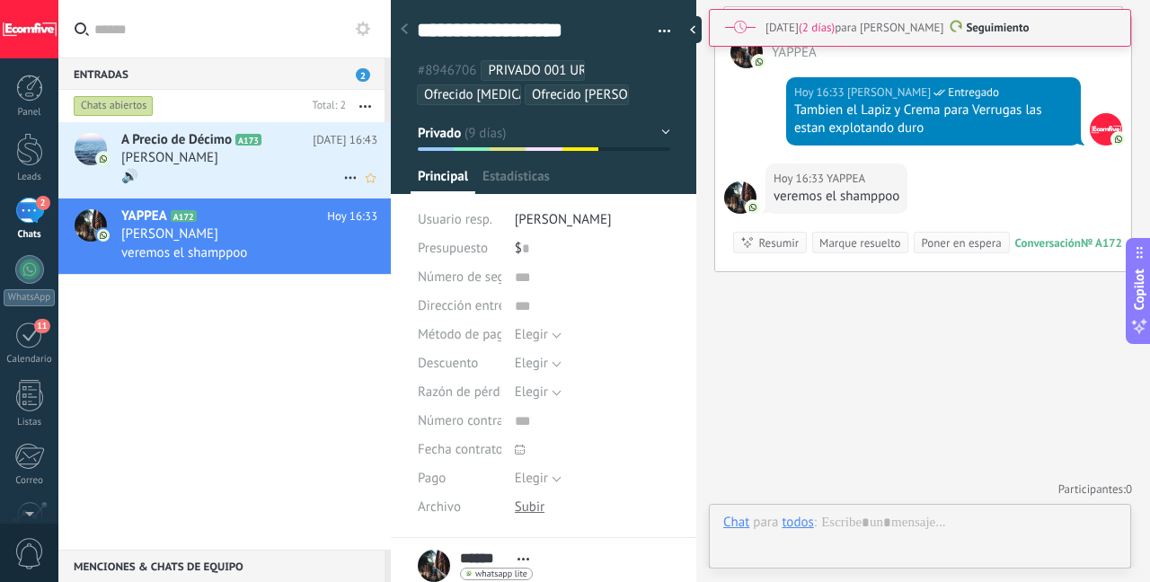
scroll to position [18, 0]
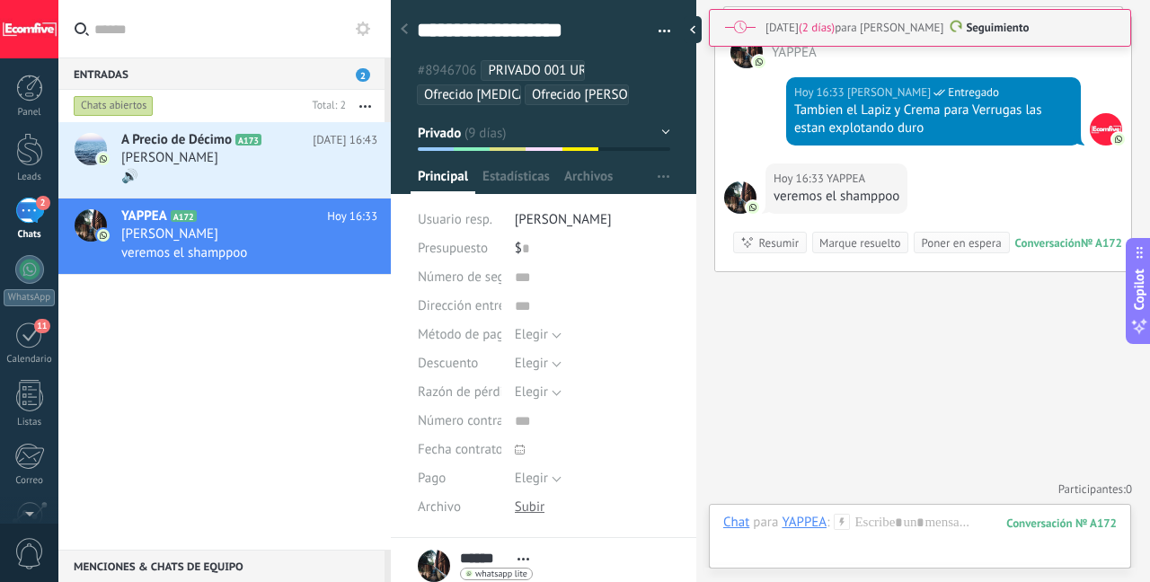
click at [412, 26] on div at bounding box center [404, 30] width 25 height 35
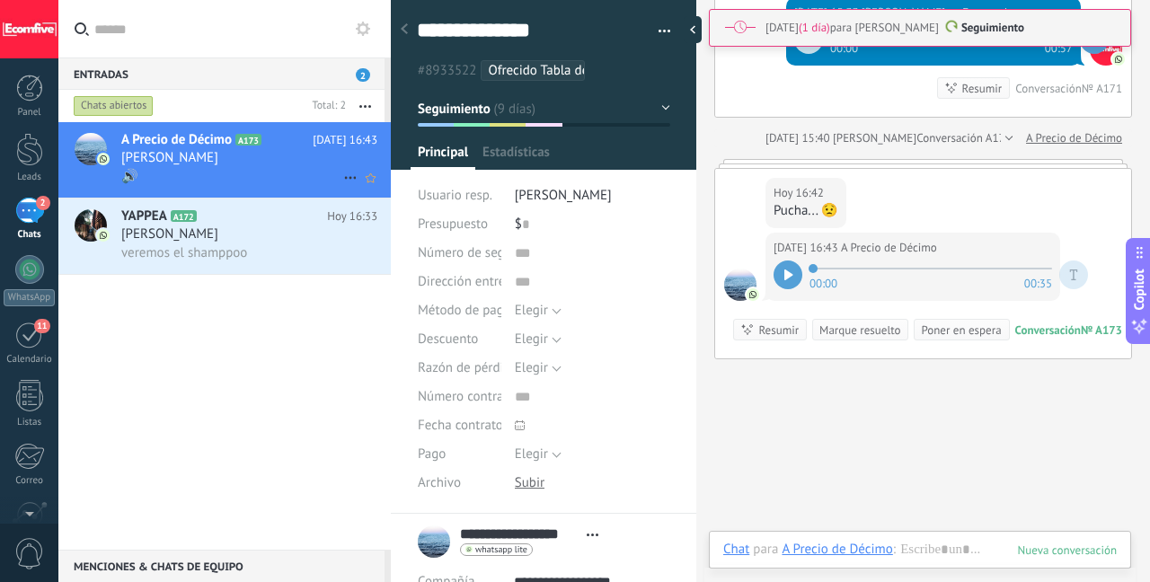
scroll to position [18, 0]
click at [231, 177] on div "🔊" at bounding box center [249, 176] width 256 height 19
click at [218, 233] on span "[PERSON_NAME]" at bounding box center [169, 235] width 97 height 18
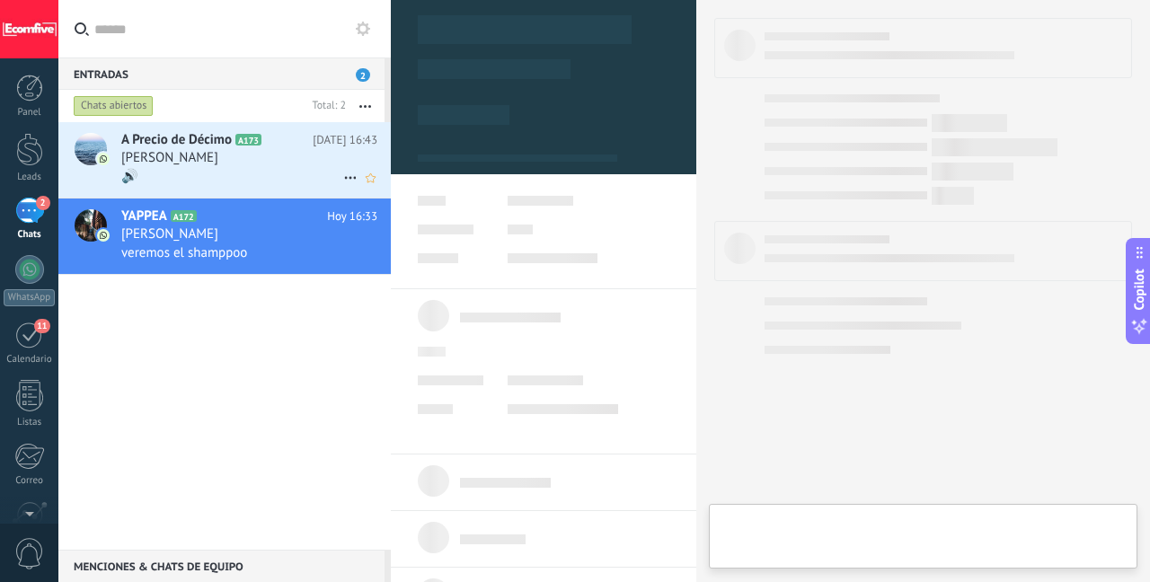
click at [191, 143] on span "A Precio de Décimo" at bounding box center [176, 140] width 111 height 18
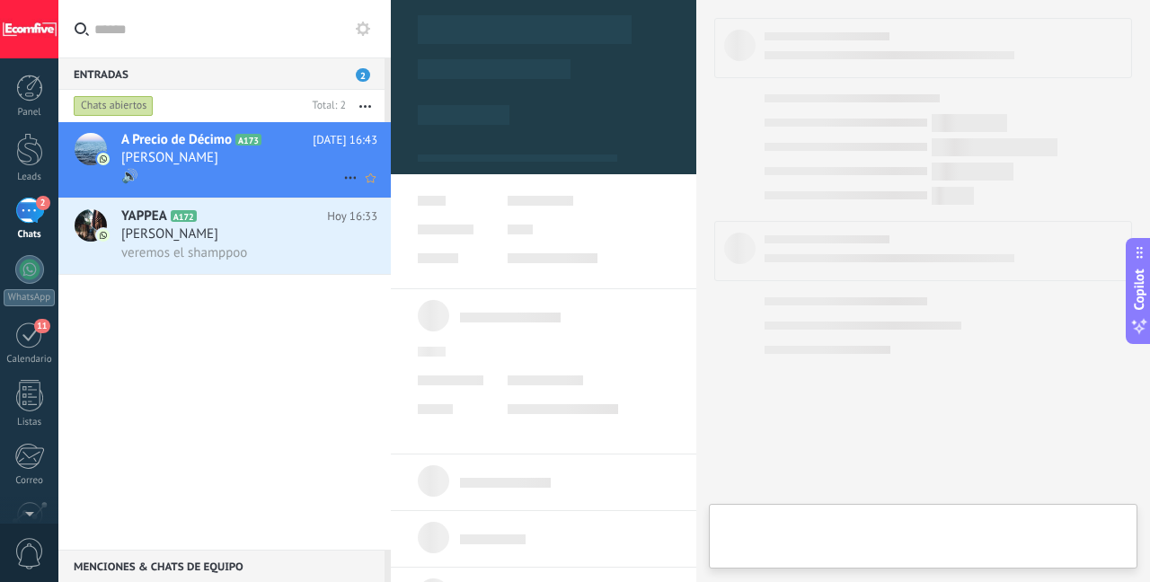
type textarea "***"
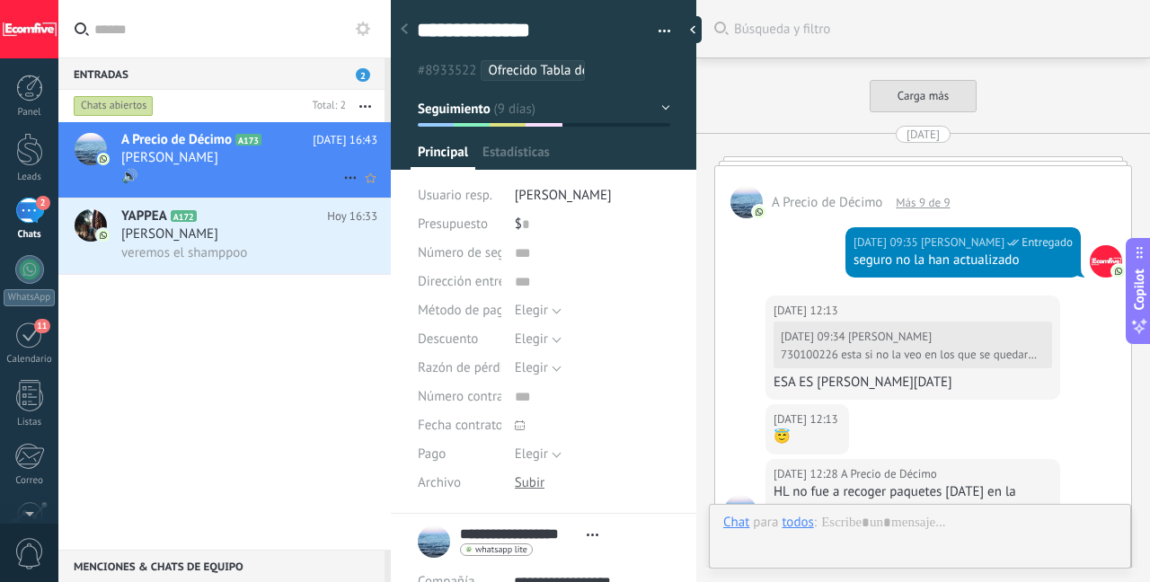
scroll to position [3987, 0]
